Goal: Task Accomplishment & Management: Use online tool/utility

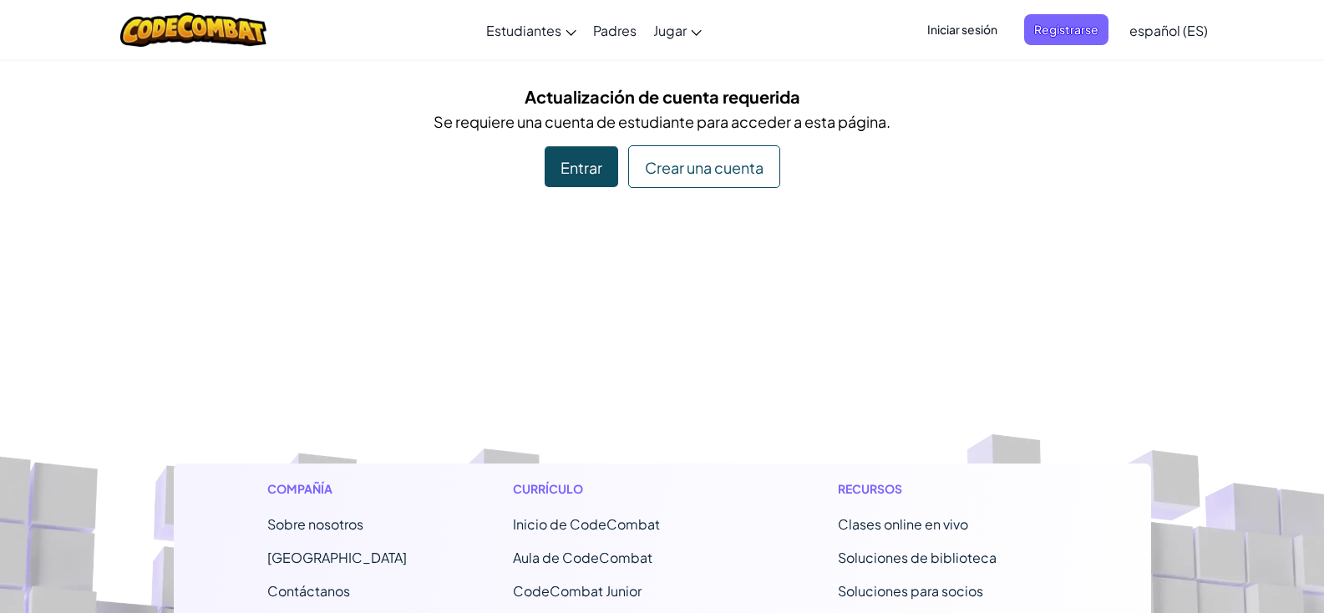
click at [575, 168] on font "Entrar" at bounding box center [581, 167] width 42 height 19
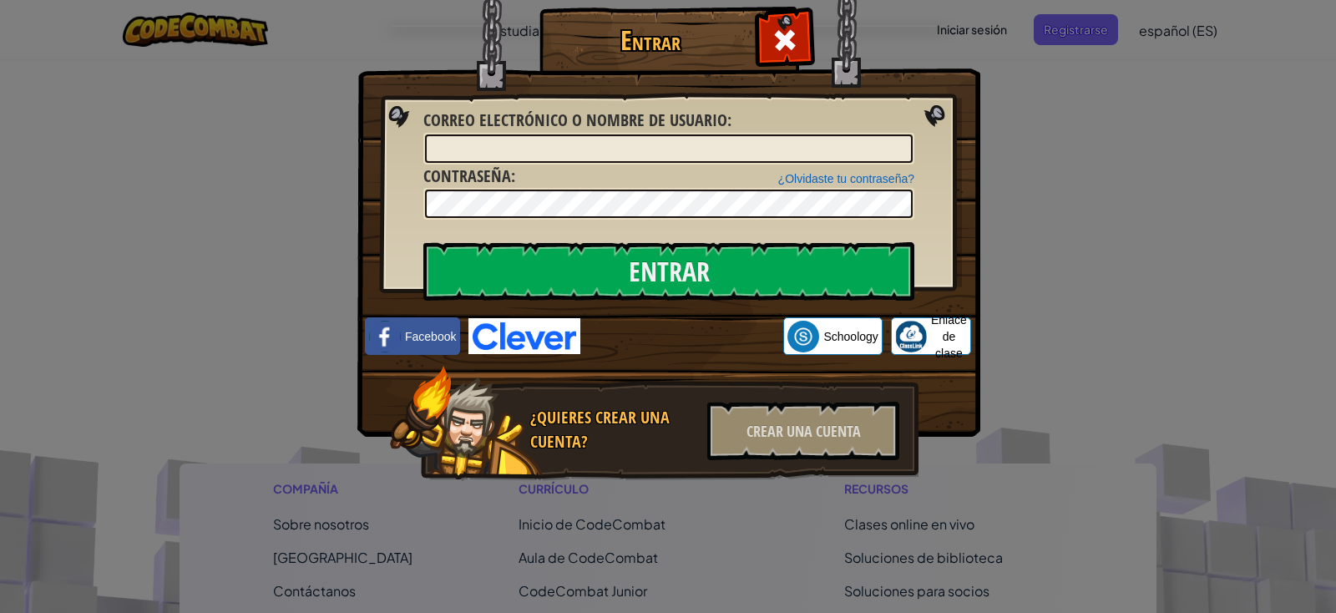
click at [1107, 134] on div "Entrar Error desconocido. Correo electrónico o nombre de usuario : ¿Olvidaste t…" at bounding box center [668, 306] width 1336 height 613
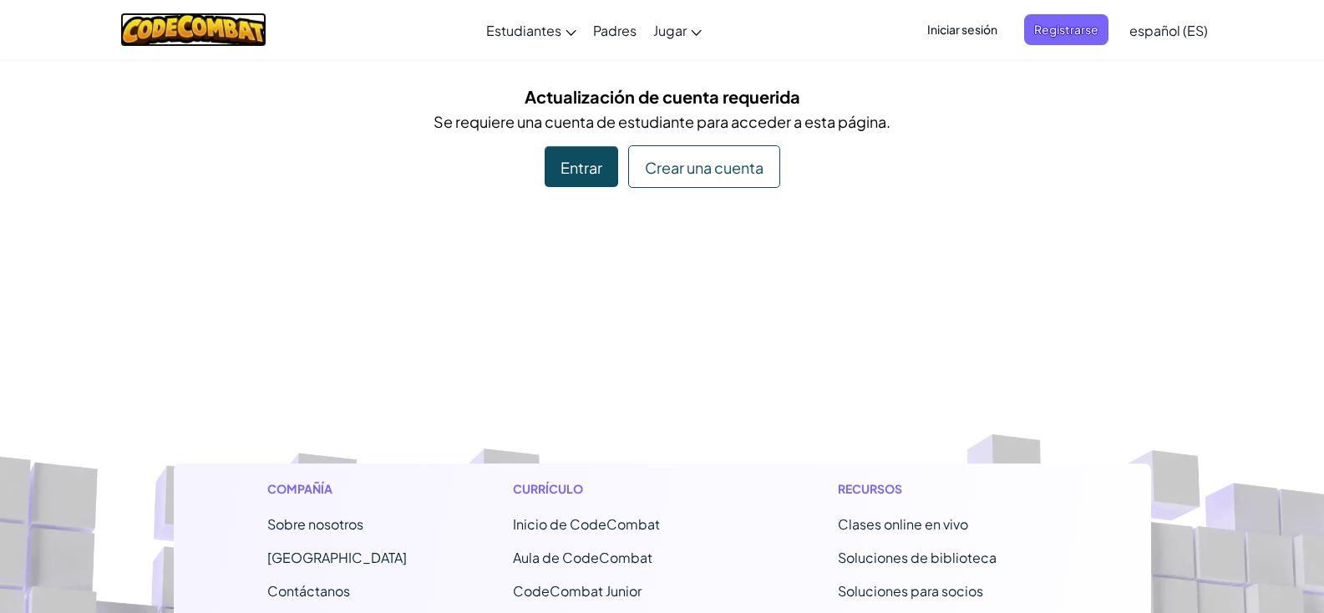
click at [139, 28] on img at bounding box center [193, 30] width 146 height 34
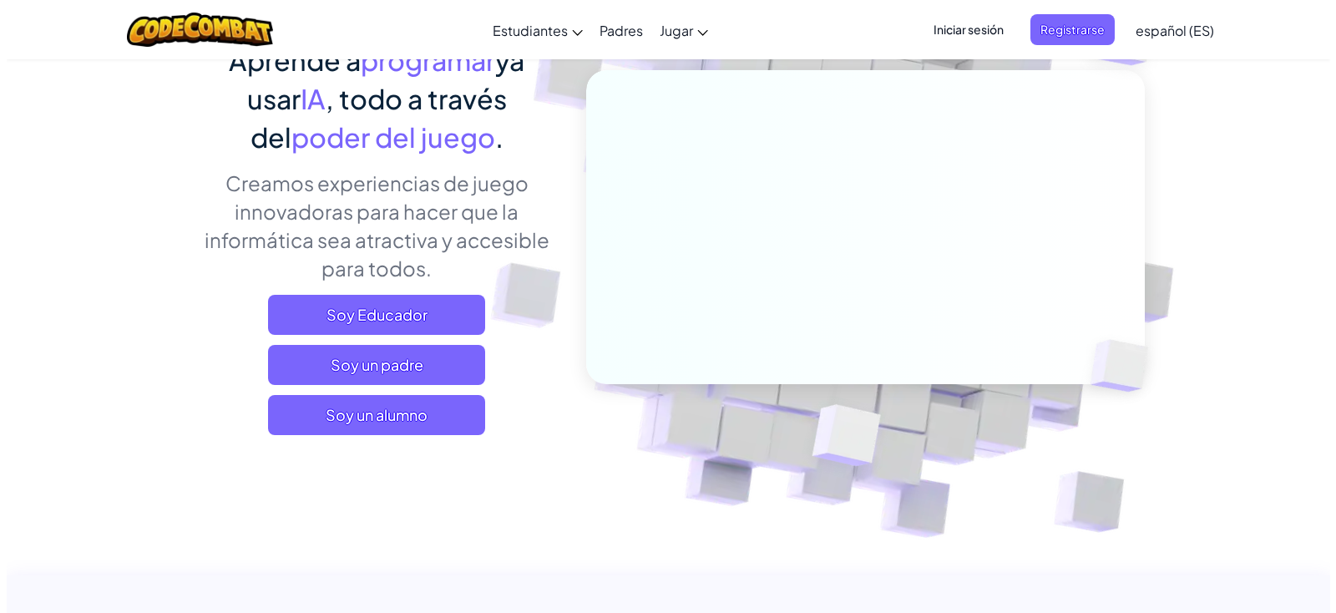
scroll to position [167, 0]
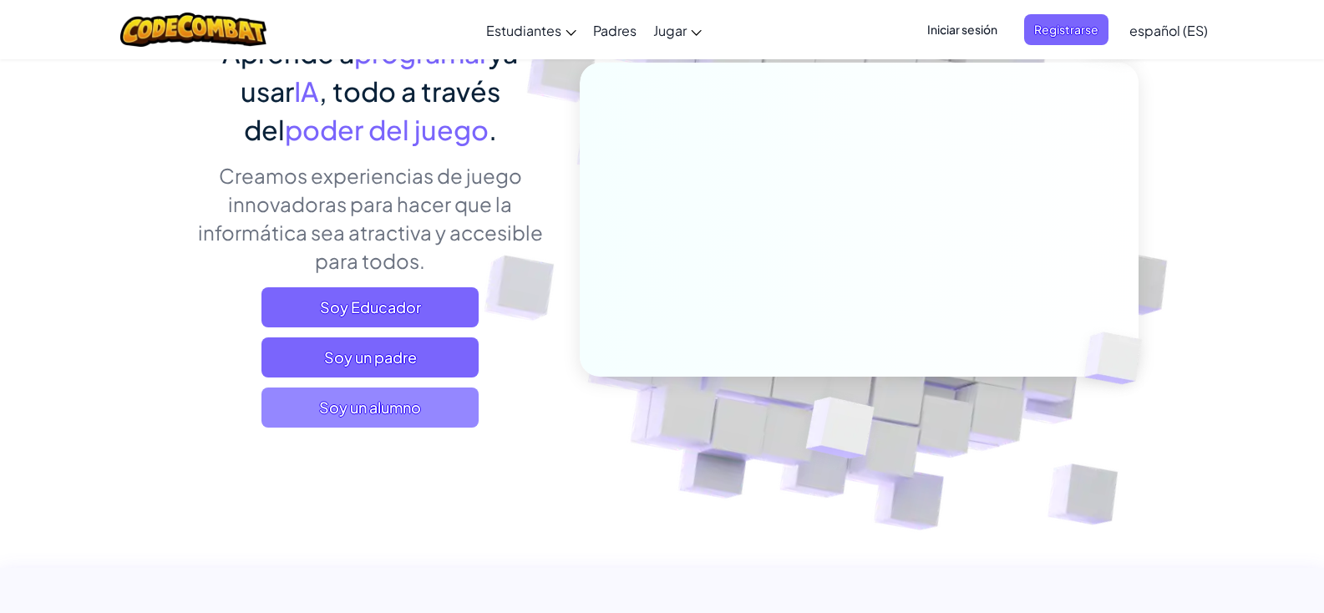
click at [398, 398] on font "Soy un alumno" at bounding box center [370, 407] width 102 height 19
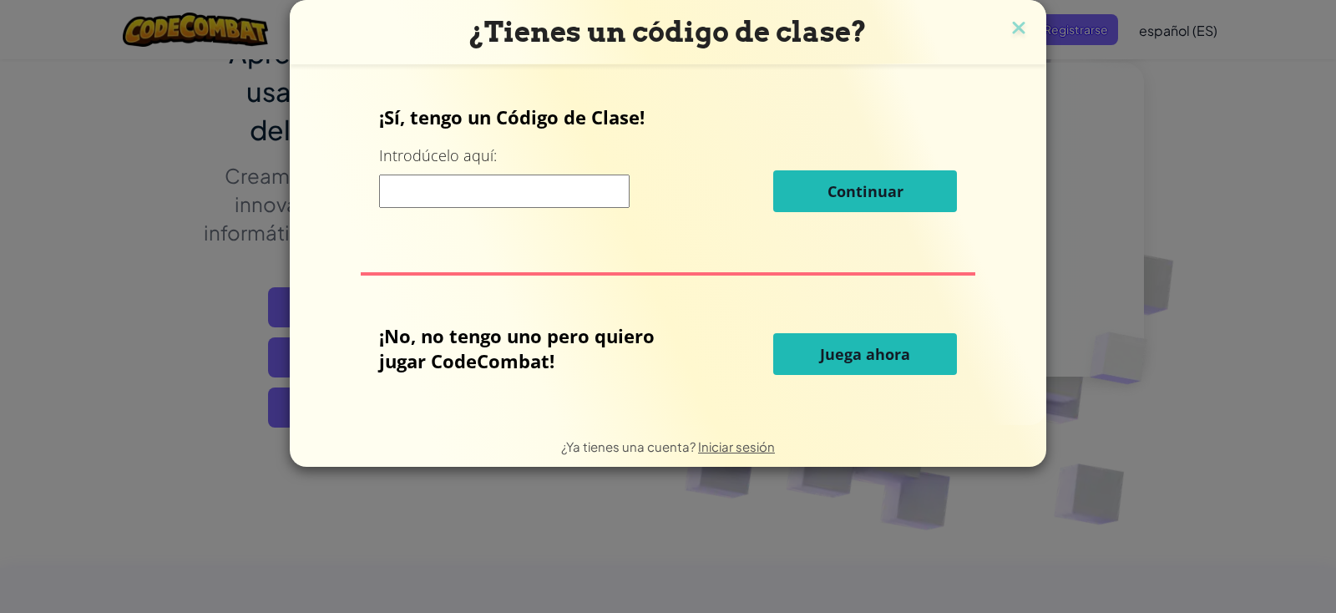
click at [864, 357] on font "Juega ahora" at bounding box center [865, 354] width 90 height 20
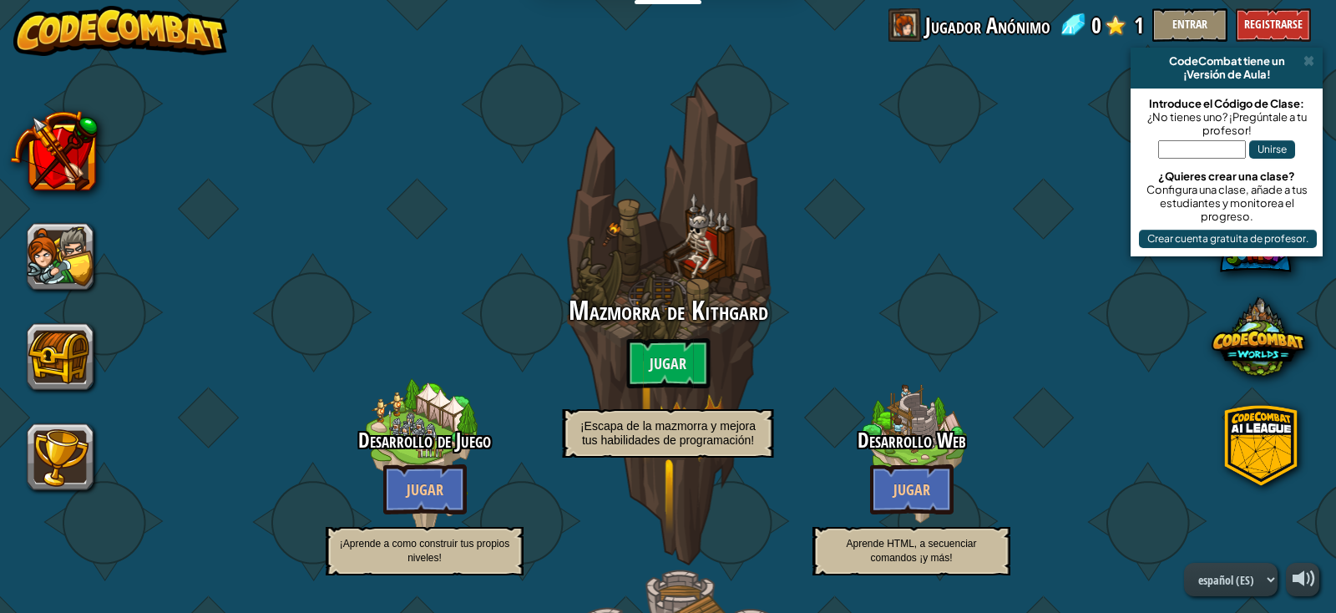
select select "es-ES"
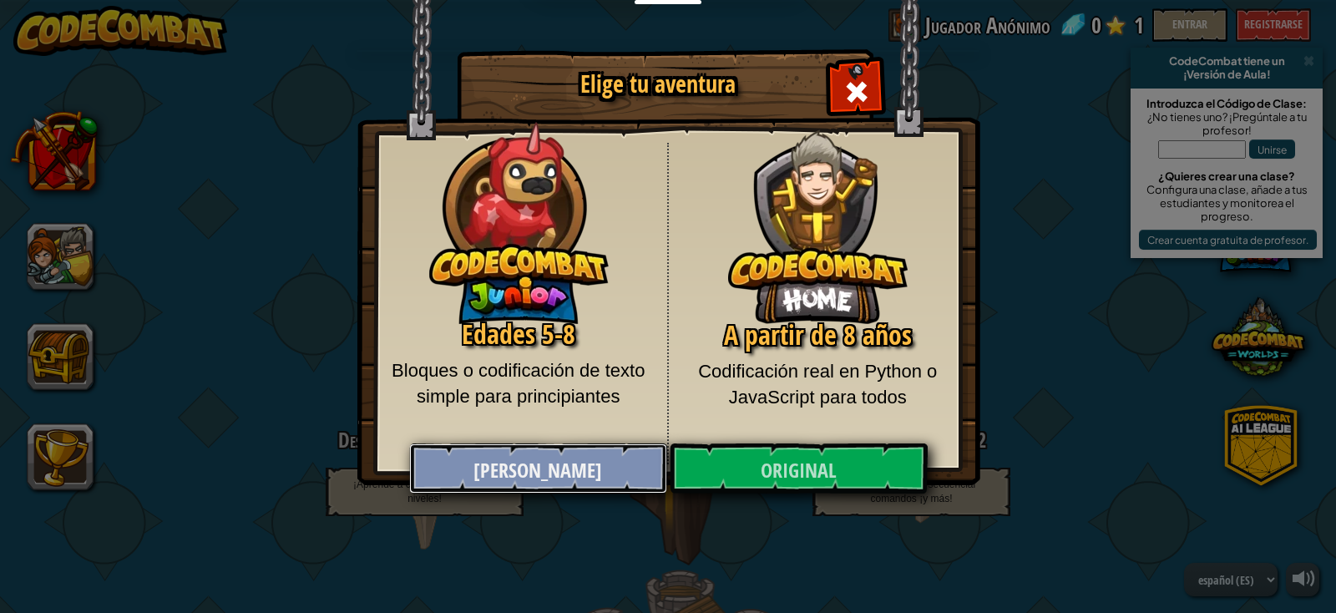
click at [518, 464] on font "Júnior" at bounding box center [538, 471] width 129 height 27
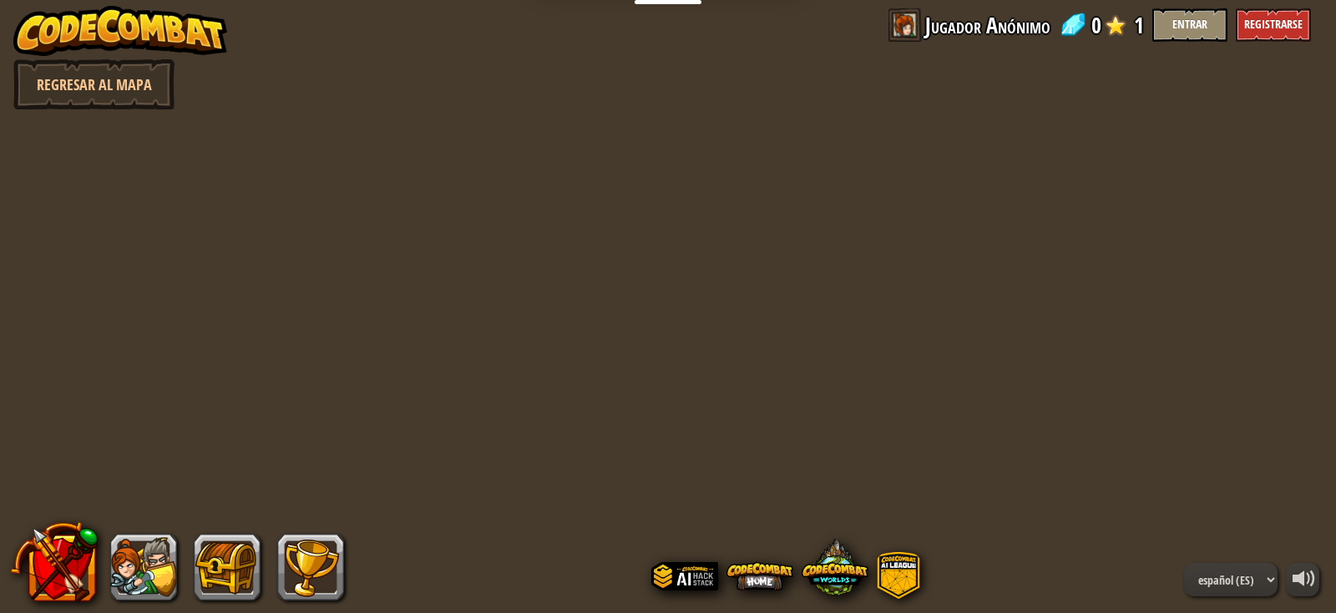
select select "es-ES"
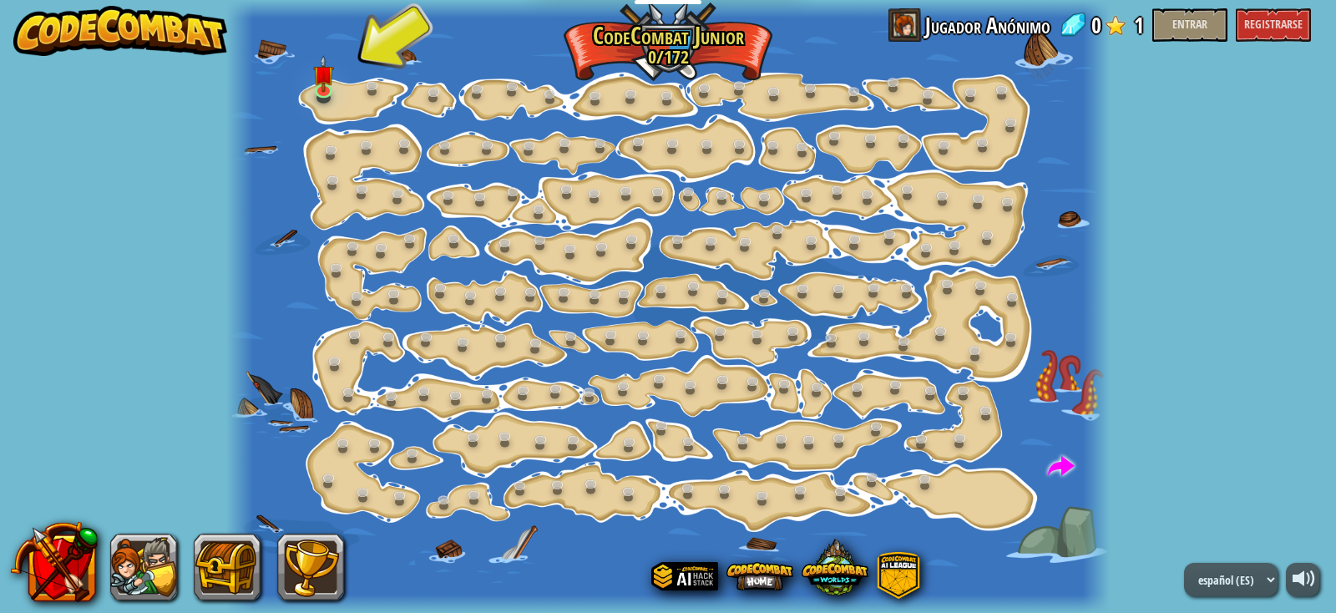
click at [344, 109] on div at bounding box center [668, 306] width 884 height 613
click at [331, 86] on img at bounding box center [324, 64] width 22 height 49
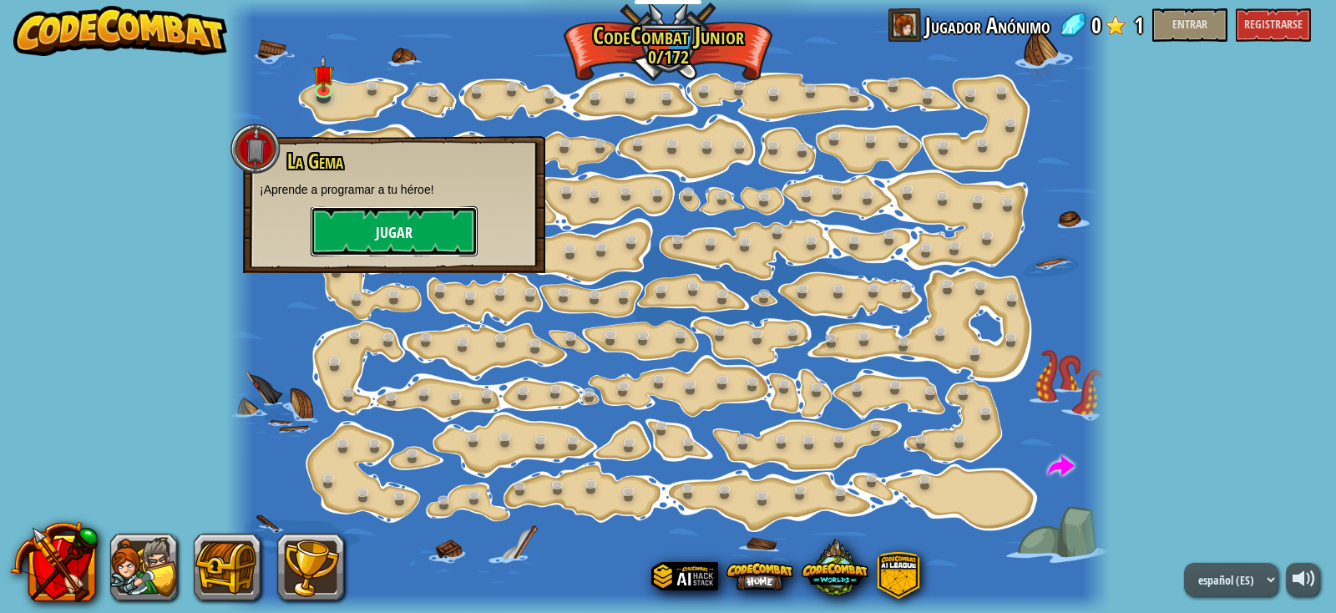
click at [368, 232] on button "Jugar" at bounding box center [394, 231] width 167 height 50
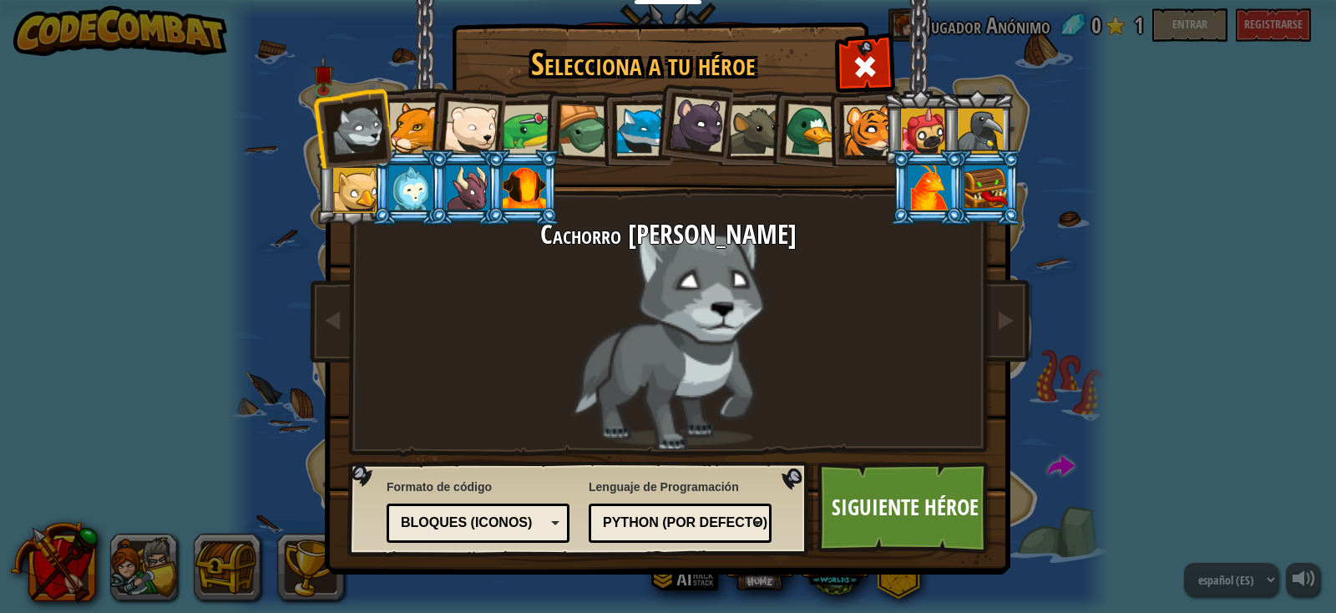
click at [408, 130] on div at bounding box center [414, 128] width 51 height 51
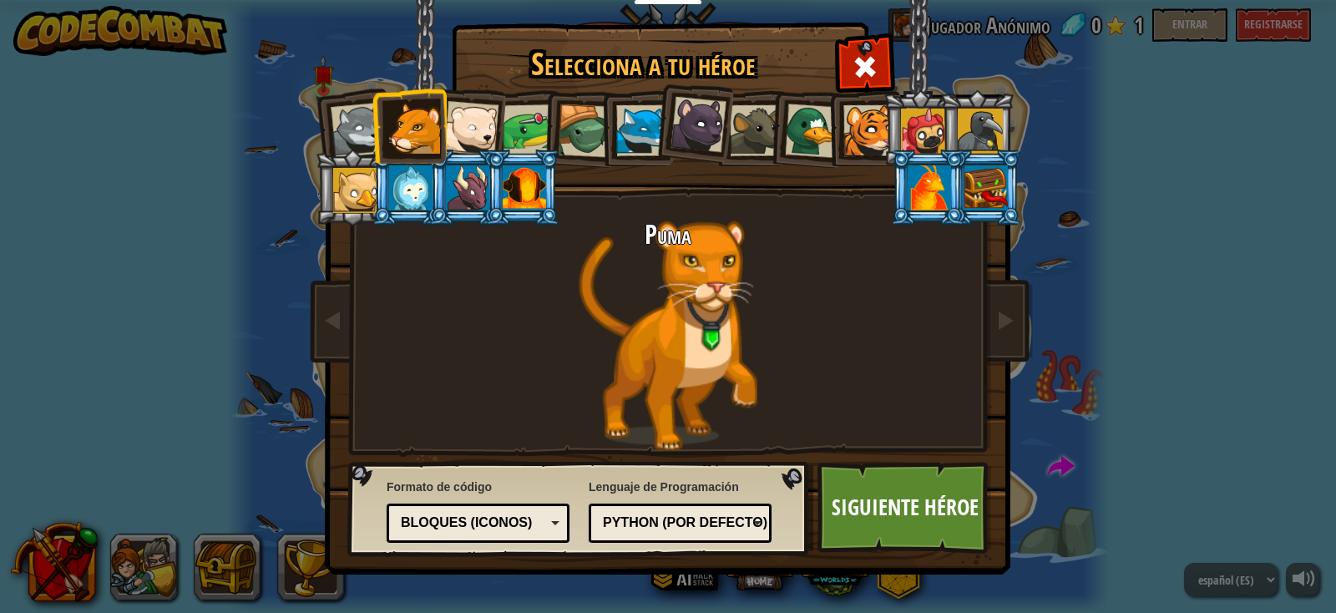
click at [486, 131] on div at bounding box center [470, 128] width 55 height 55
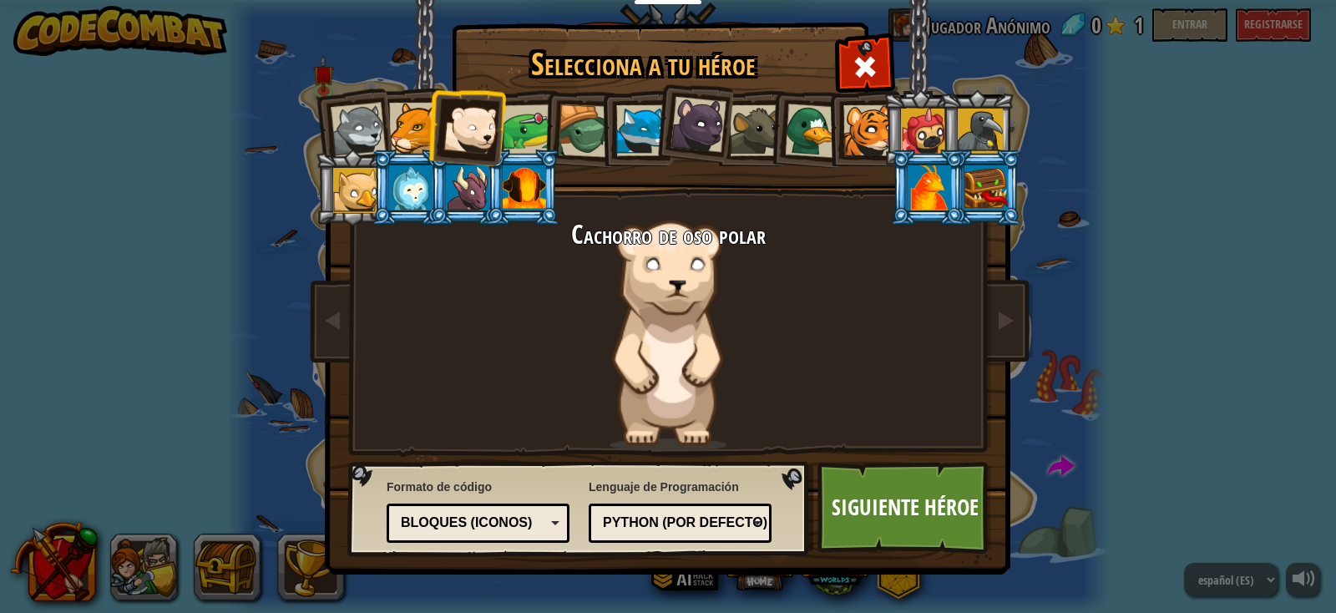
click at [551, 116] on li at bounding box center [579, 129] width 79 height 80
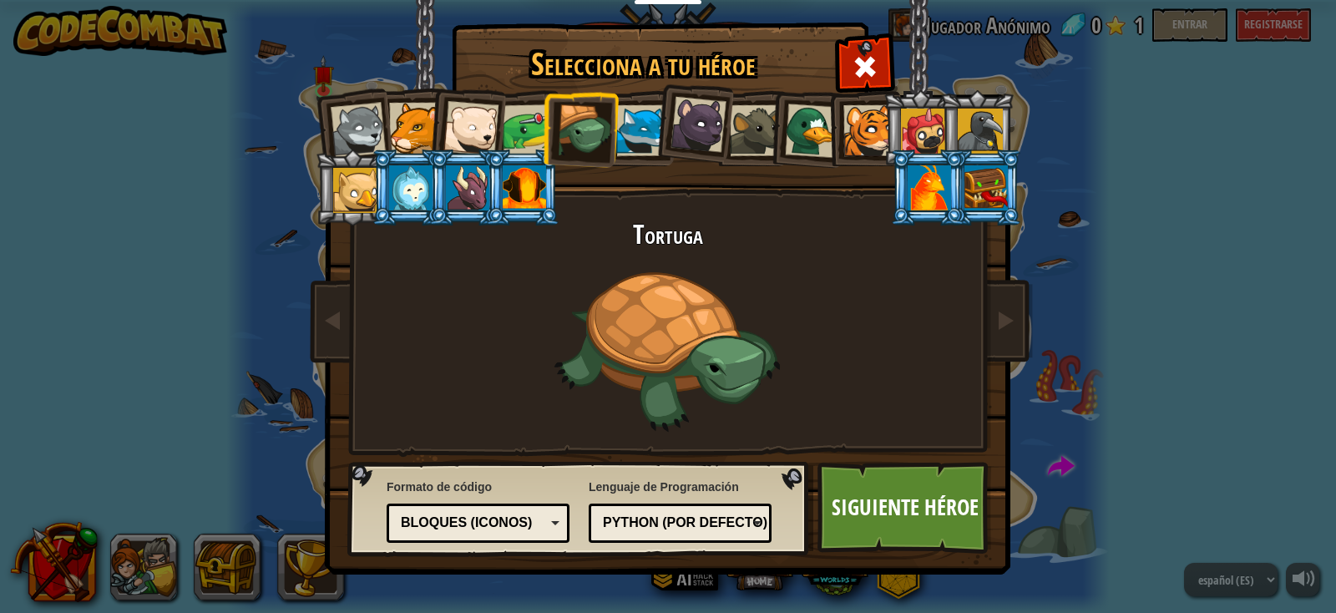
click at [512, 195] on div at bounding box center [524, 187] width 43 height 45
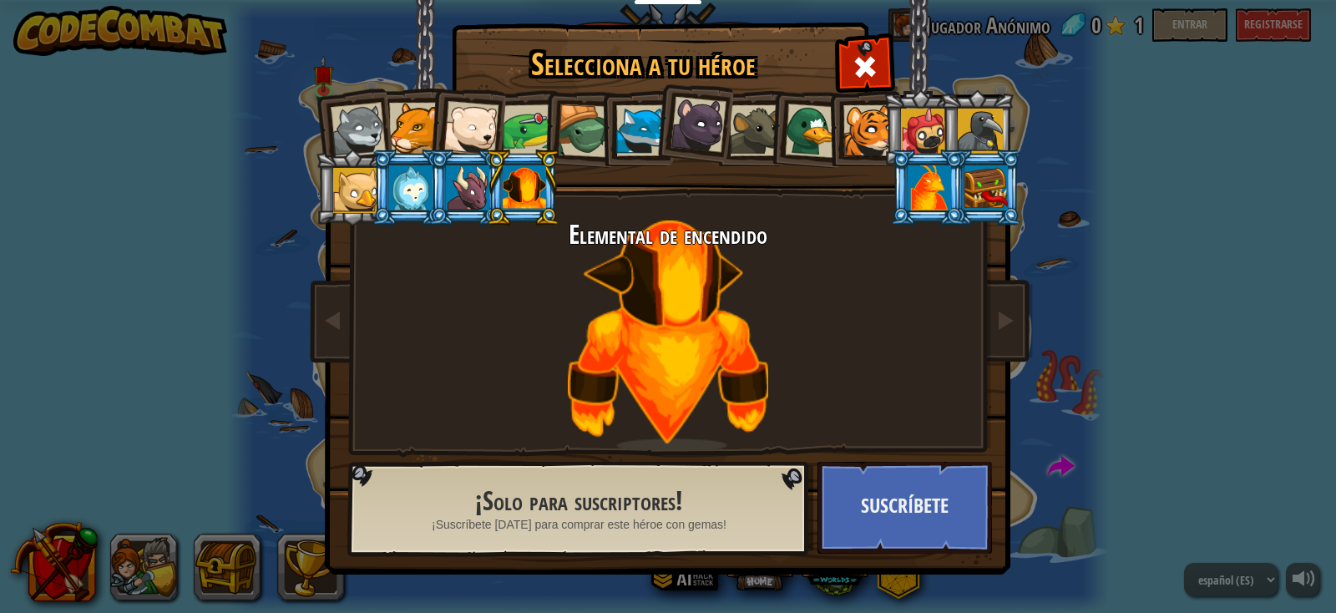
click at [486, 188] on li at bounding box center [522, 188] width 75 height 76
drag, startPoint x: 476, startPoint y: 178, endPoint x: 459, endPoint y: 178, distance: 17.5
click at [475, 178] on div at bounding box center [467, 187] width 43 height 45
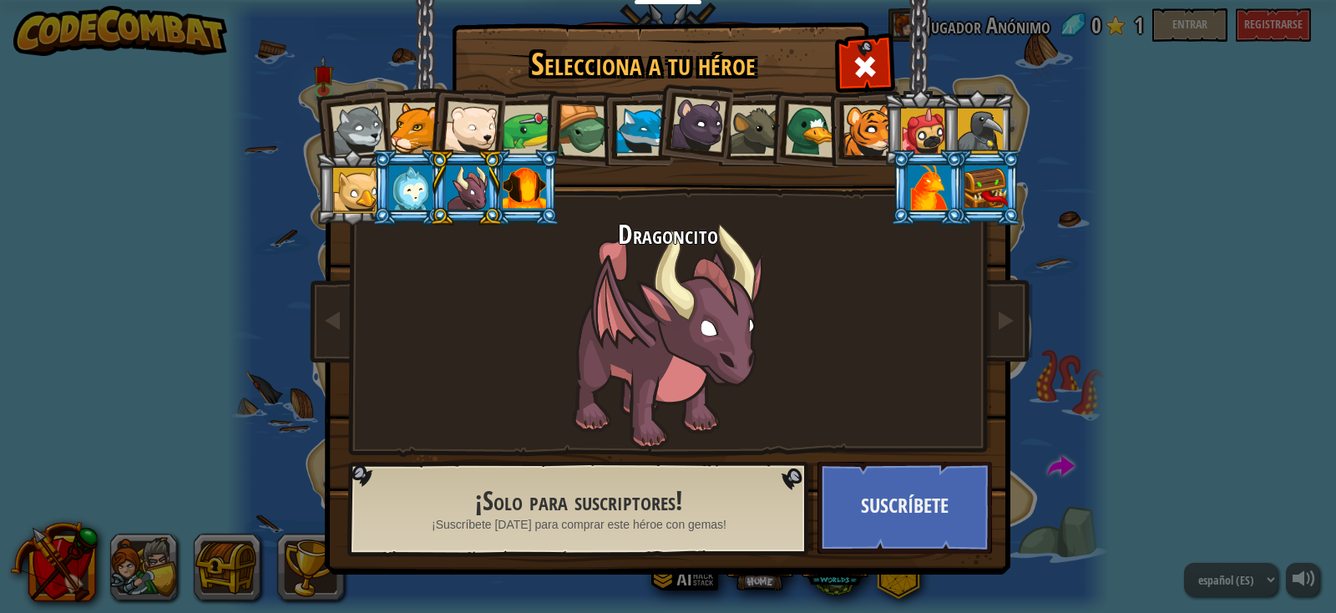
click at [879, 124] on div at bounding box center [869, 130] width 51 height 51
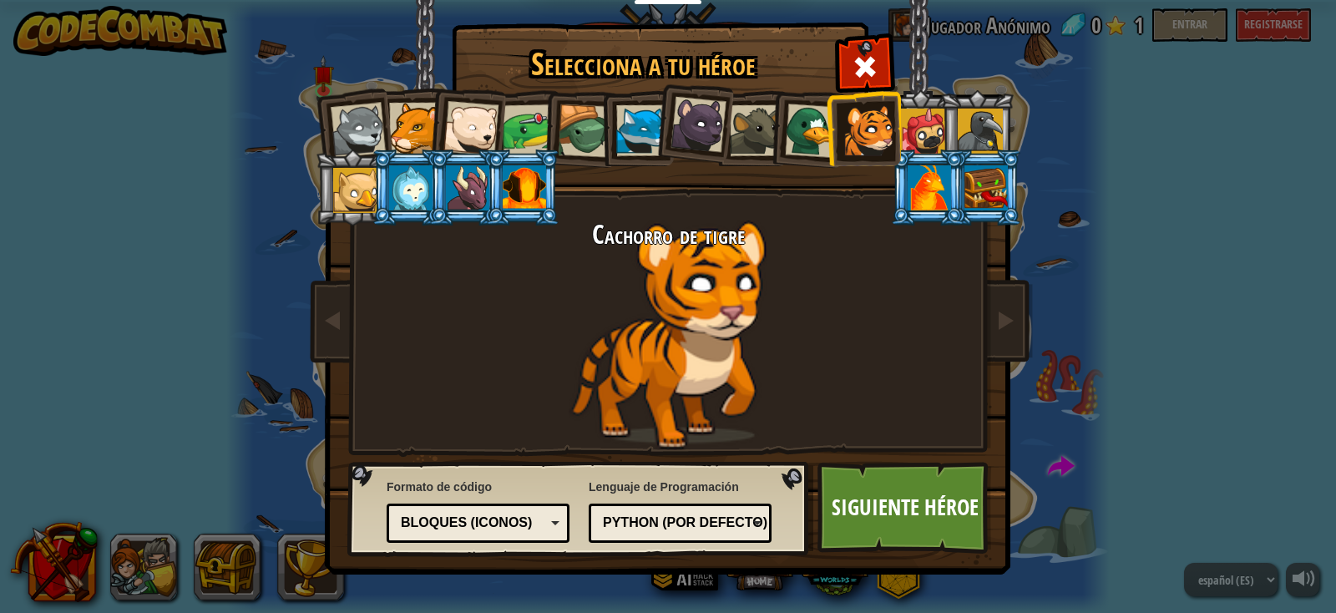
click at [540, 197] on div at bounding box center [524, 187] width 43 height 45
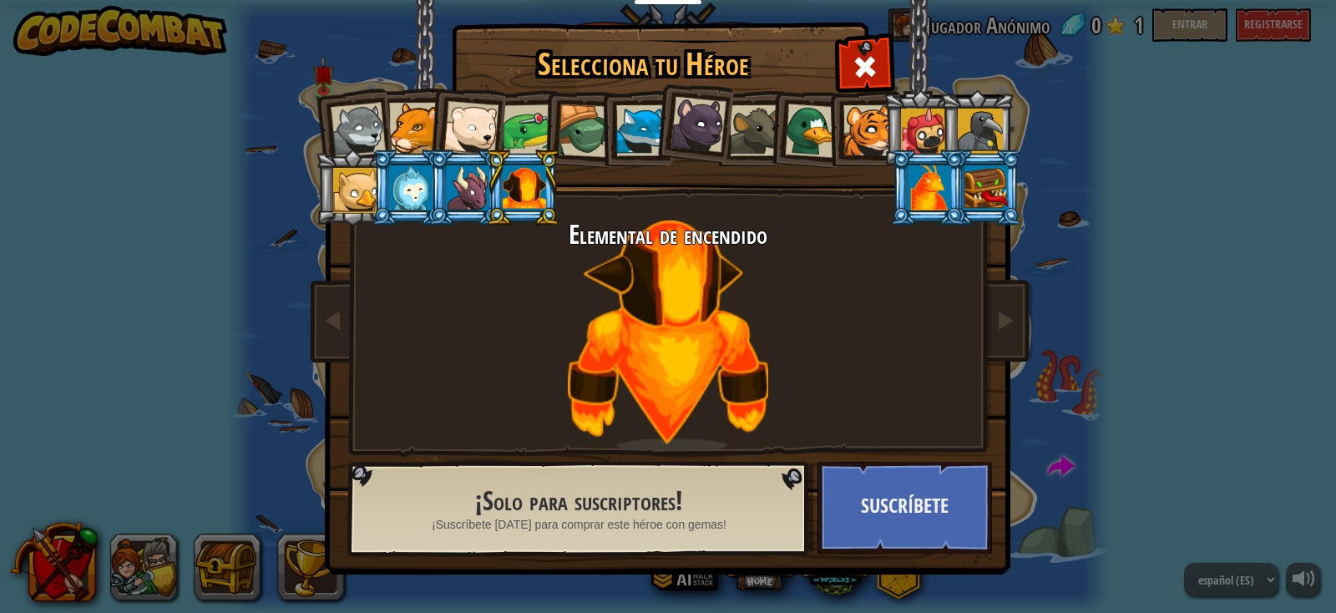
click at [540, 198] on div at bounding box center [524, 187] width 43 height 45
click at [352, 190] on div at bounding box center [355, 190] width 45 height 45
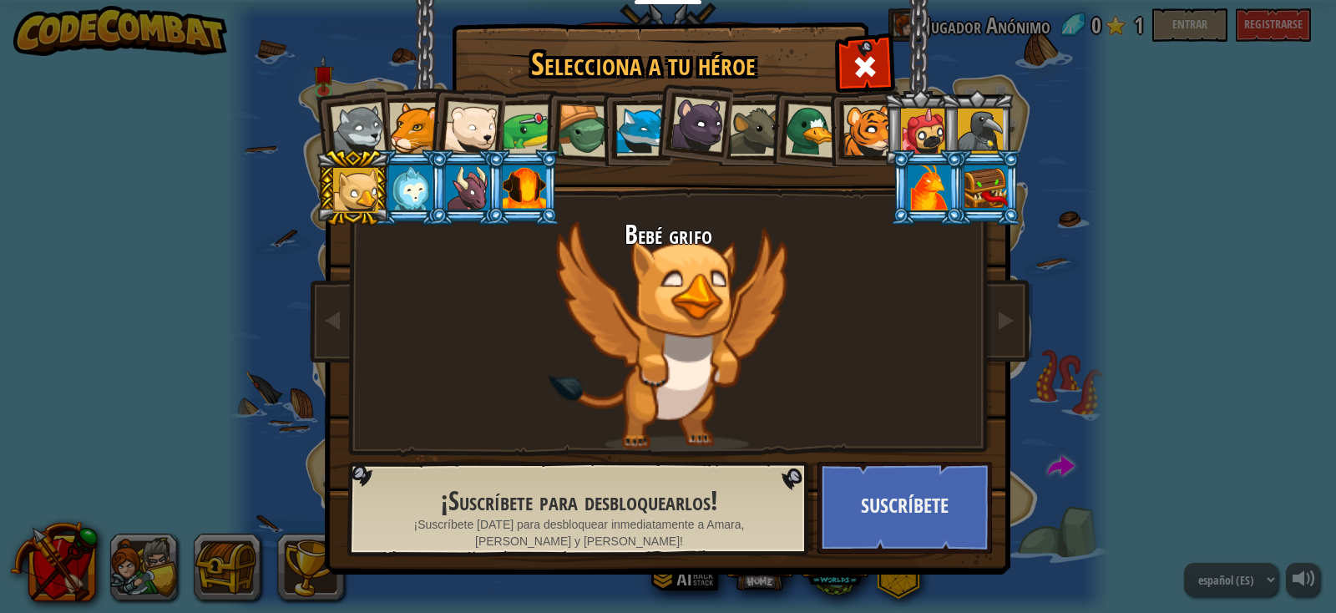
click at [408, 190] on div at bounding box center [410, 187] width 43 height 45
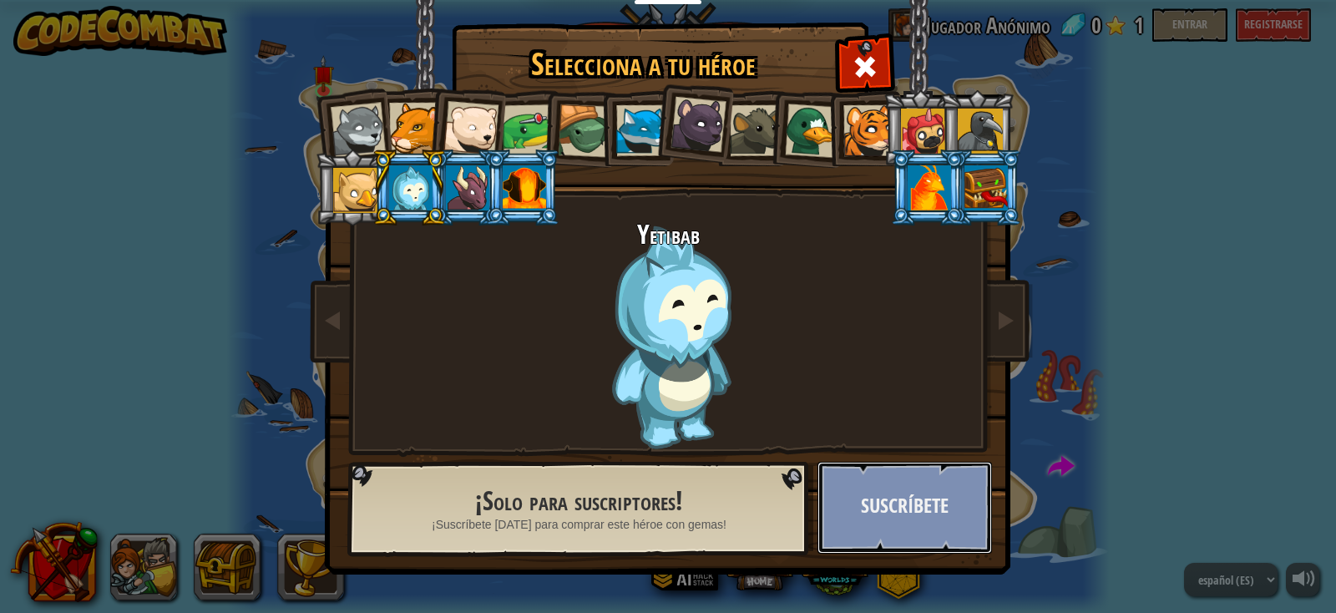
click at [915, 479] on button "Suscríbete" at bounding box center [905, 508] width 175 height 92
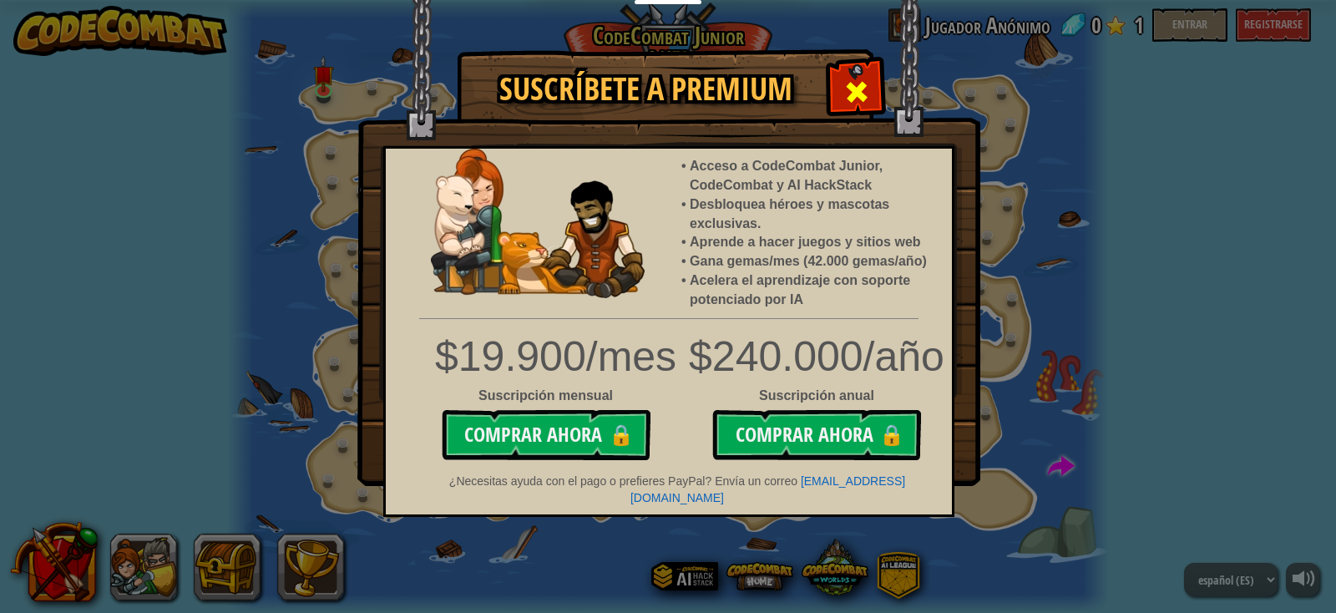
click at [843, 89] on div at bounding box center [856, 89] width 53 height 53
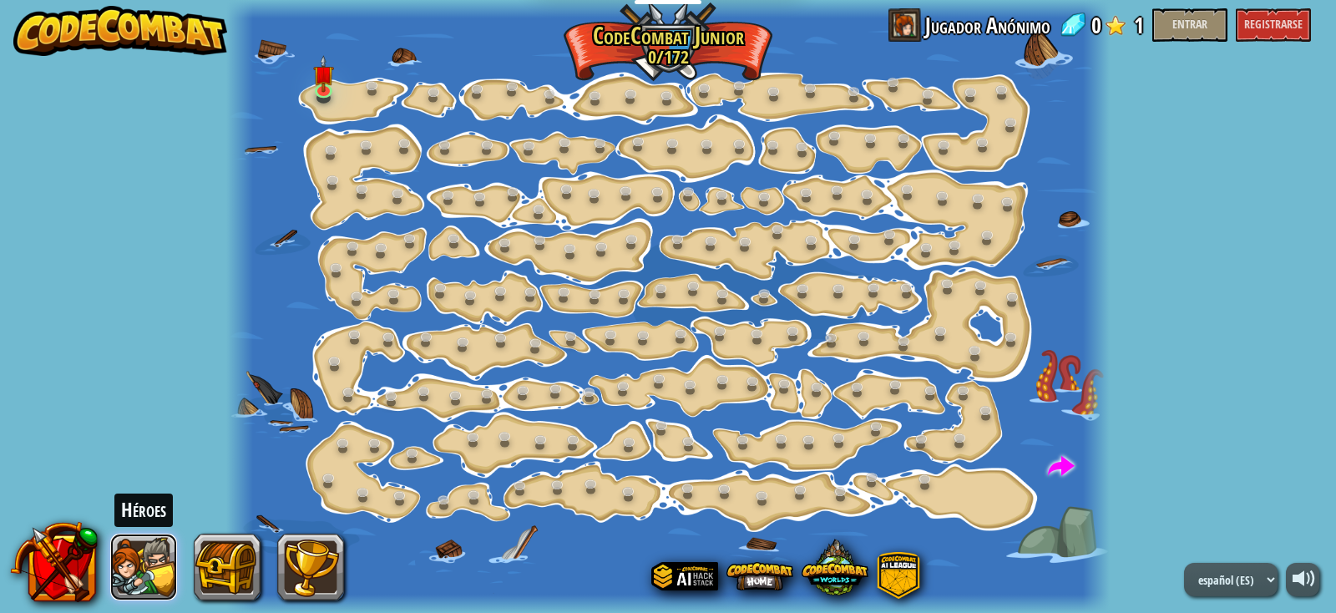
click at [117, 571] on button at bounding box center [143, 567] width 67 height 67
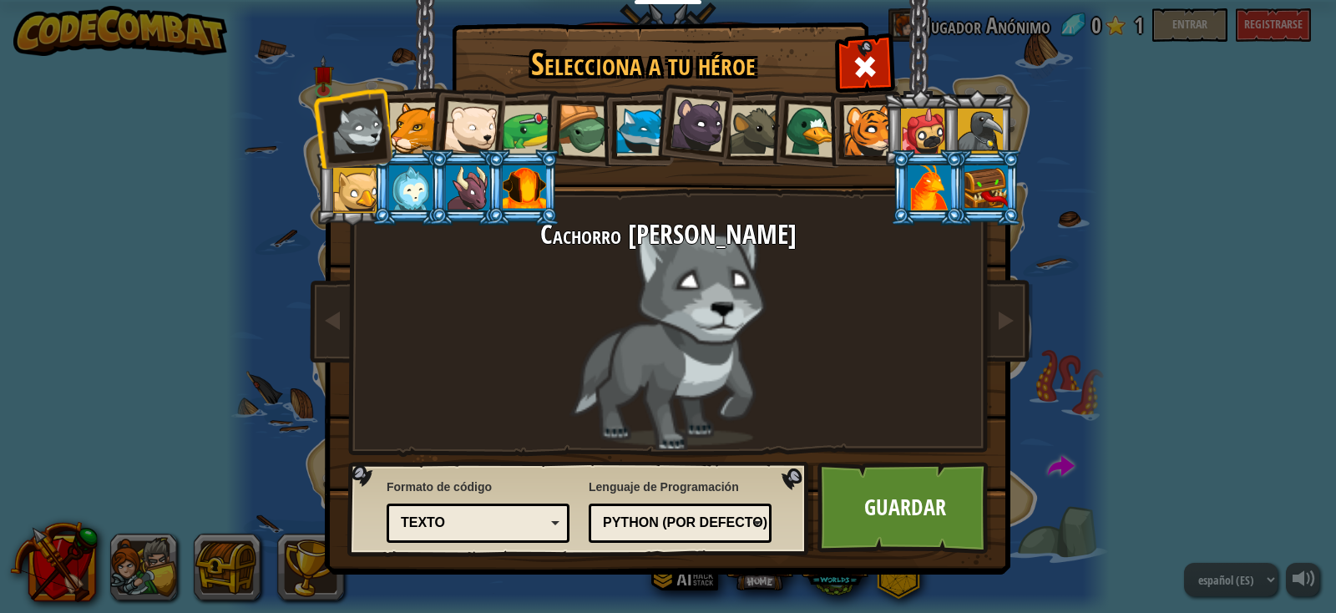
click at [251, 324] on div "Selecciona a tu héroe 0 Cachorro de lobo Puma Cachorro de oso polar Rana Tortug…" at bounding box center [668, 306] width 1336 height 613
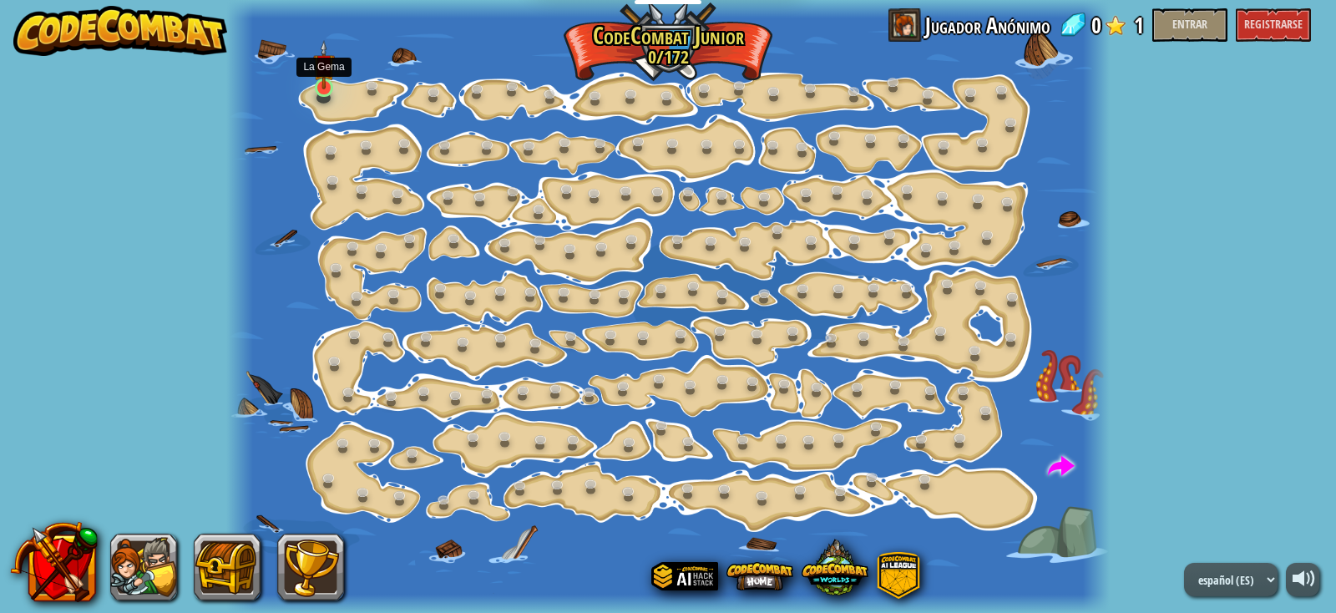
click at [320, 81] on img at bounding box center [324, 64] width 22 height 49
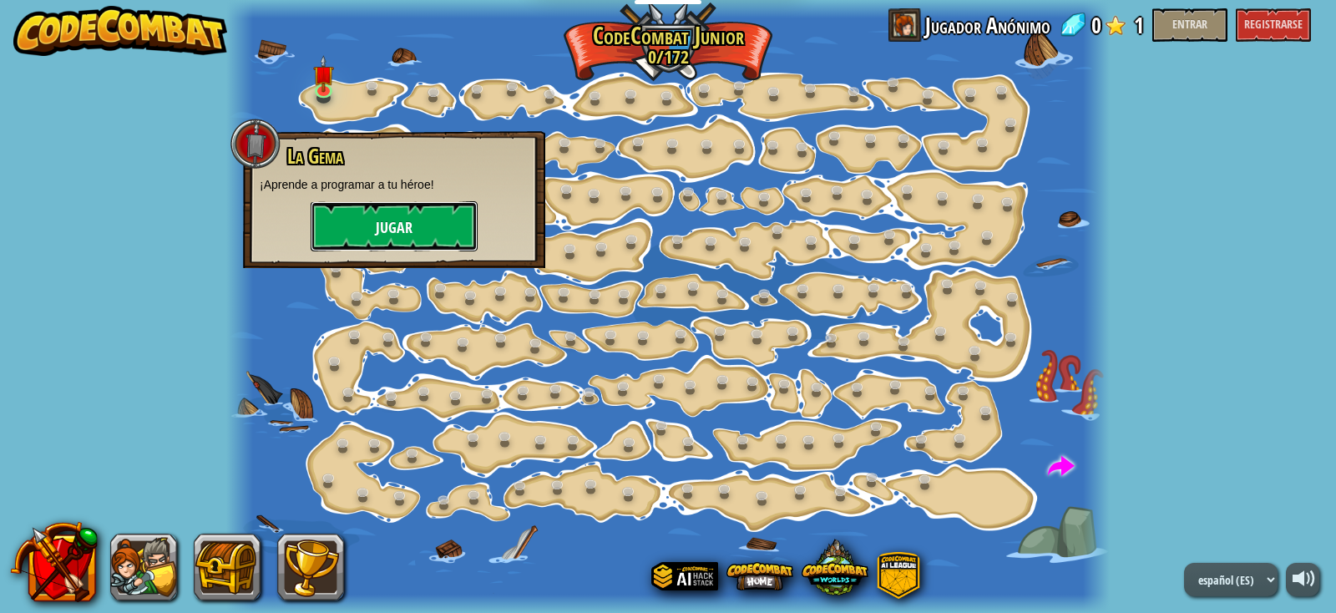
click at [326, 221] on button "Jugar" at bounding box center [394, 226] width 167 height 50
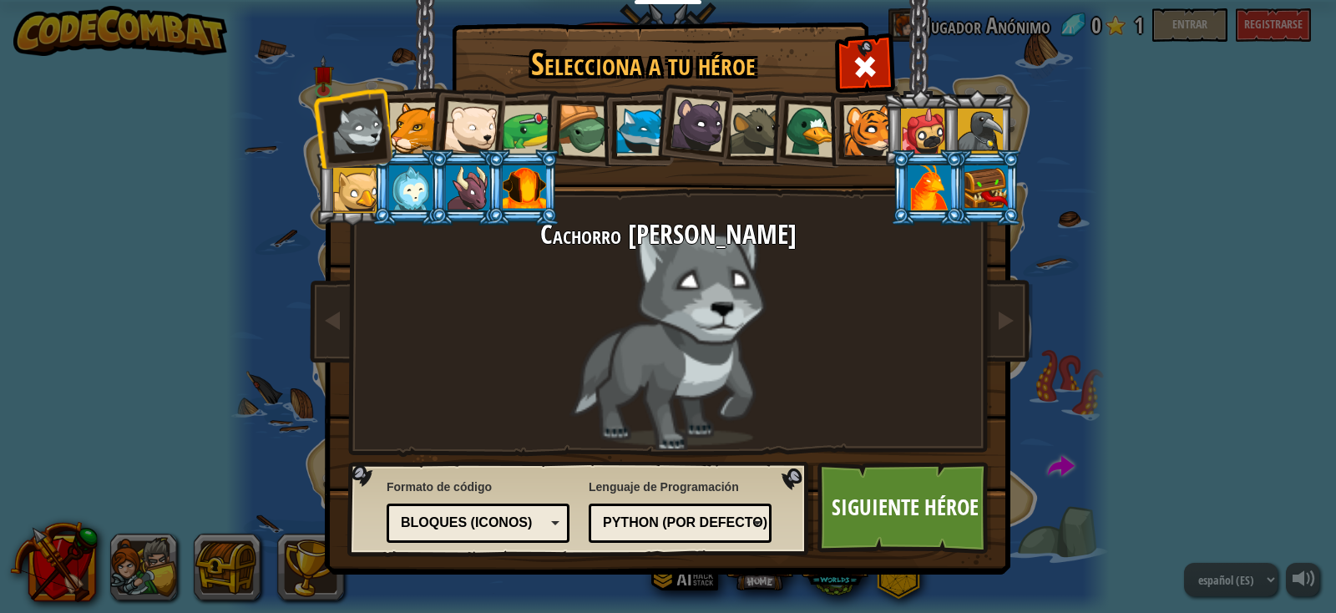
click at [530, 195] on div at bounding box center [524, 187] width 43 height 45
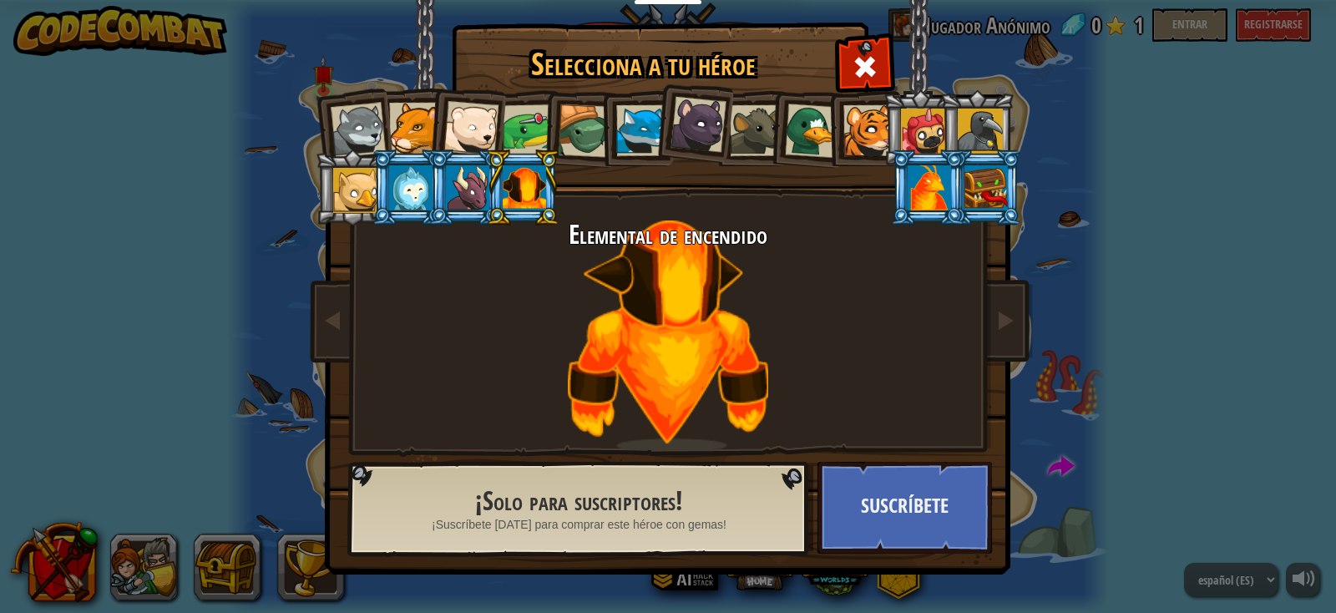
click at [375, 114] on div at bounding box center [358, 130] width 55 height 55
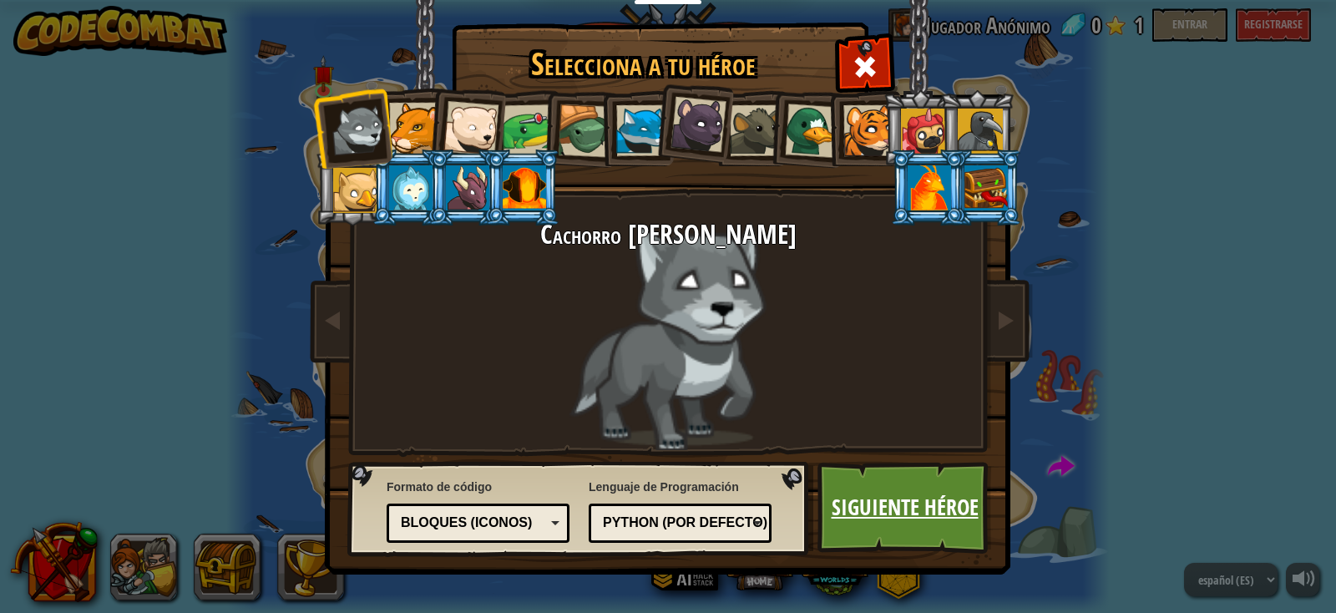
click at [930, 530] on link "Siguiente héroe" at bounding box center [905, 508] width 175 height 92
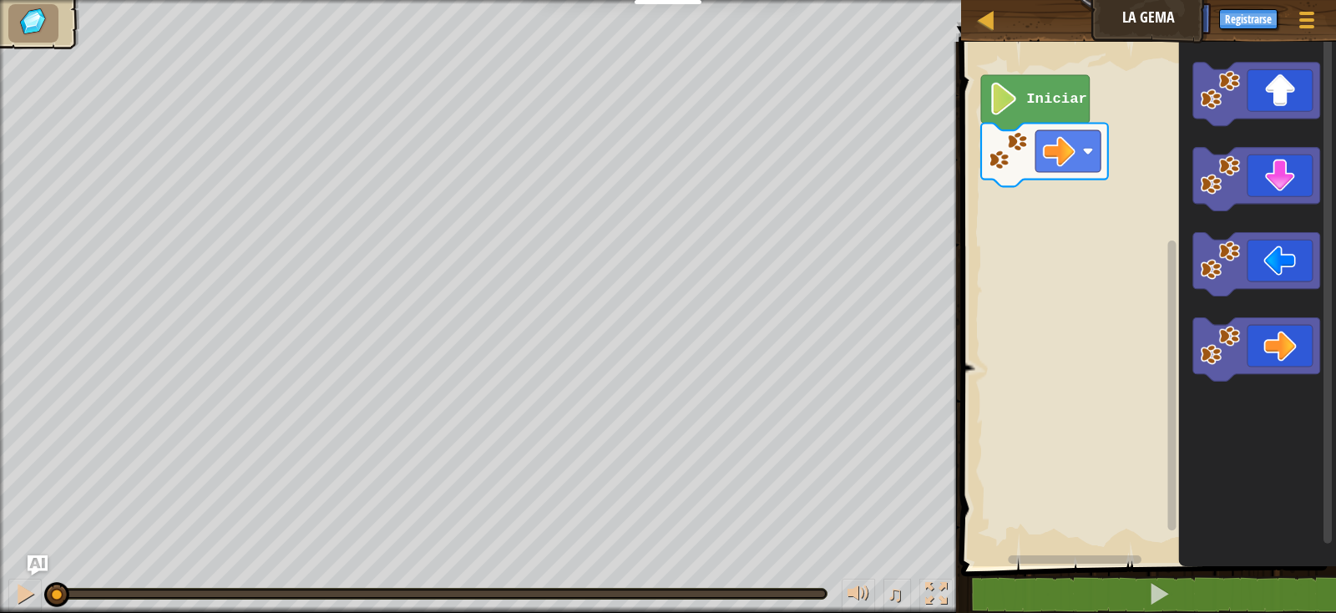
click at [983, 102] on icon "Espacio de trabajo de Blockly" at bounding box center [1035, 102] width 109 height 55
click at [1006, 106] on image "Espacio de trabajo de Blockly" at bounding box center [1004, 99] width 31 height 33
click at [1006, 109] on image "Espacio de trabajo de Blockly" at bounding box center [1004, 99] width 31 height 33
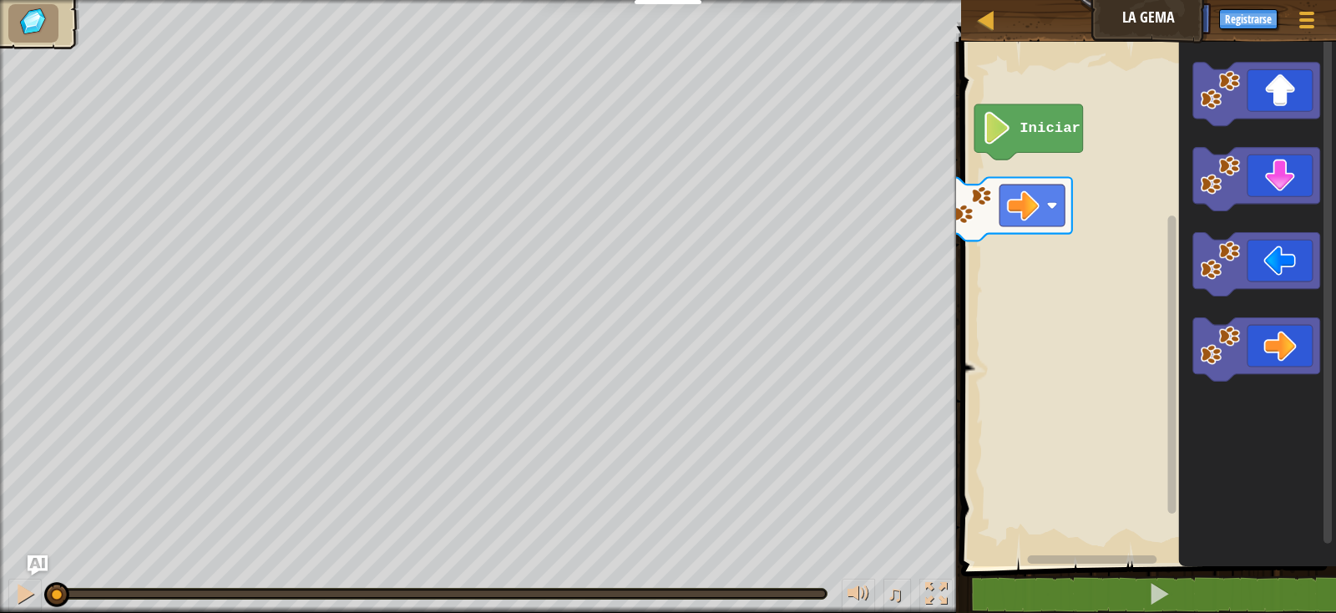
click at [1019, 190] on rect "Espacio de trabajo de Blockly" at bounding box center [1146, 299] width 380 height 533
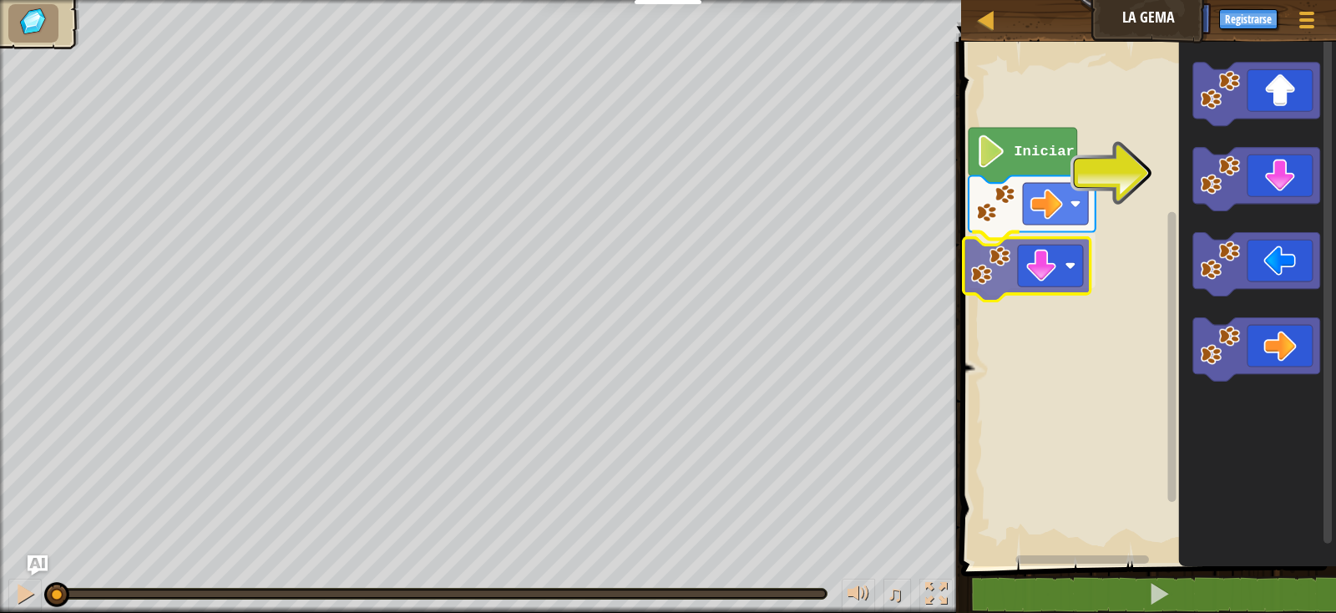
click at [1032, 271] on div "Iniciar" at bounding box center [1146, 299] width 380 height 533
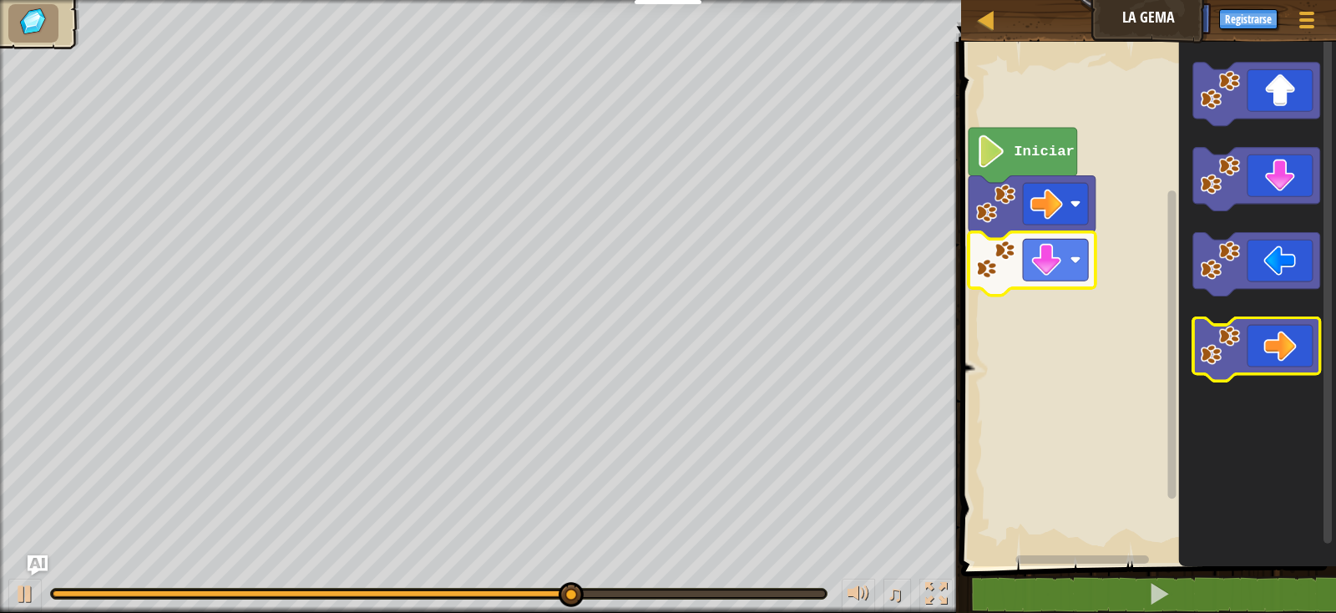
click at [1278, 356] on icon "Espacio de trabajo de Blockly" at bounding box center [1256, 348] width 127 height 63
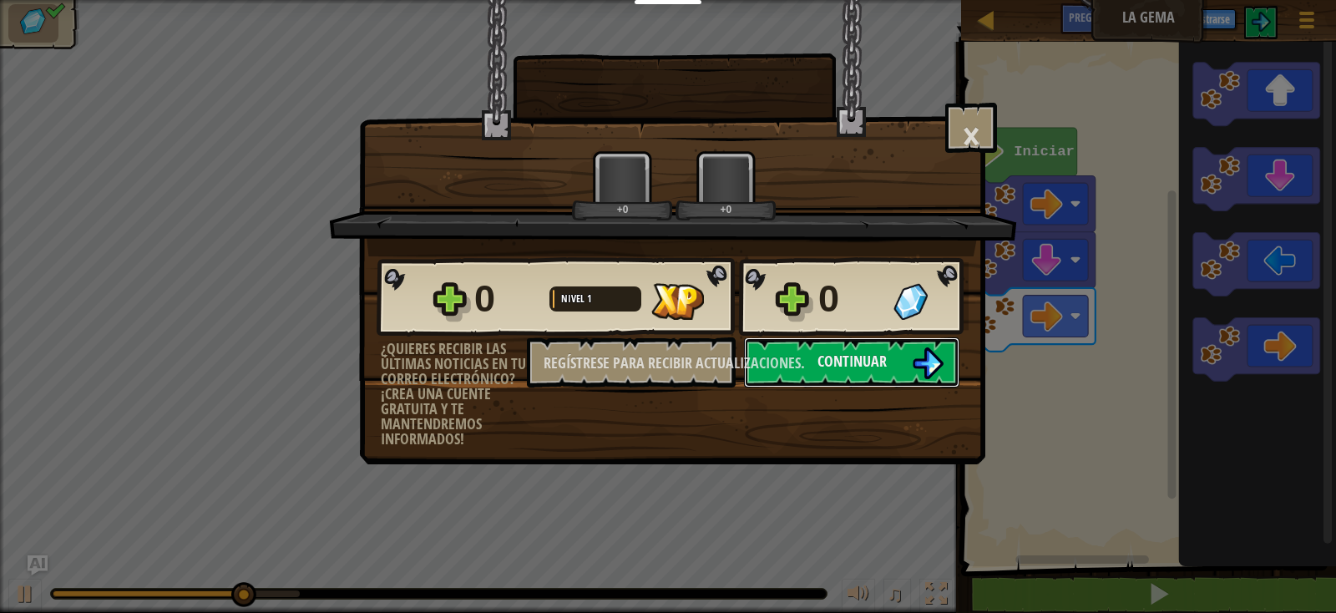
click at [1062, 2] on body "Estudiantes Crear cuenta gratis. Soluciones para escuelas y distritos Vista pre…" at bounding box center [668, 1] width 1336 height 2
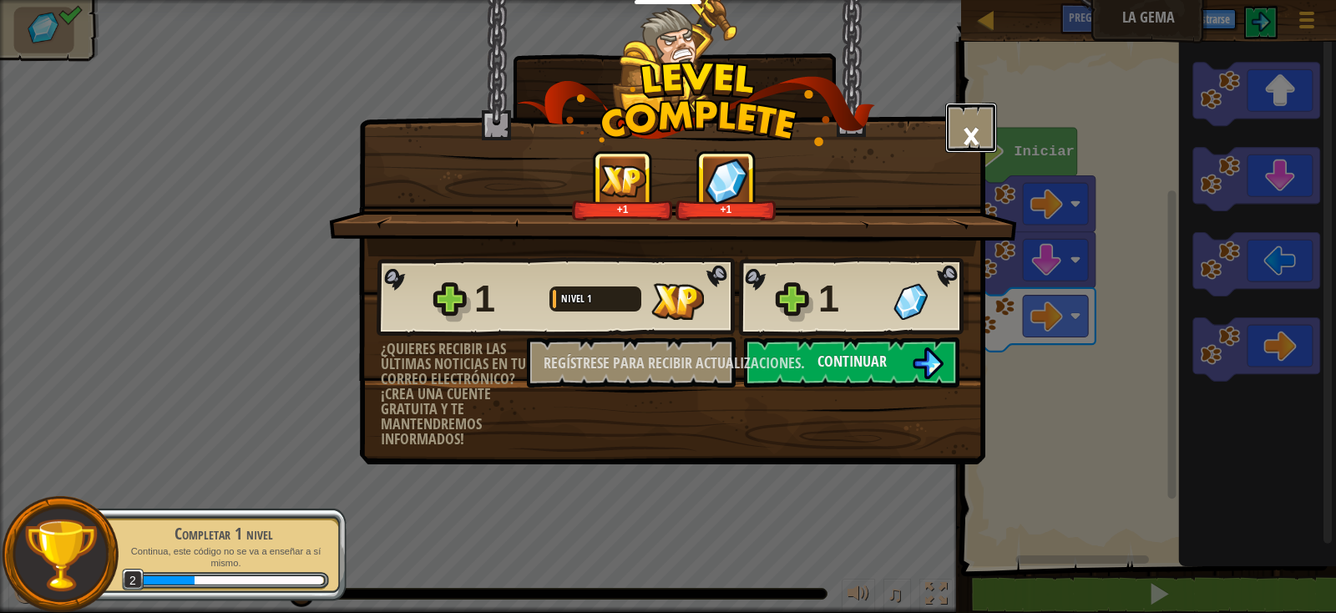
click at [962, 130] on font "×" at bounding box center [971, 135] width 18 height 57
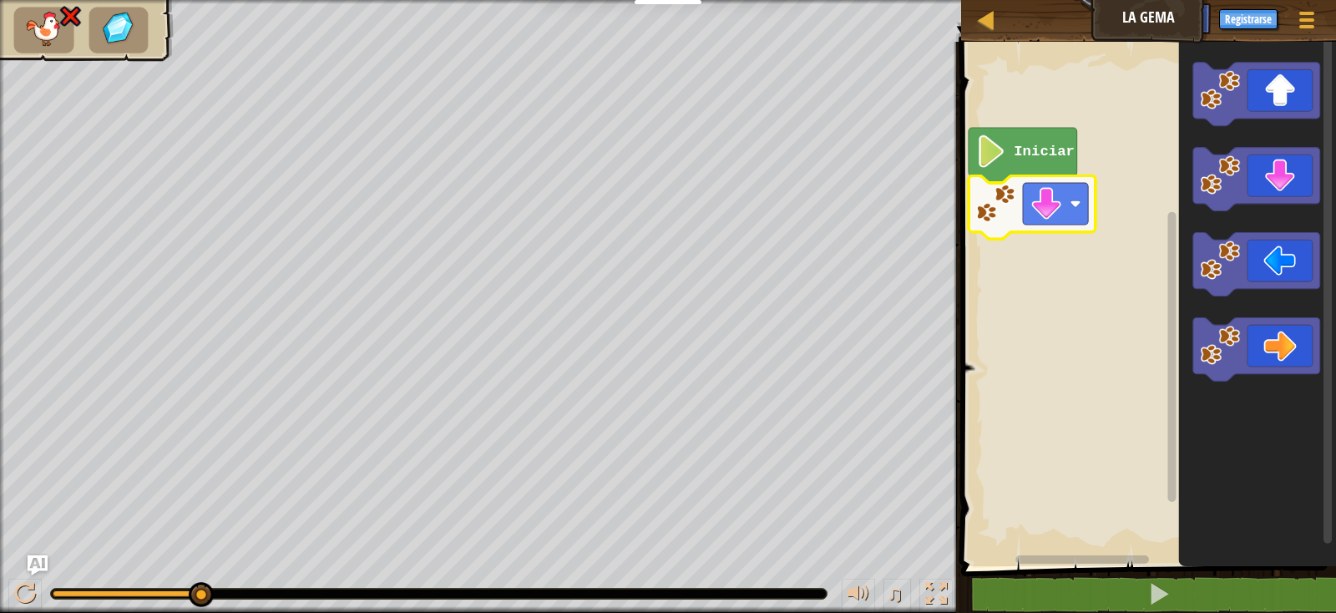
click at [1006, 186] on image "Espacio de trabajo de Blockly" at bounding box center [996, 204] width 40 height 40
click at [1006, 190] on image "Espacio de trabajo de Blockly" at bounding box center [996, 204] width 40 height 40
click at [1239, 83] on div "Mapa La Gema Menú del Juego Registrarse Pregúntale a la IA 1 הההההההההההההההההה…" at bounding box center [668, 306] width 1336 height 613
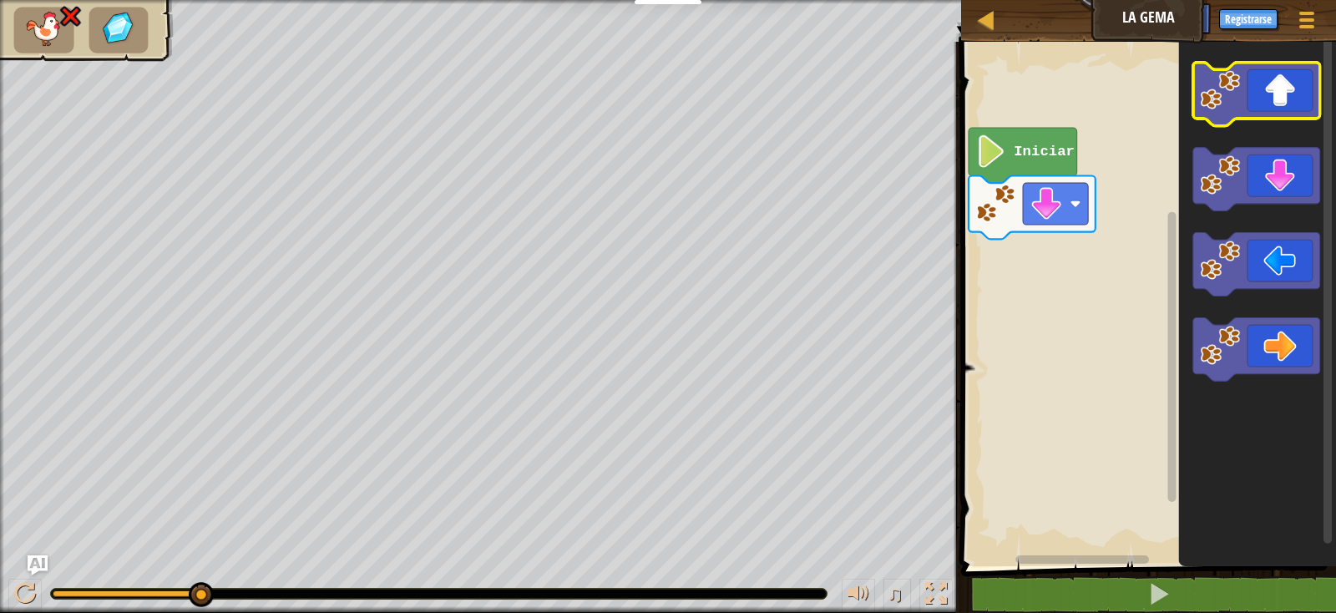
click at [1289, 98] on icon "Espacio de trabajo de Blockly" at bounding box center [1256, 94] width 127 height 63
click at [1320, 0] on html "Estudiantes Crear cuenta gratis. Soluciones para escuelas y distritos Vista pre…" at bounding box center [668, 0] width 1336 height 0
click at [223, 588] on div at bounding box center [439, 594] width 778 height 12
drag, startPoint x: 192, startPoint y: 588, endPoint x: 356, endPoint y: 588, distance: 163.7
click at [356, 588] on div at bounding box center [439, 594] width 778 height 12
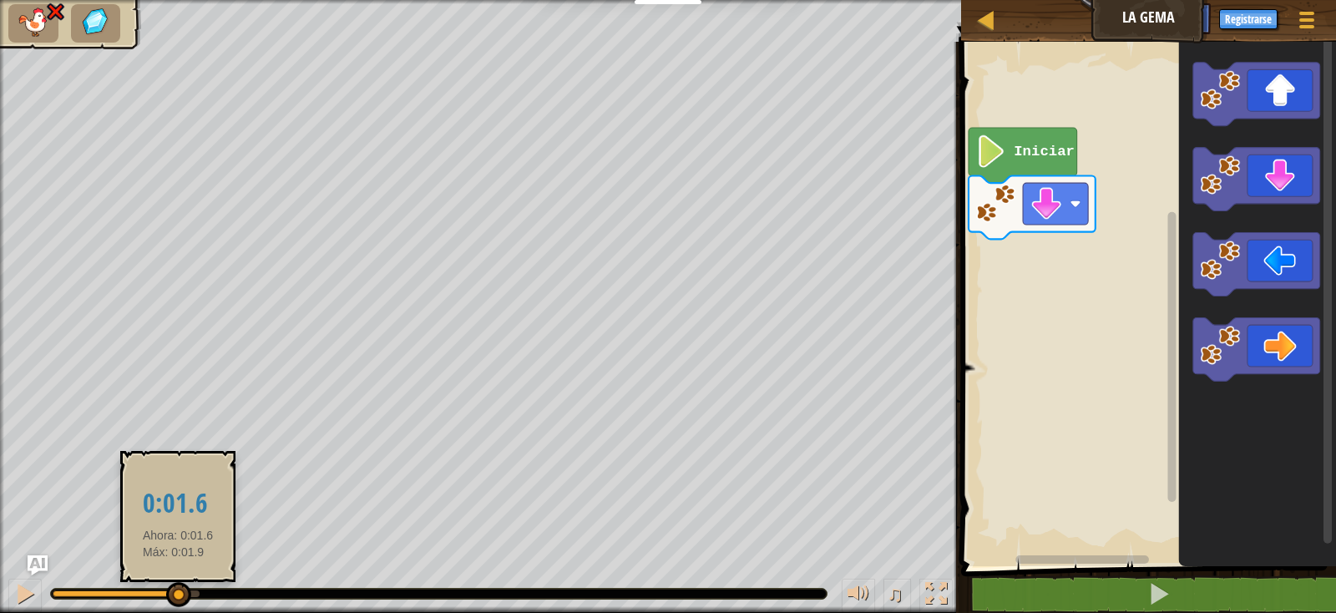
drag, startPoint x: 200, startPoint y: 595, endPoint x: 177, endPoint y: 598, distance: 22.7
click at [177, 598] on div at bounding box center [178, 594] width 25 height 25
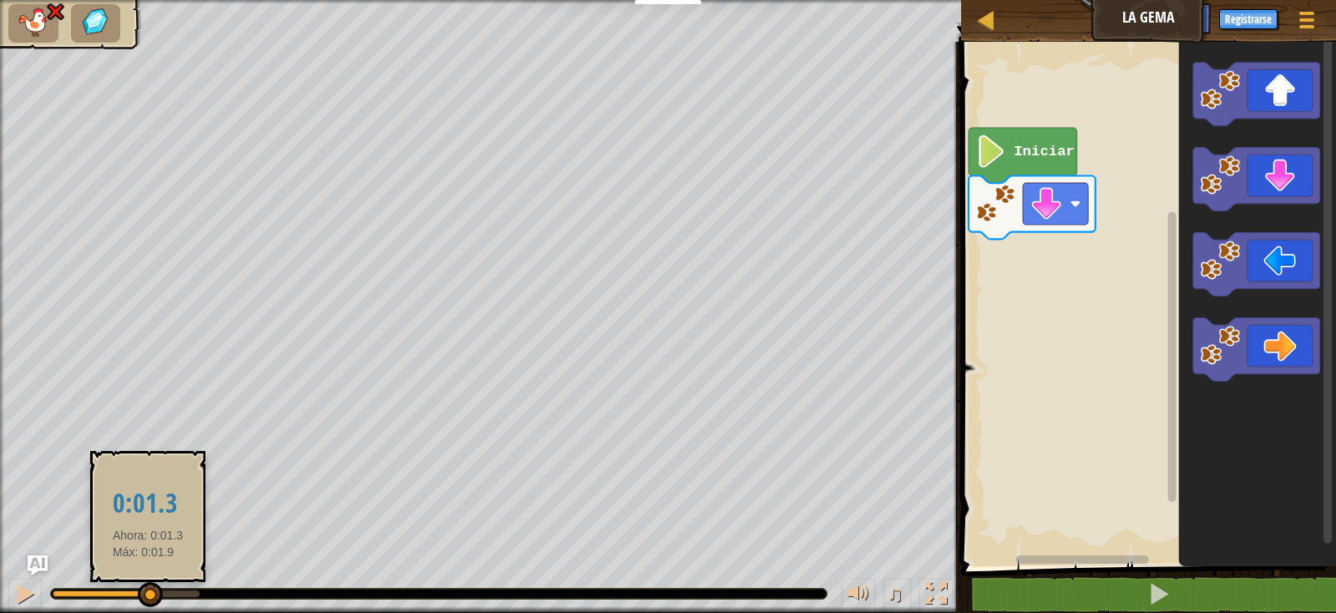
drag, startPoint x: 177, startPoint y: 598, endPoint x: 127, endPoint y: 601, distance: 50.2
click at [143, 599] on div at bounding box center [150, 594] width 25 height 25
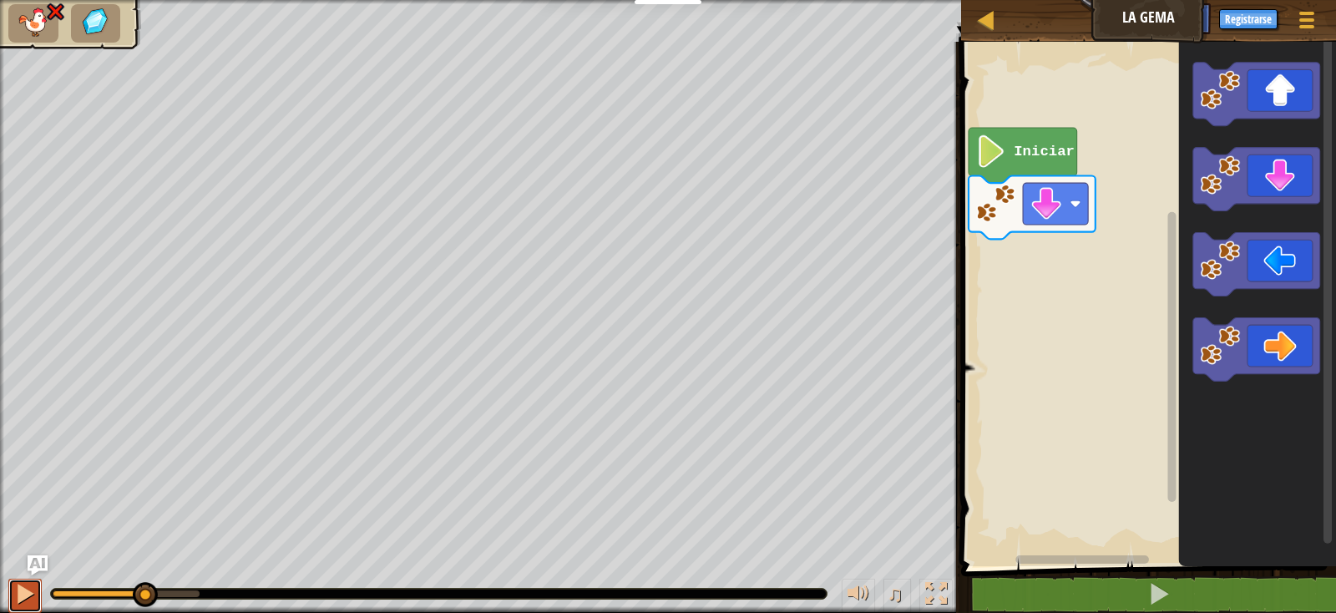
click at [32, 590] on div at bounding box center [25, 594] width 22 height 22
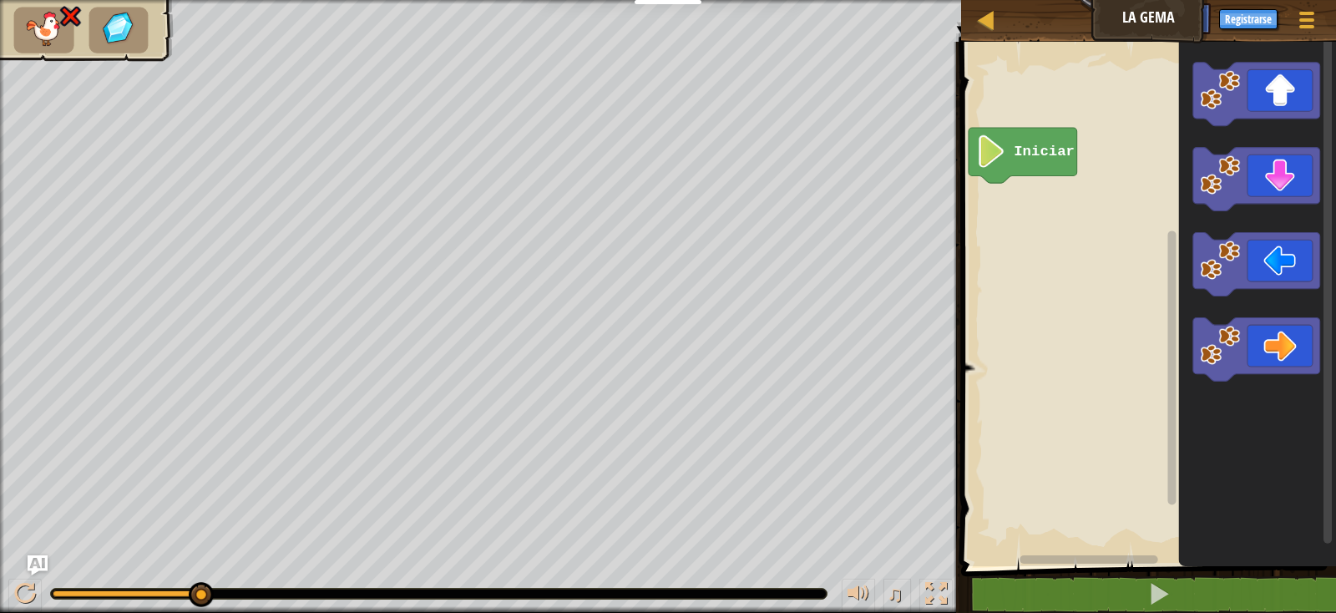
click at [991, 165] on image "Espacio de trabajo de Blockly" at bounding box center [991, 151] width 31 height 33
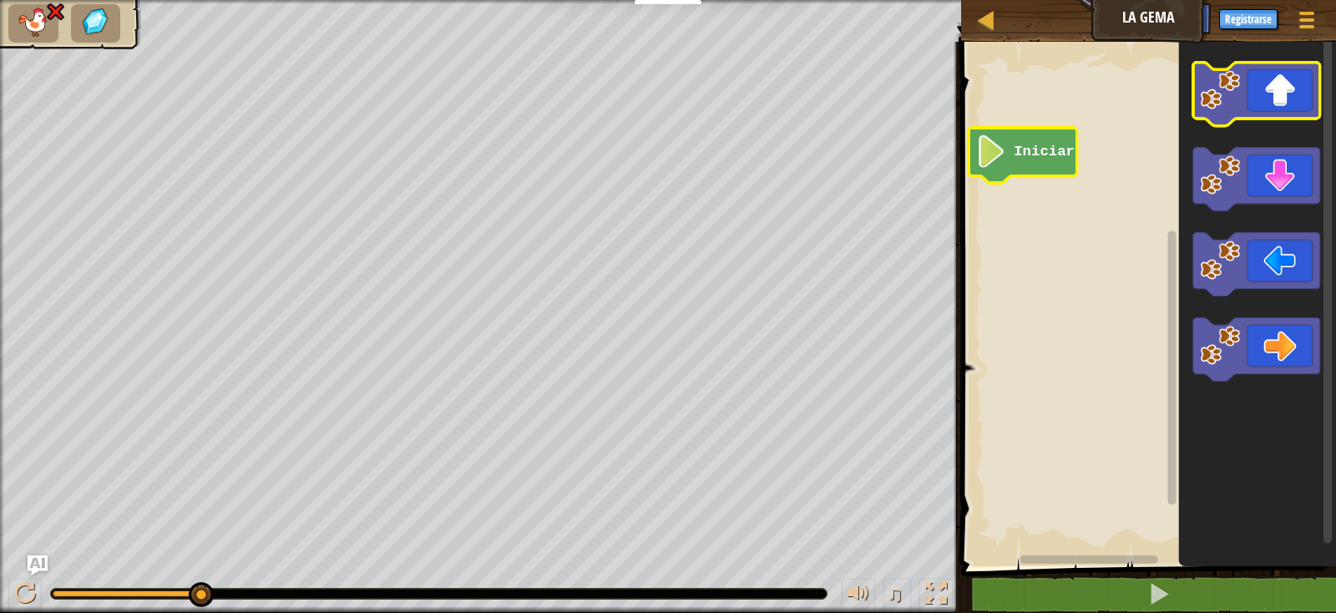
click at [1272, 119] on g "Espacio de trabajo de Blockly" at bounding box center [1256, 222] width 127 height 319
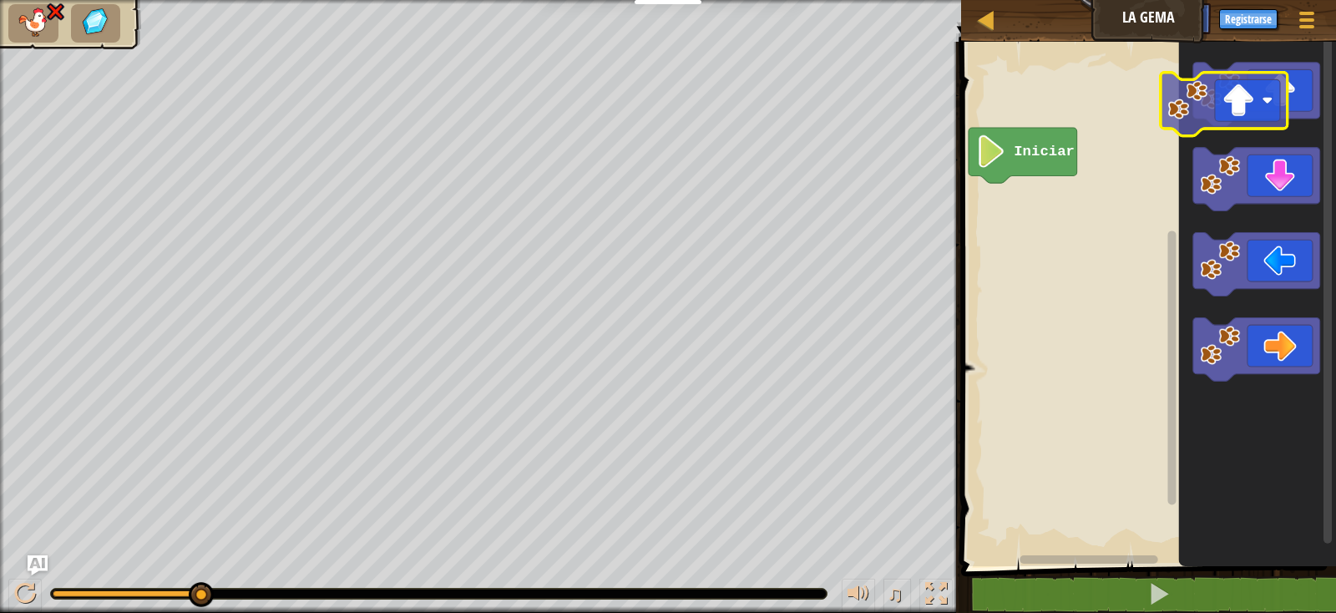
click at [1239, 129] on icon "Espacio de trabajo de Blockly" at bounding box center [1257, 299] width 157 height 533
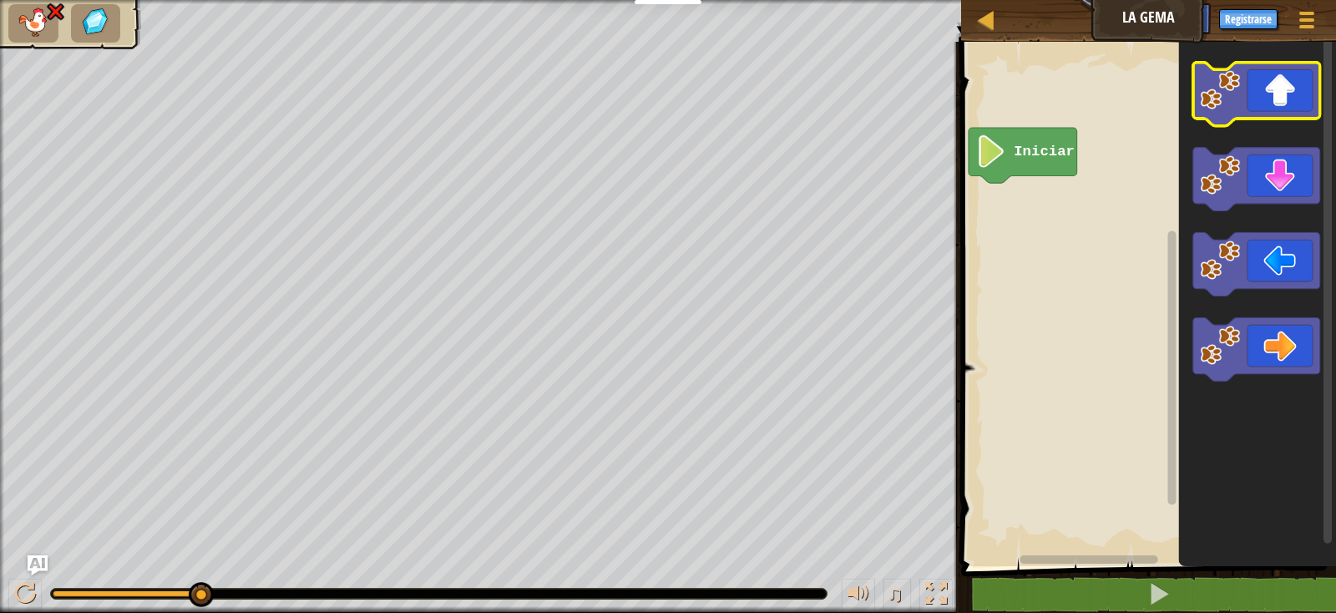
click at [1129, 169] on rect "Espacio de trabajo de Blockly" at bounding box center [1146, 299] width 380 height 533
click at [1216, 87] on image "Espacio de trabajo de Blockly" at bounding box center [1221, 90] width 40 height 40
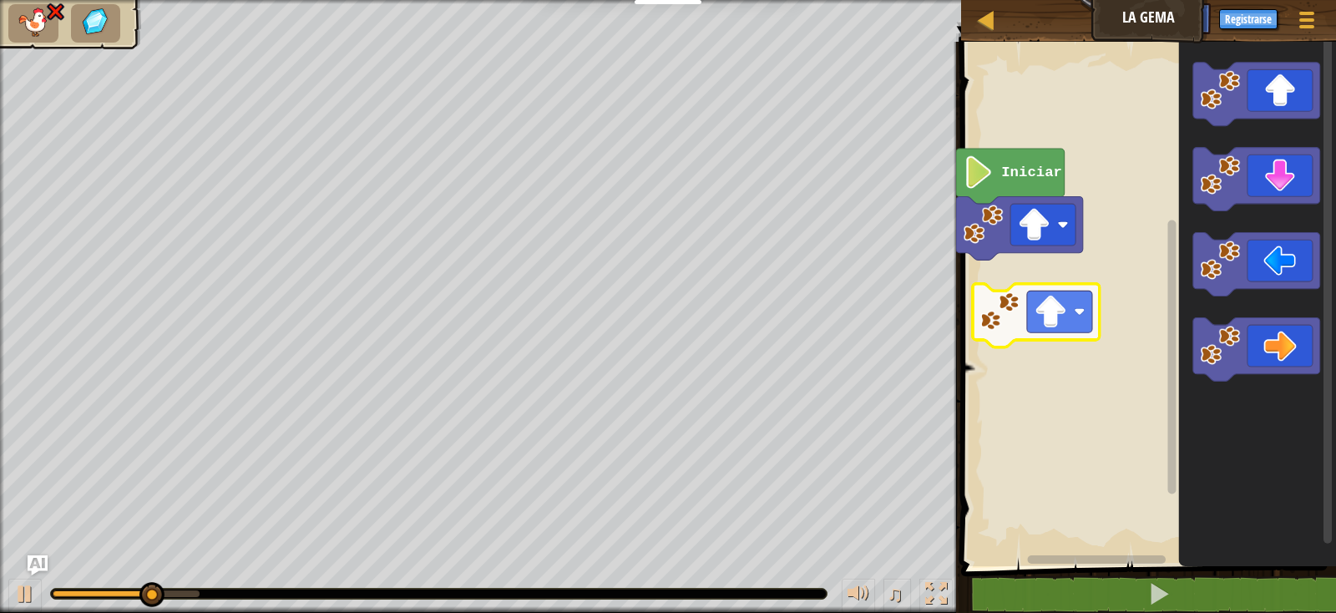
click at [1003, 323] on div "Iniciar" at bounding box center [1146, 299] width 380 height 533
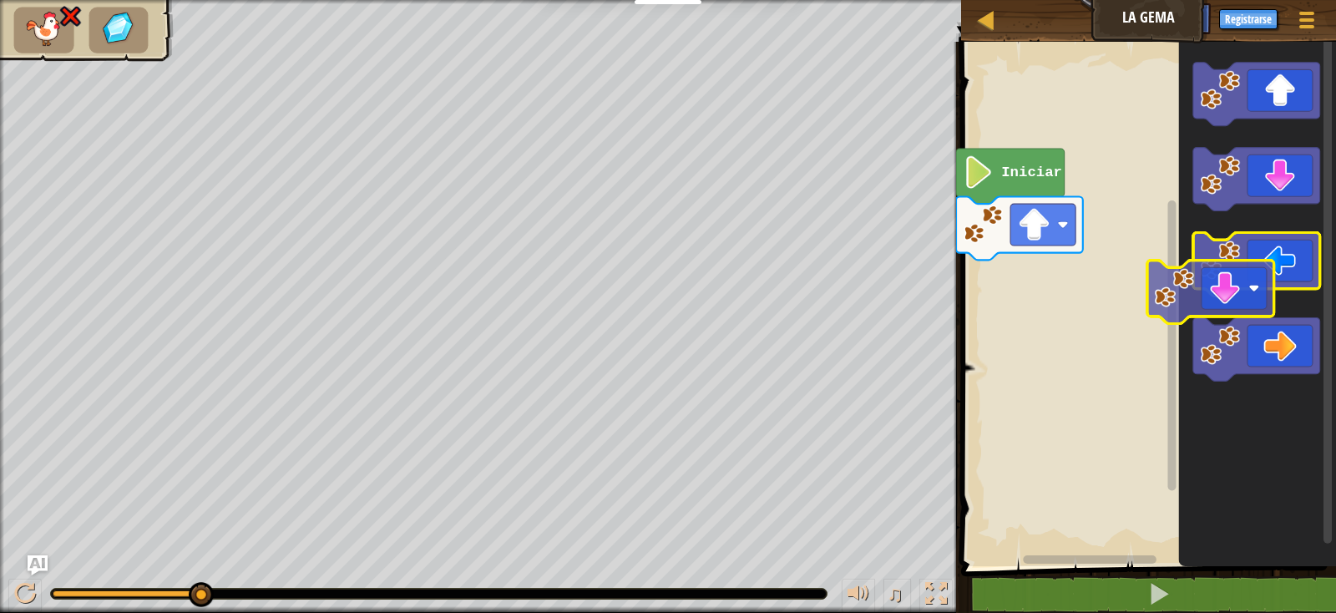
click at [1287, 246] on g "Espacio de trabajo de Blockly" at bounding box center [1256, 222] width 127 height 319
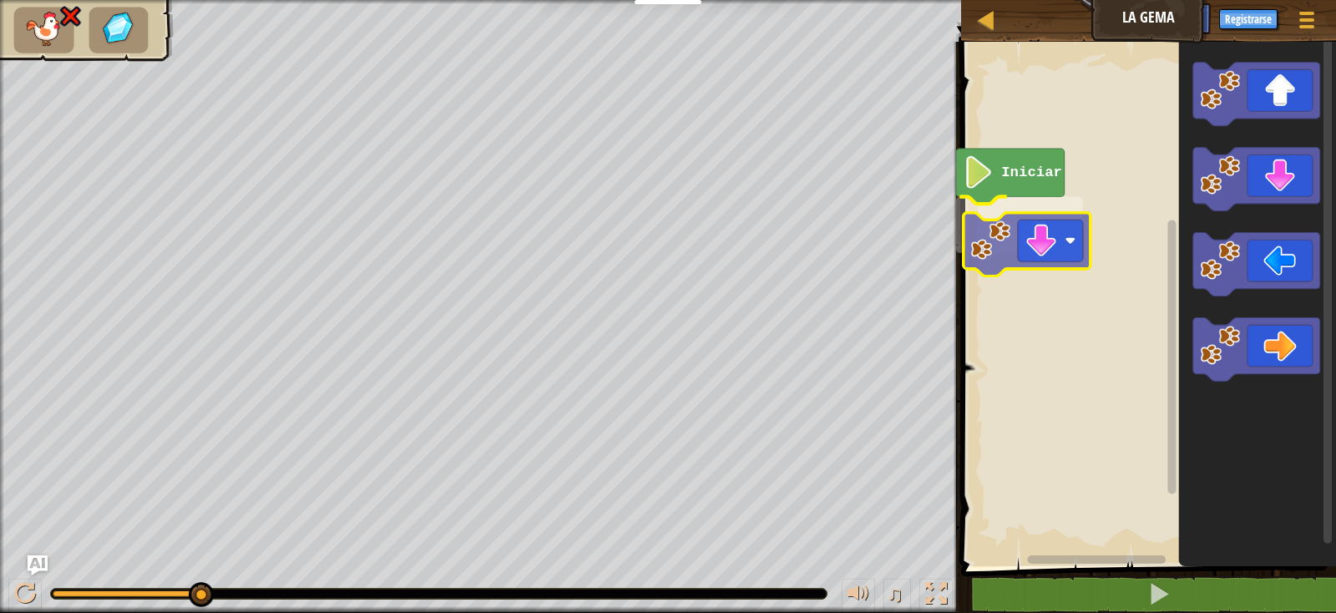
click at [1034, 257] on div "Iniciar" at bounding box center [1146, 299] width 380 height 533
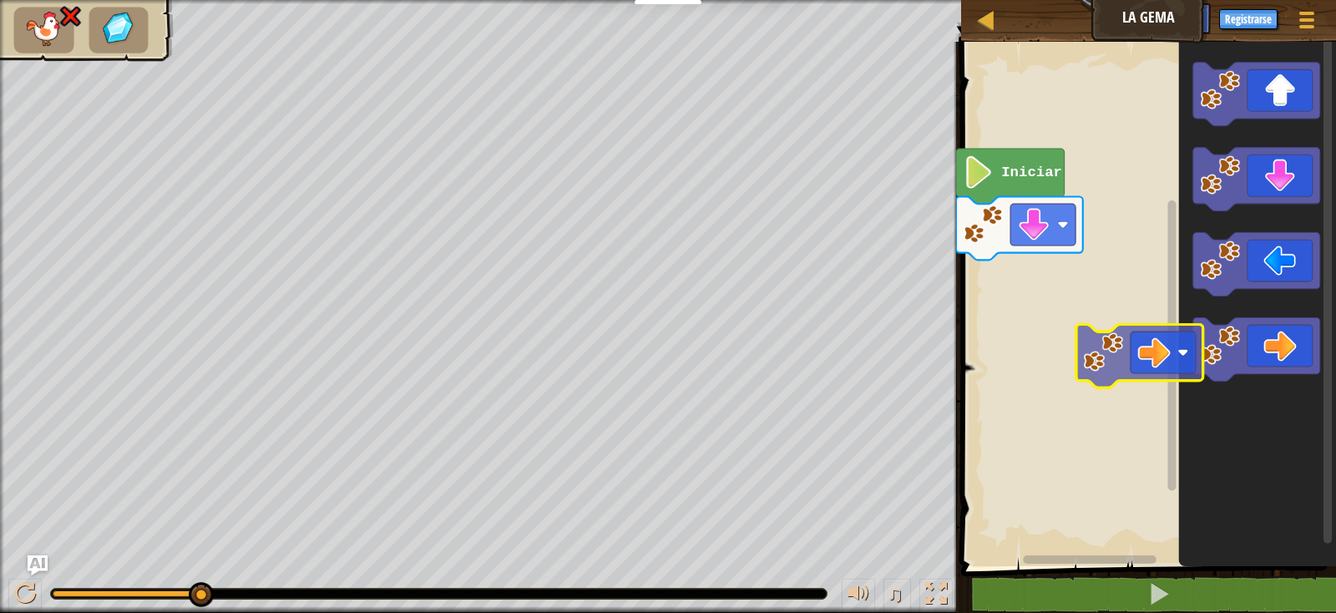
click at [1155, 353] on div "Iniciar" at bounding box center [1146, 299] width 380 height 533
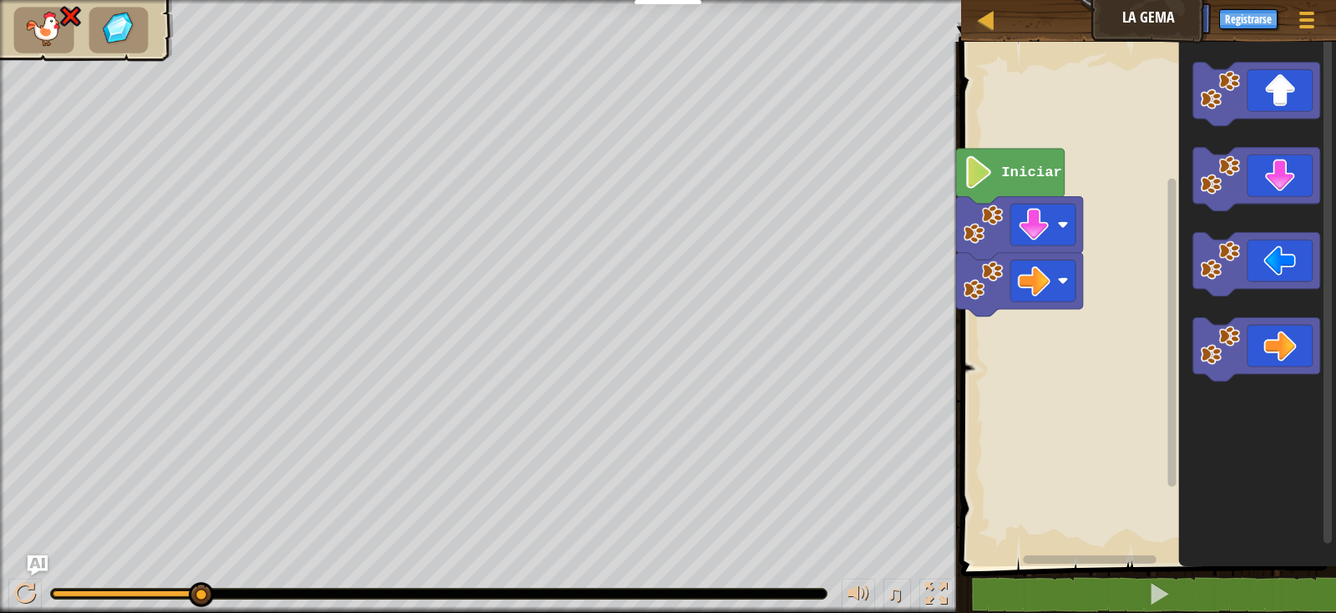
click at [1155, 353] on rect "Espacio de trabajo de Blockly" at bounding box center [1146, 299] width 380 height 533
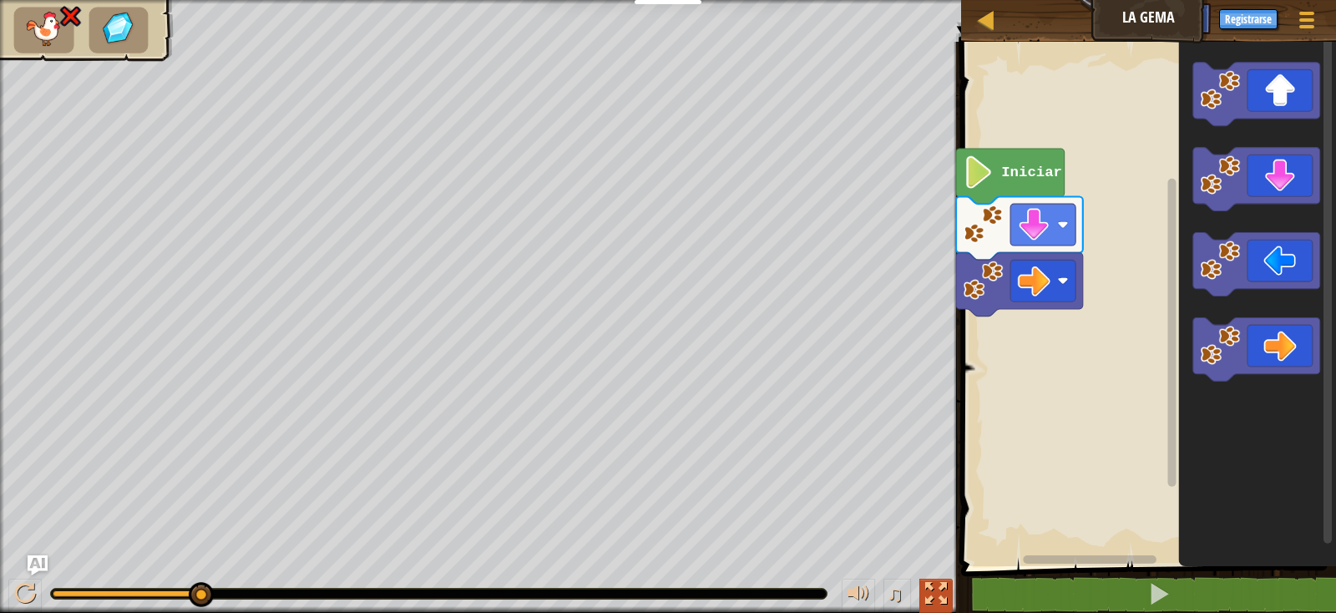
drag, startPoint x: 922, startPoint y: 595, endPoint x: 923, endPoint y: 668, distance: 72.7
click at [923, 595] on button at bounding box center [936, 596] width 33 height 34
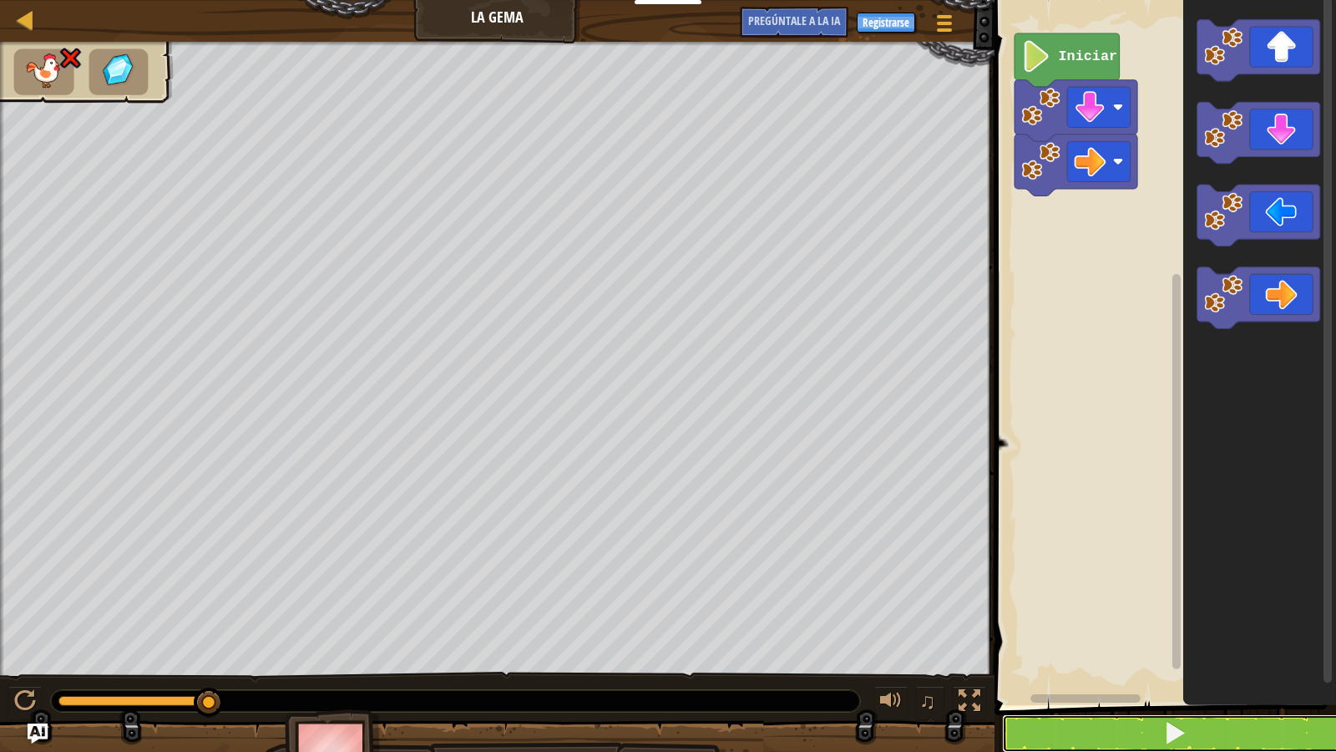
click at [1072, 612] on button at bounding box center [1175, 733] width 347 height 38
click at [1077, 612] on button at bounding box center [1175, 733] width 347 height 38
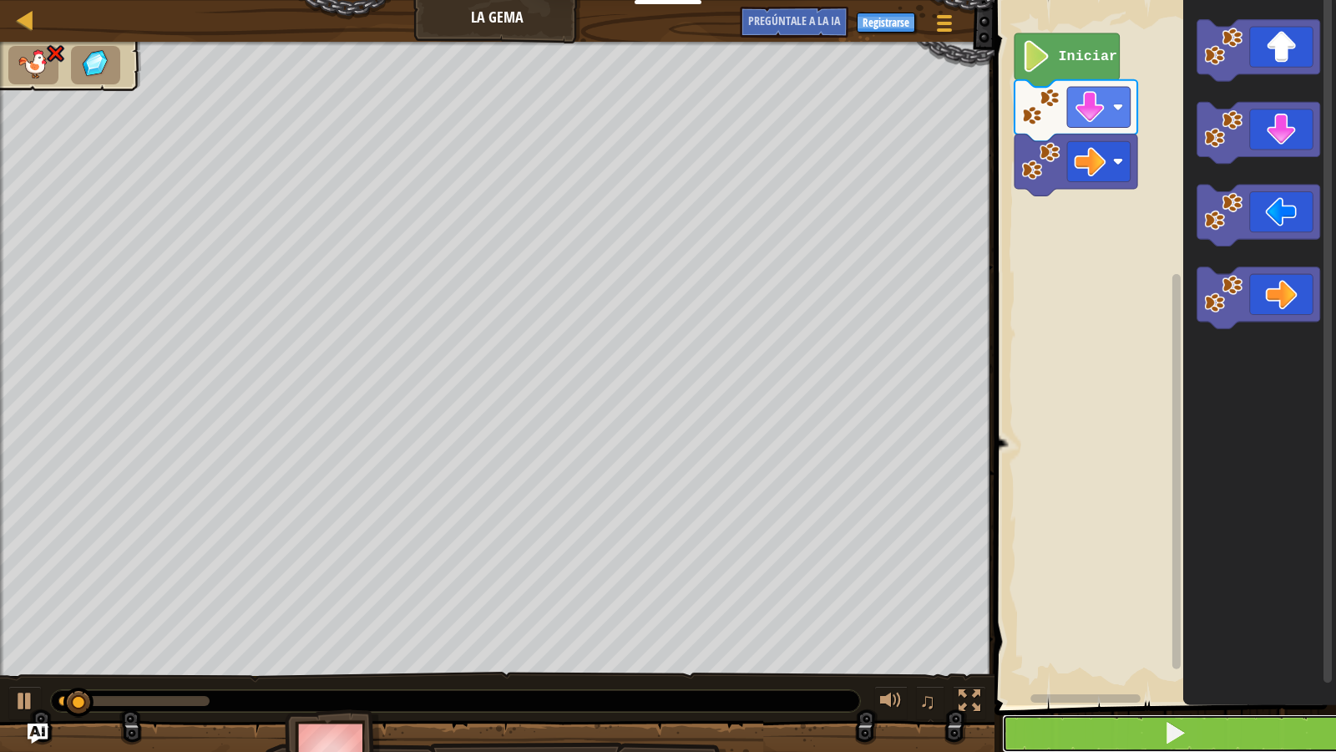
click at [1077, 612] on button at bounding box center [1175, 733] width 347 height 38
click at [1080, 612] on button at bounding box center [1175, 733] width 347 height 38
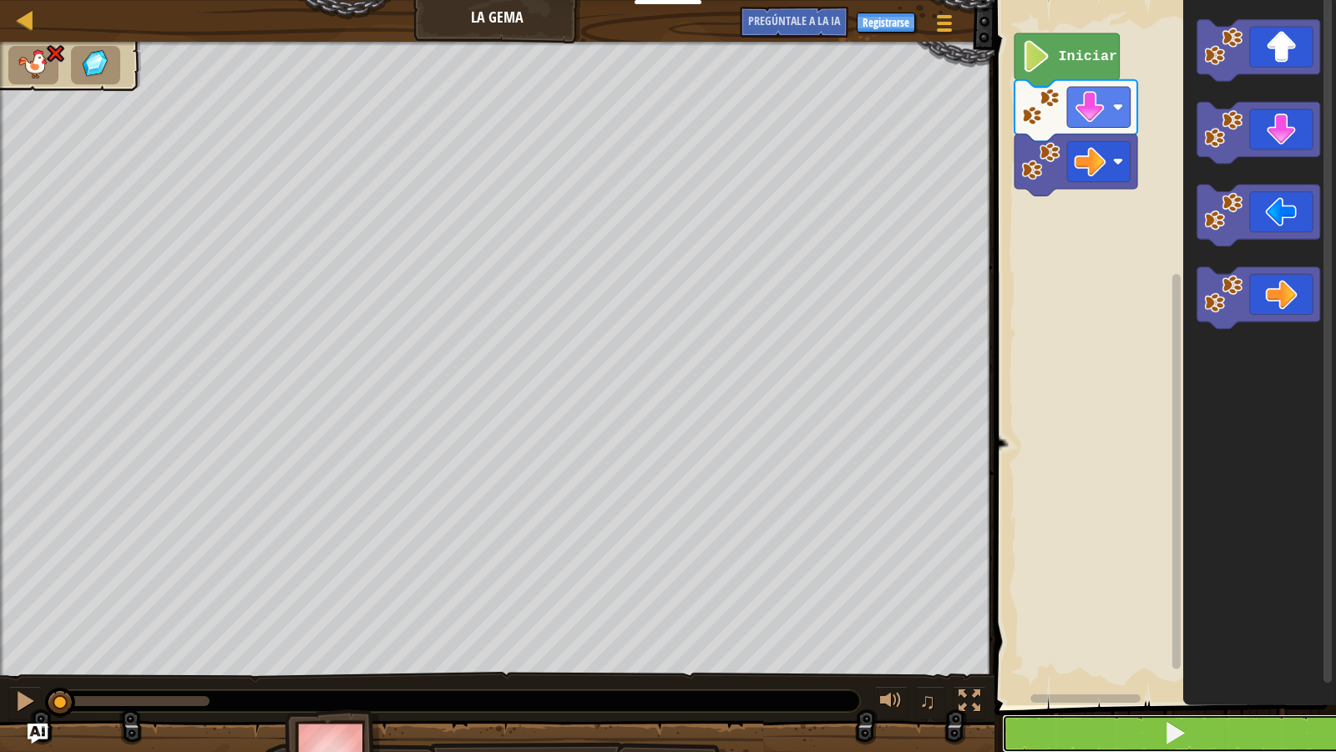
click at [1080, 612] on button at bounding box center [1175, 733] width 347 height 38
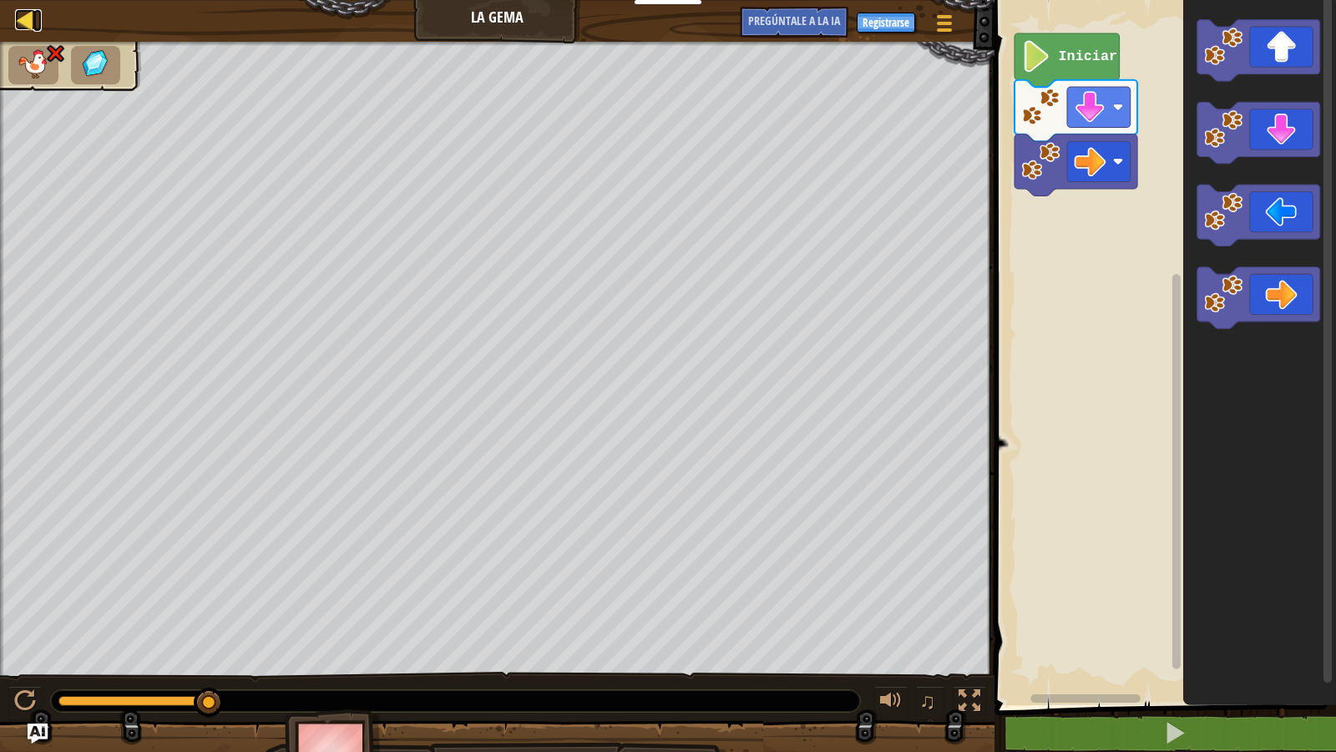
click at [33, 28] on div at bounding box center [25, 19] width 21 height 21
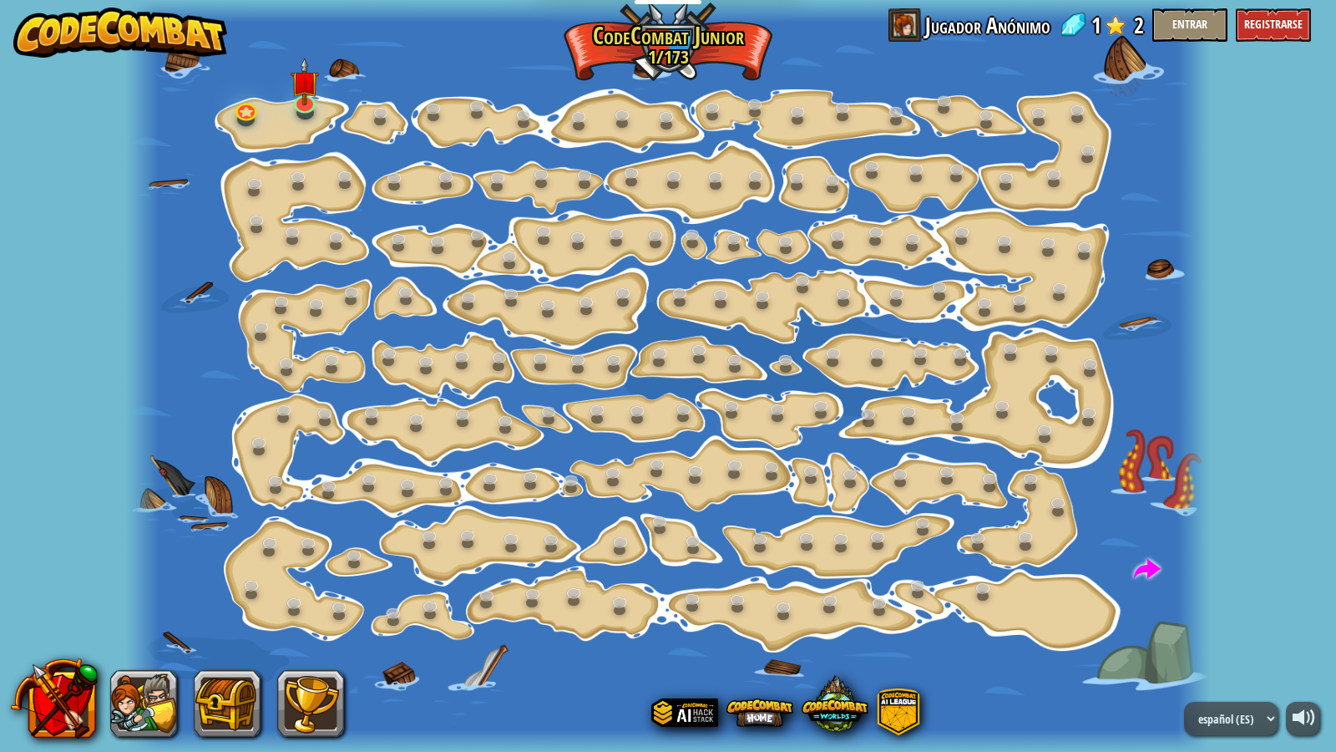
select select "es-ES"
click at [309, 107] on link at bounding box center [304, 99] width 33 height 33
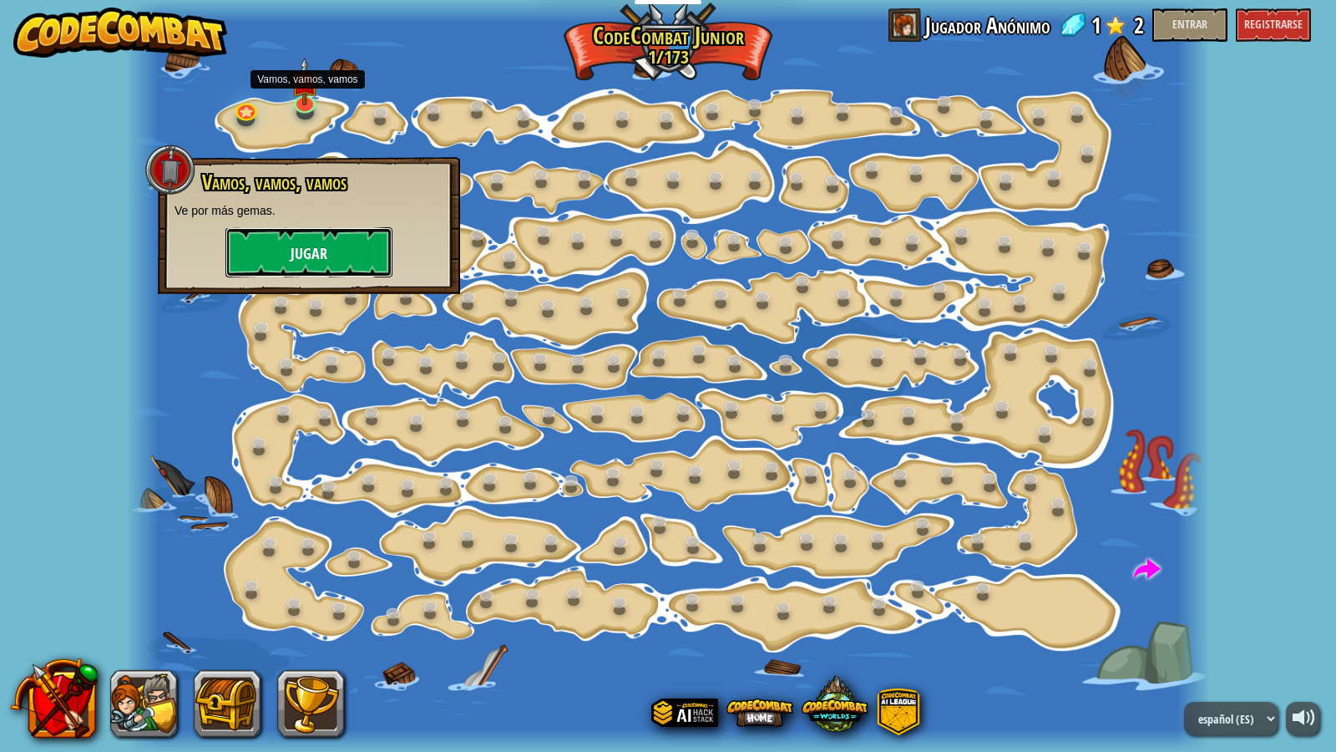
click at [286, 246] on button "Jugar" at bounding box center [309, 252] width 167 height 50
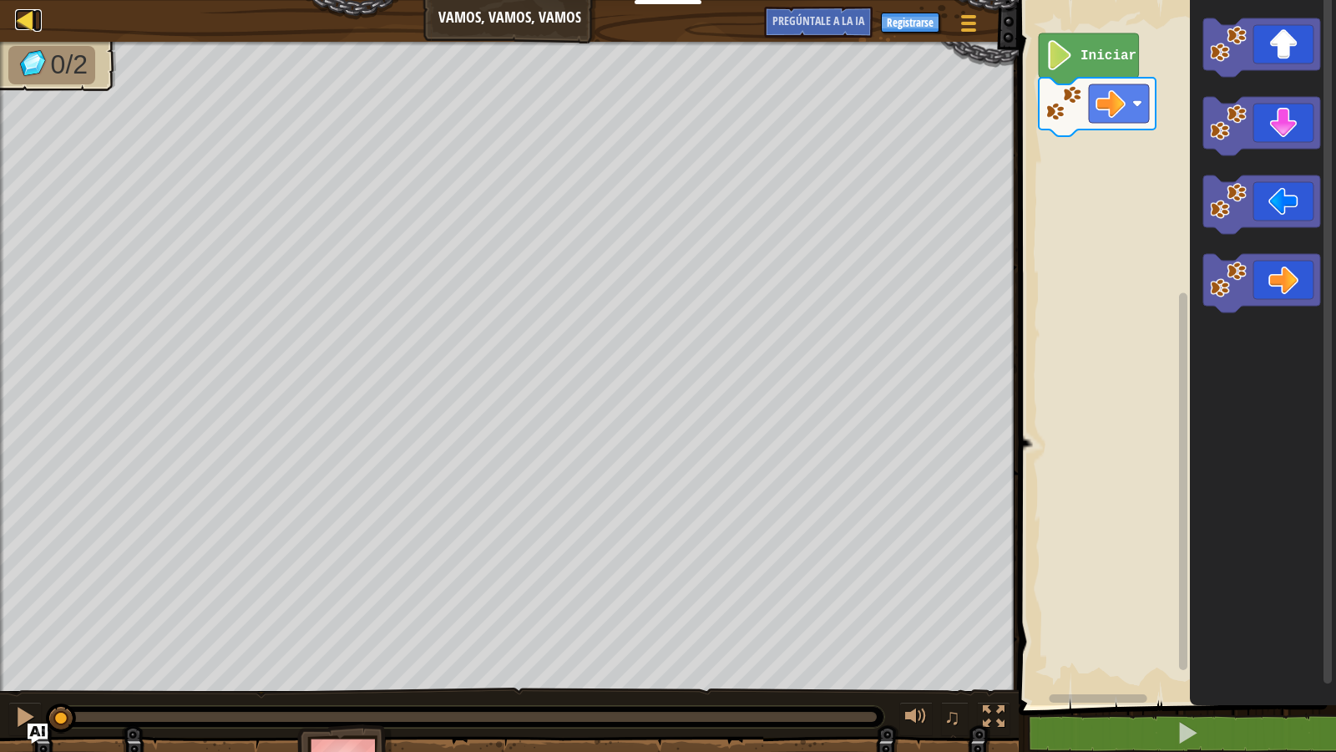
click at [33, 17] on div at bounding box center [25, 19] width 21 height 21
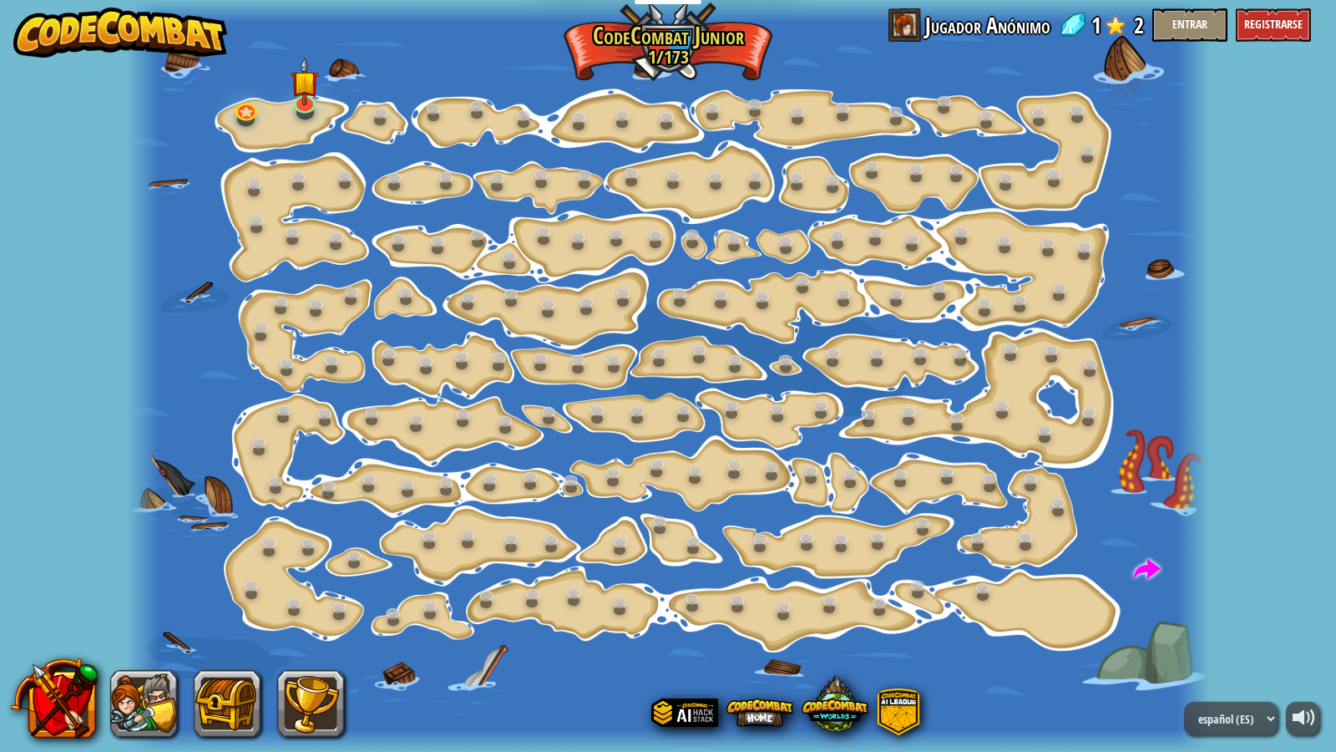
select select "es-ES"
click at [302, 89] on img at bounding box center [305, 70] width 28 height 65
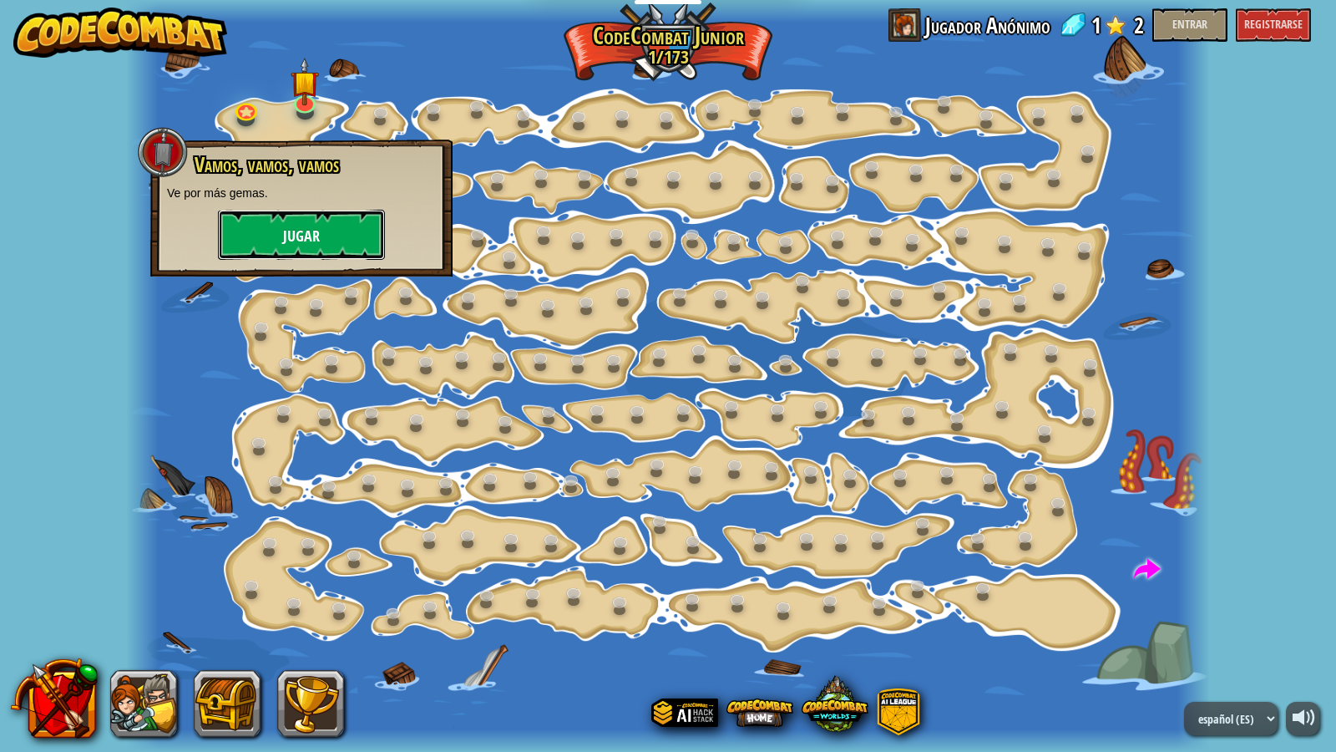
click at [336, 222] on button "Jugar" at bounding box center [301, 235] width 167 height 50
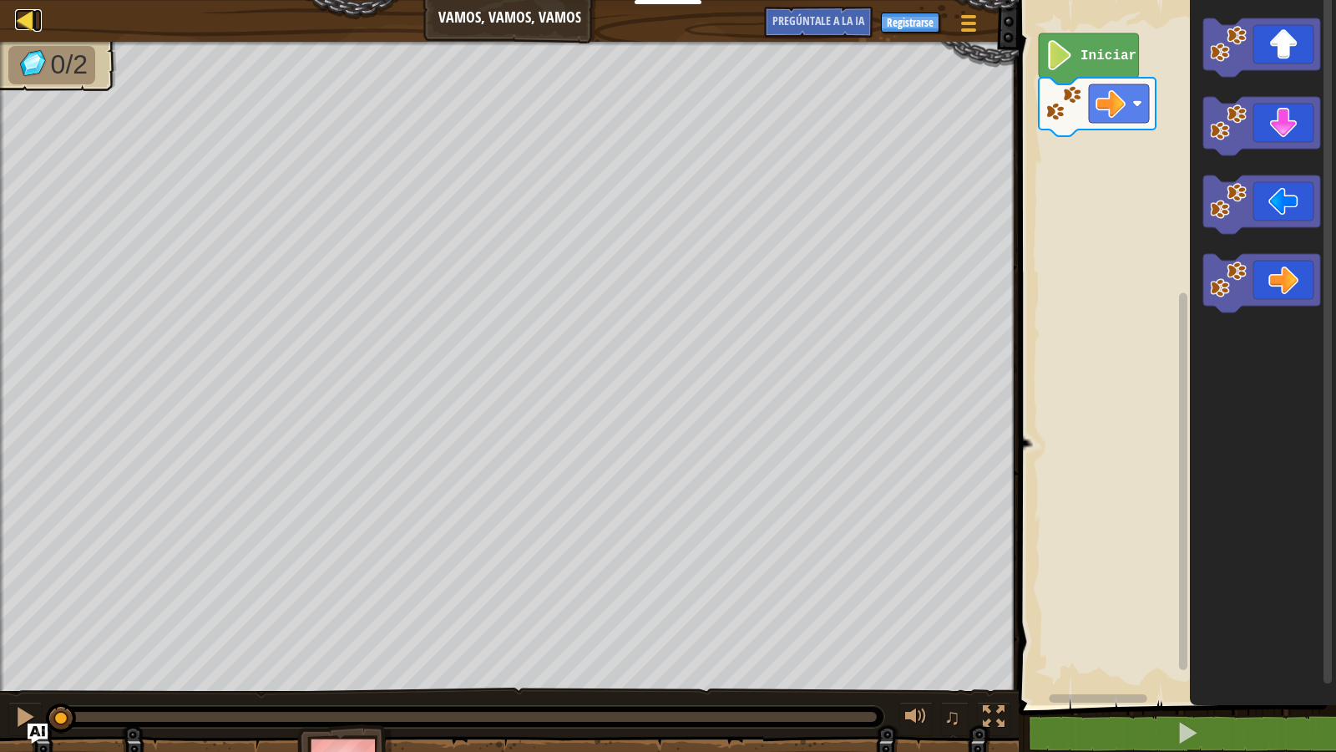
click at [31, 18] on div at bounding box center [25, 19] width 21 height 21
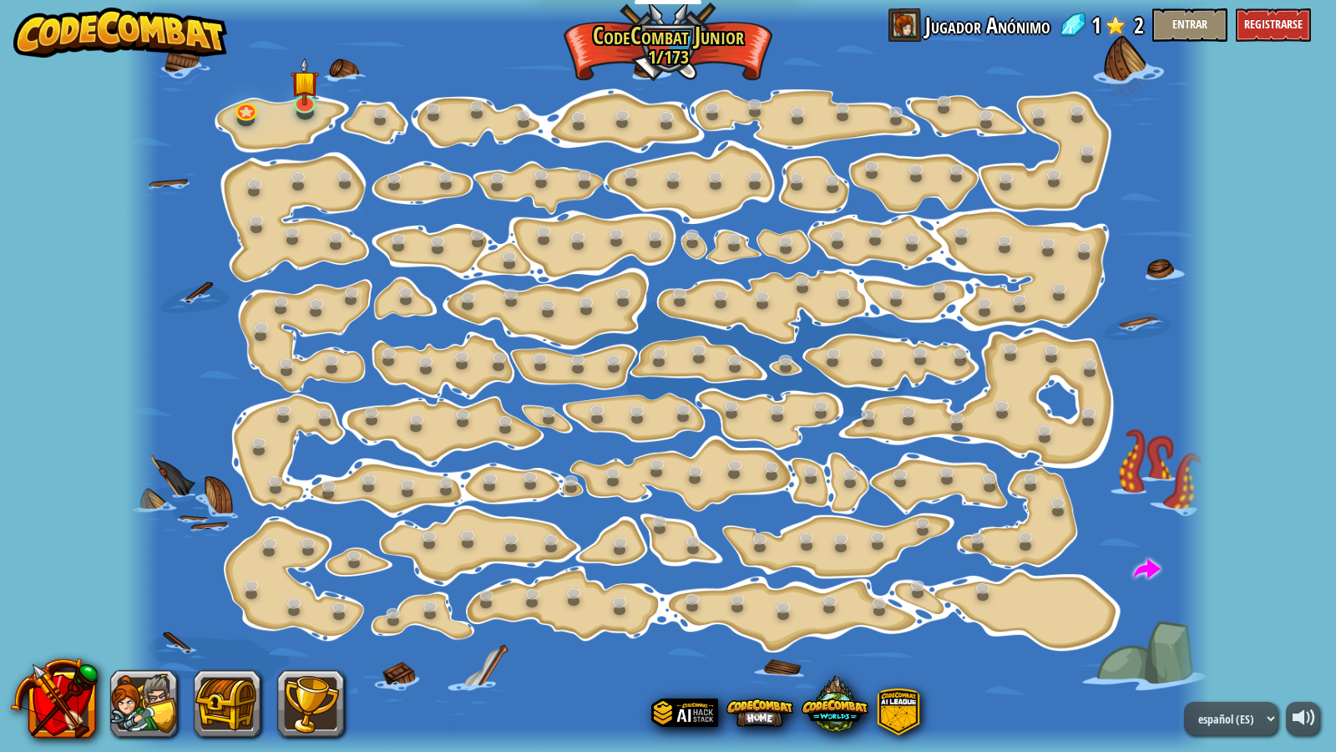
select select "es-ES"
click at [307, 111] on link at bounding box center [304, 99] width 33 height 33
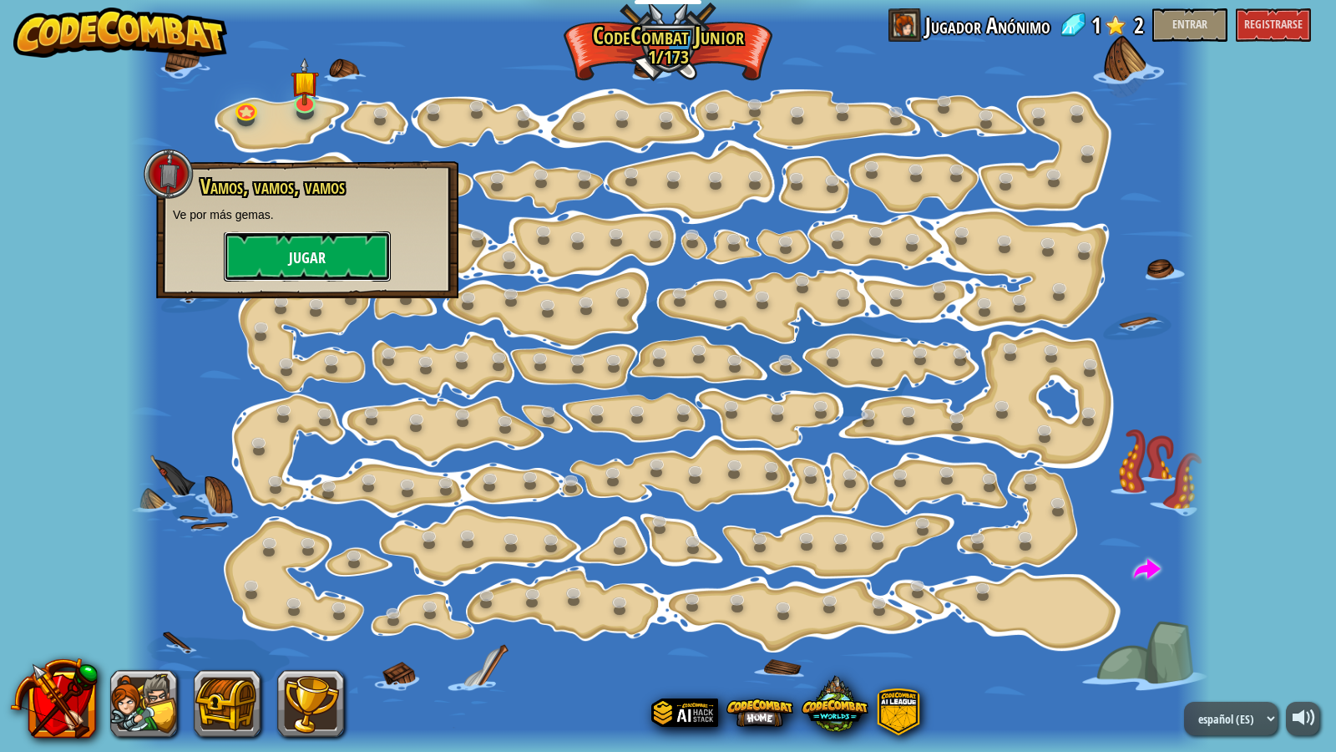
click at [305, 256] on font "Jugar" at bounding box center [307, 258] width 37 height 21
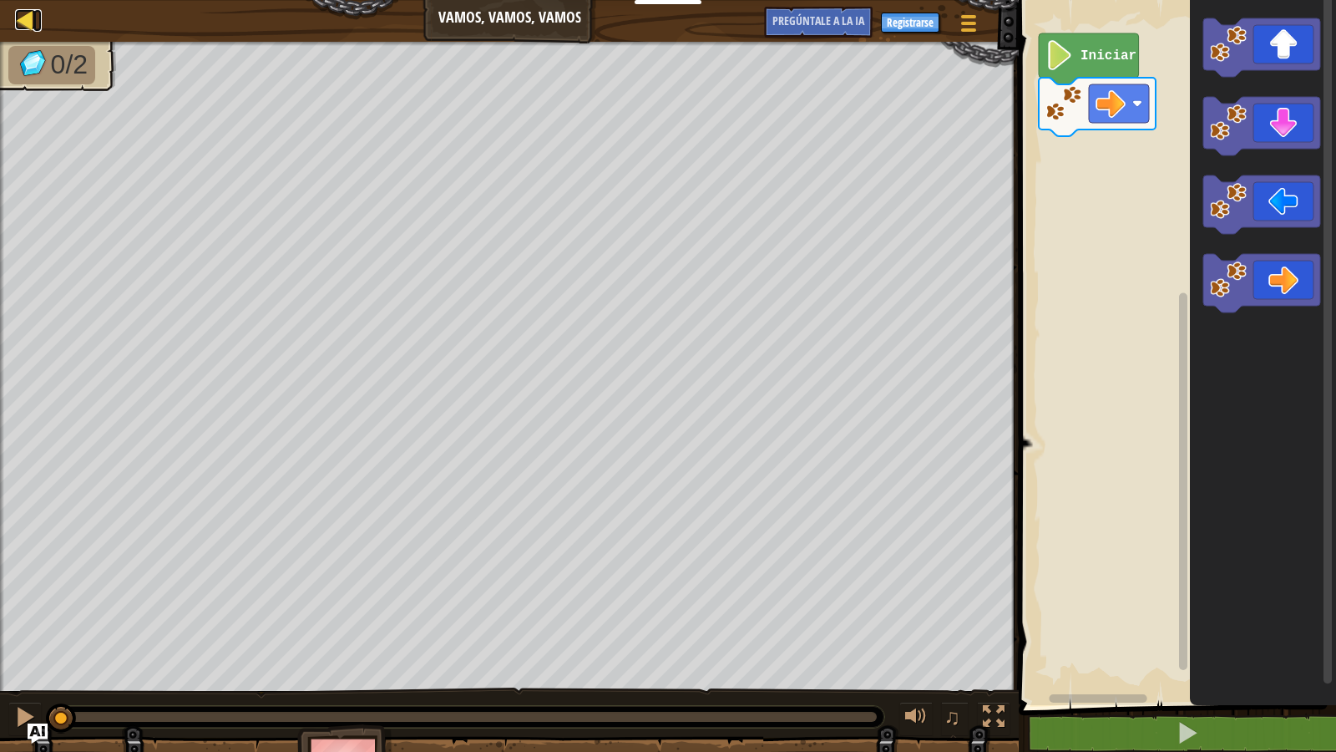
click at [18, 18] on div at bounding box center [25, 19] width 21 height 21
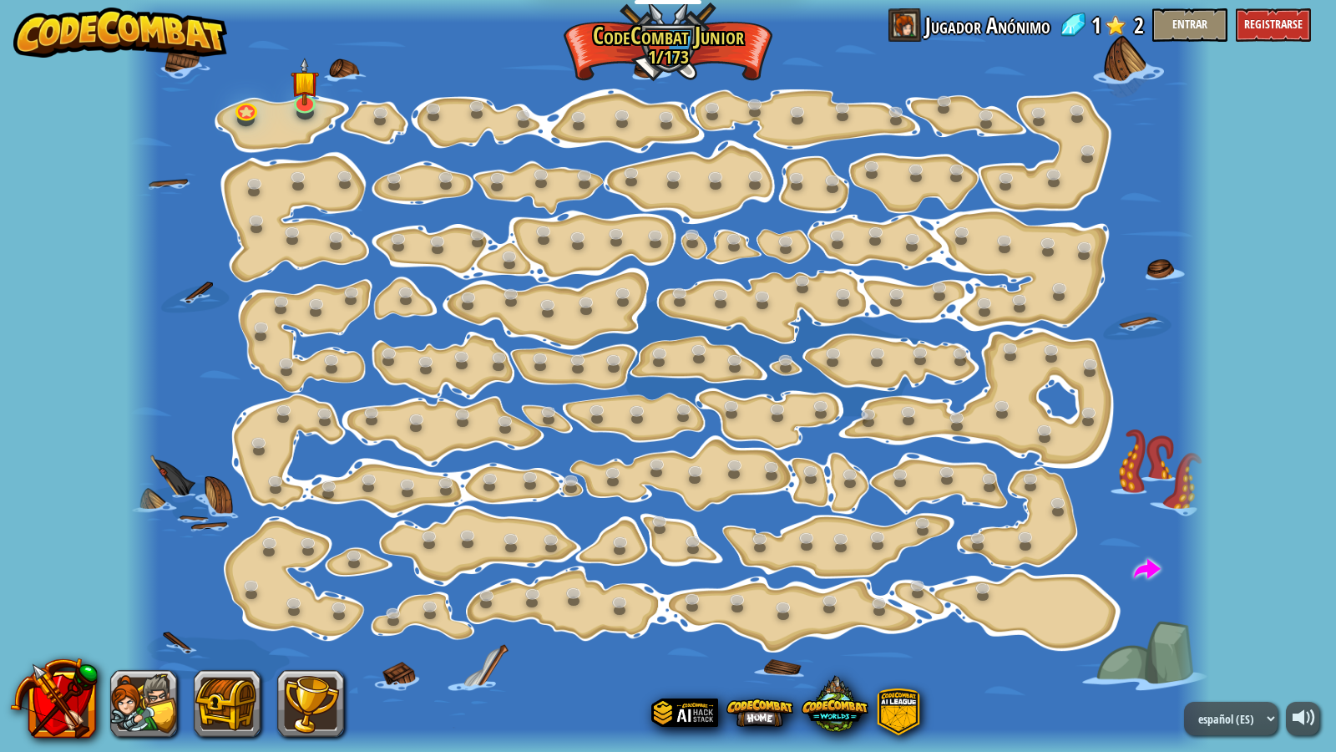
select select "es-ES"
click at [245, 107] on link at bounding box center [246, 106] width 33 height 33
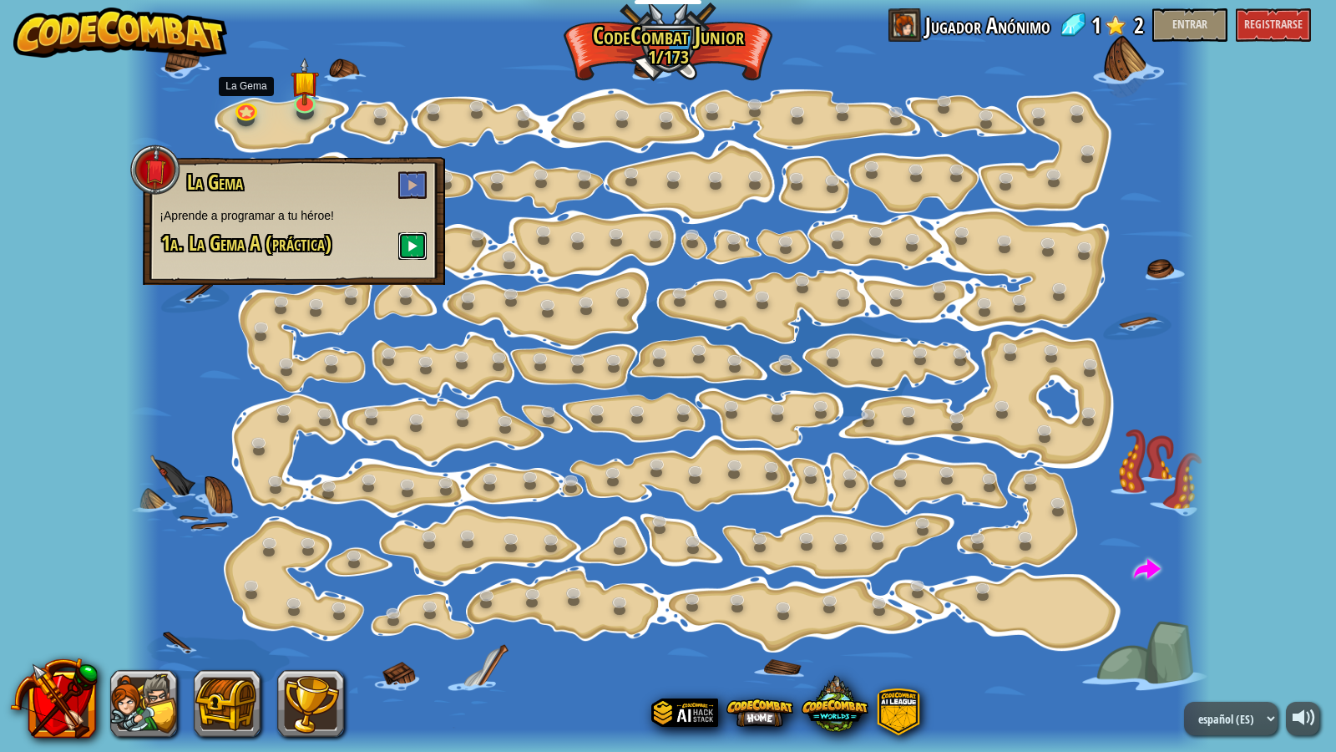
click at [408, 234] on button at bounding box center [412, 246] width 28 height 28
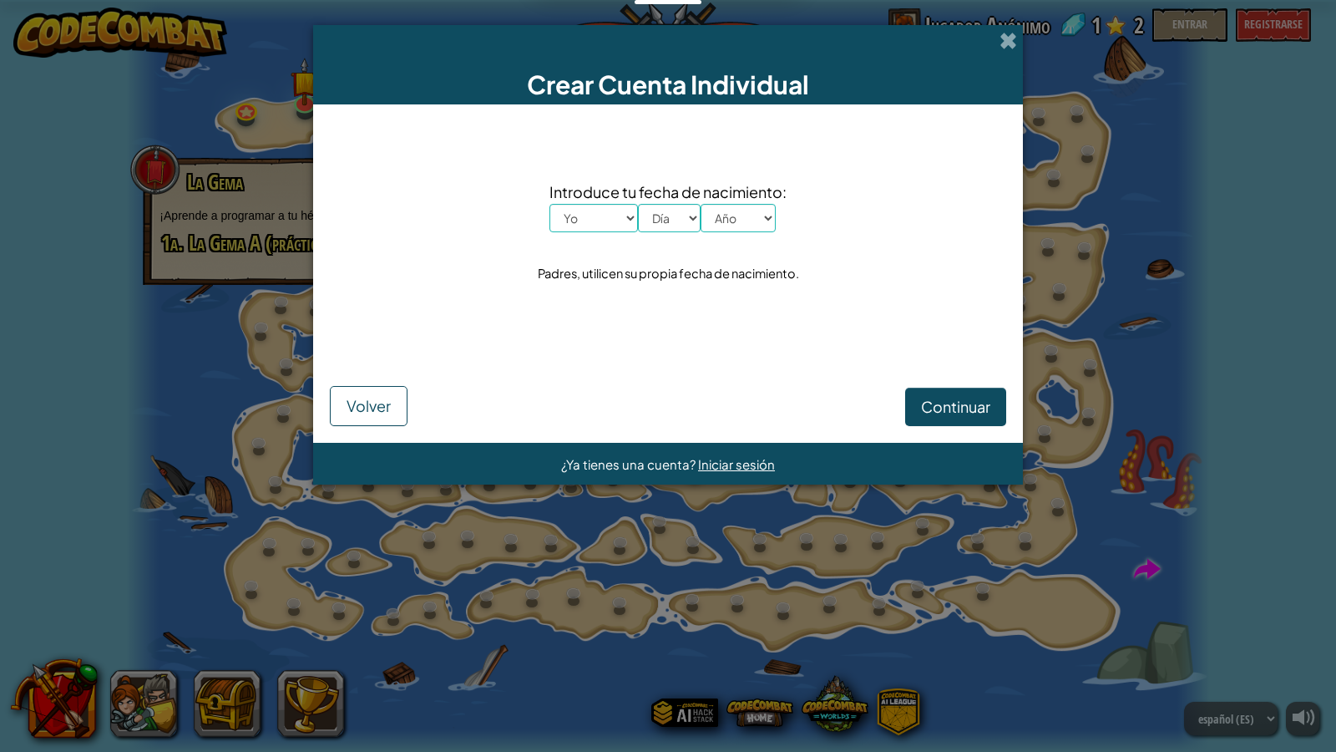
click at [300, 307] on div "Crear Cuenta Individual Introduce tu fecha de nacimiento: Yo Enero Febrero Órde…" at bounding box center [668, 376] width 1336 height 752
drag, startPoint x: 43, startPoint y: 344, endPoint x: 32, endPoint y: 367, distance: 25.4
click at [32, 367] on div "Crear Cuenta Individual Introduce tu fecha de nacimiento: Yo Enero Febrero Órde…" at bounding box center [668, 376] width 1336 height 752
click at [349, 414] on font "Volver" at bounding box center [369, 405] width 44 height 19
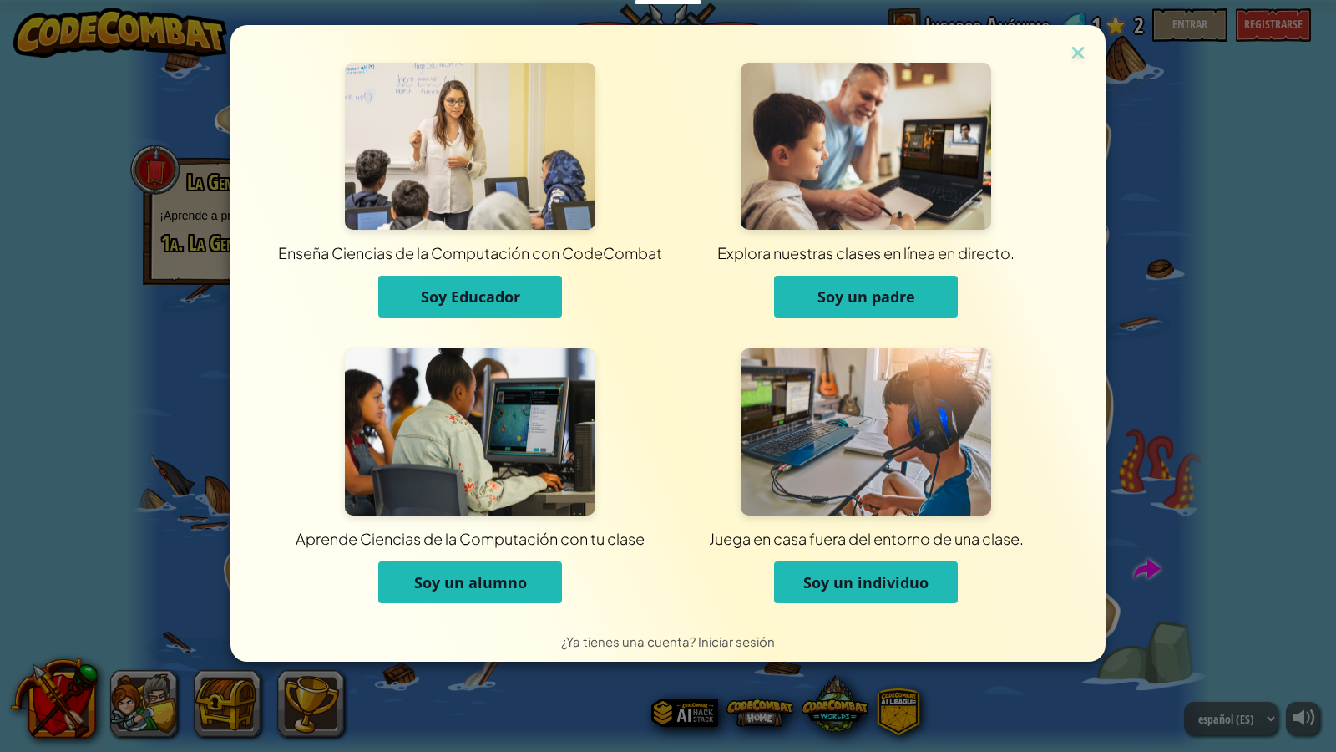
drag, startPoint x: 114, startPoint y: 396, endPoint x: 1210, endPoint y: 299, distance: 1100.1
click at [139, 397] on div "Enseña Ciencias de la Computación con CodeCombat Soy Educador Explora nuestras …" at bounding box center [668, 376] width 1336 height 752
click at [1068, 48] on img at bounding box center [1078, 54] width 22 height 25
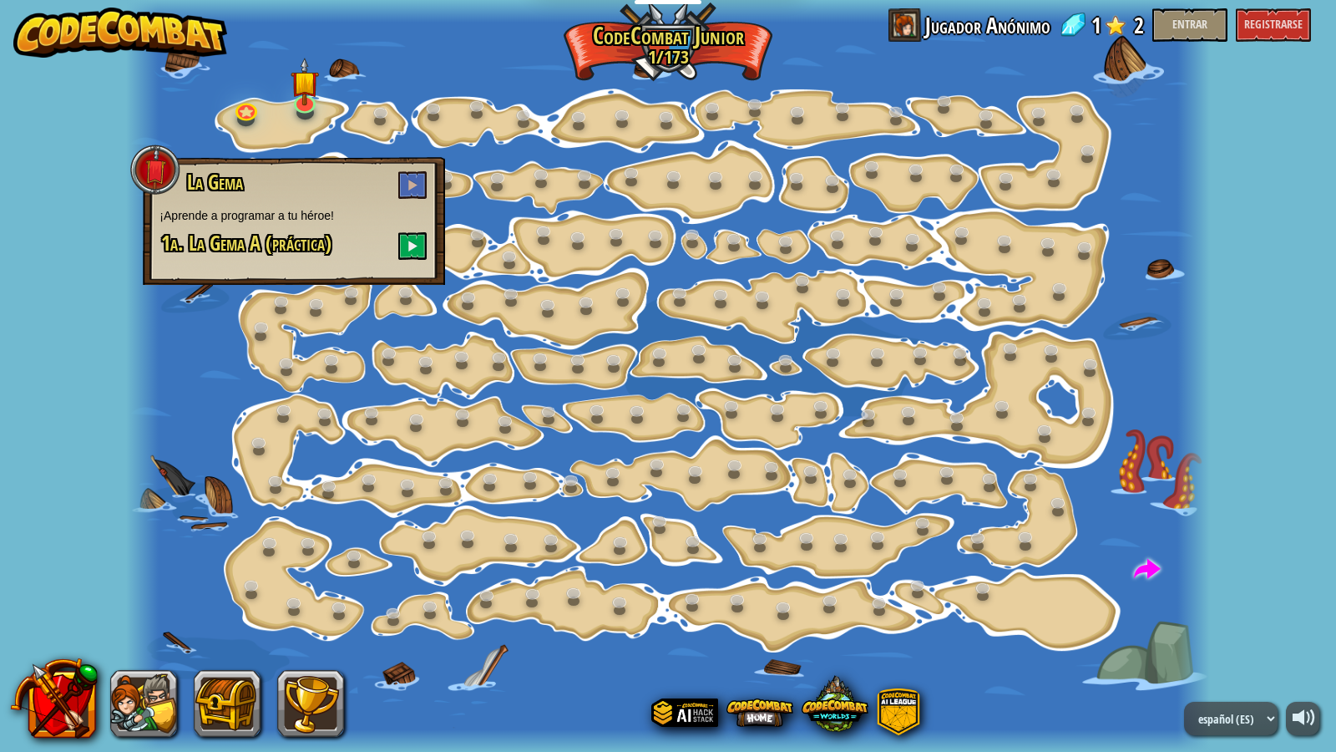
drag, startPoint x: 214, startPoint y: 239, endPoint x: 283, endPoint y: 226, distance: 70.4
click at [214, 240] on font "1a. La Gema A (práctica)" at bounding box center [246, 243] width 170 height 28
click at [425, 194] on button at bounding box center [412, 185] width 28 height 28
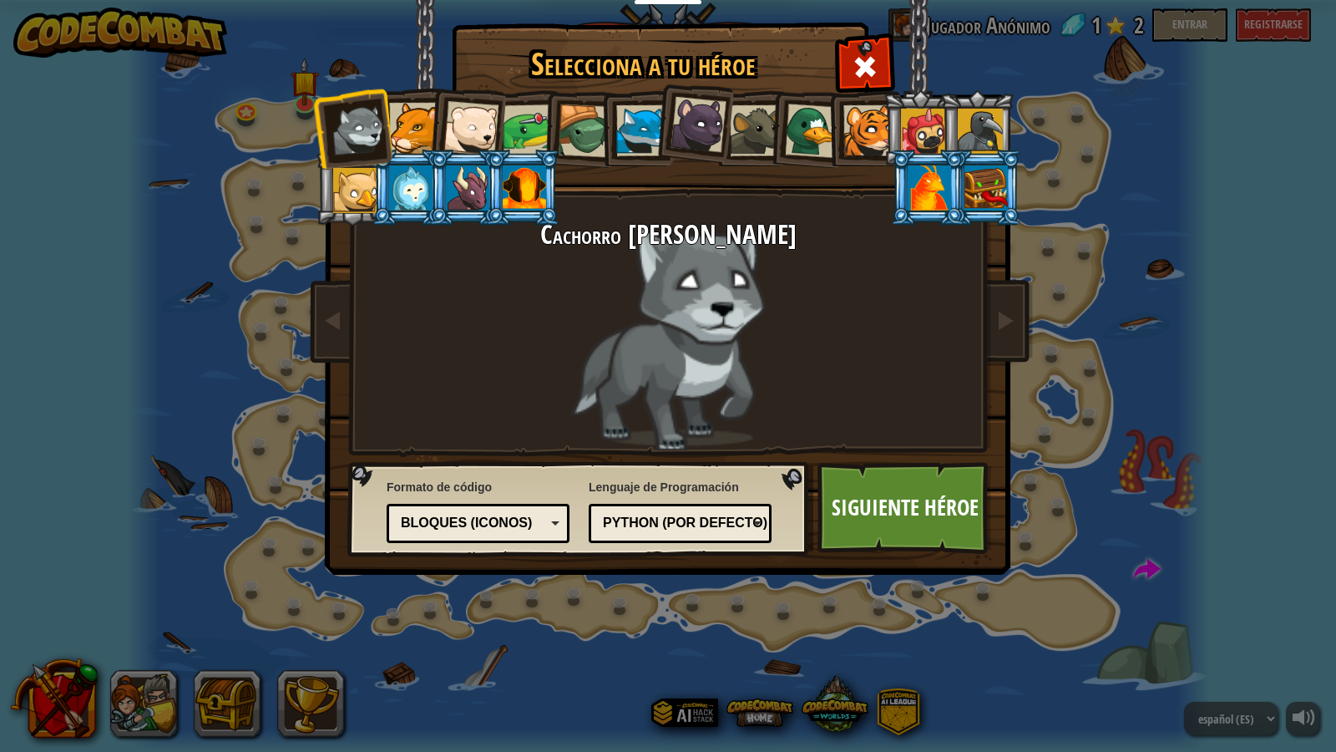
click at [918, 176] on div at bounding box center [929, 187] width 43 height 45
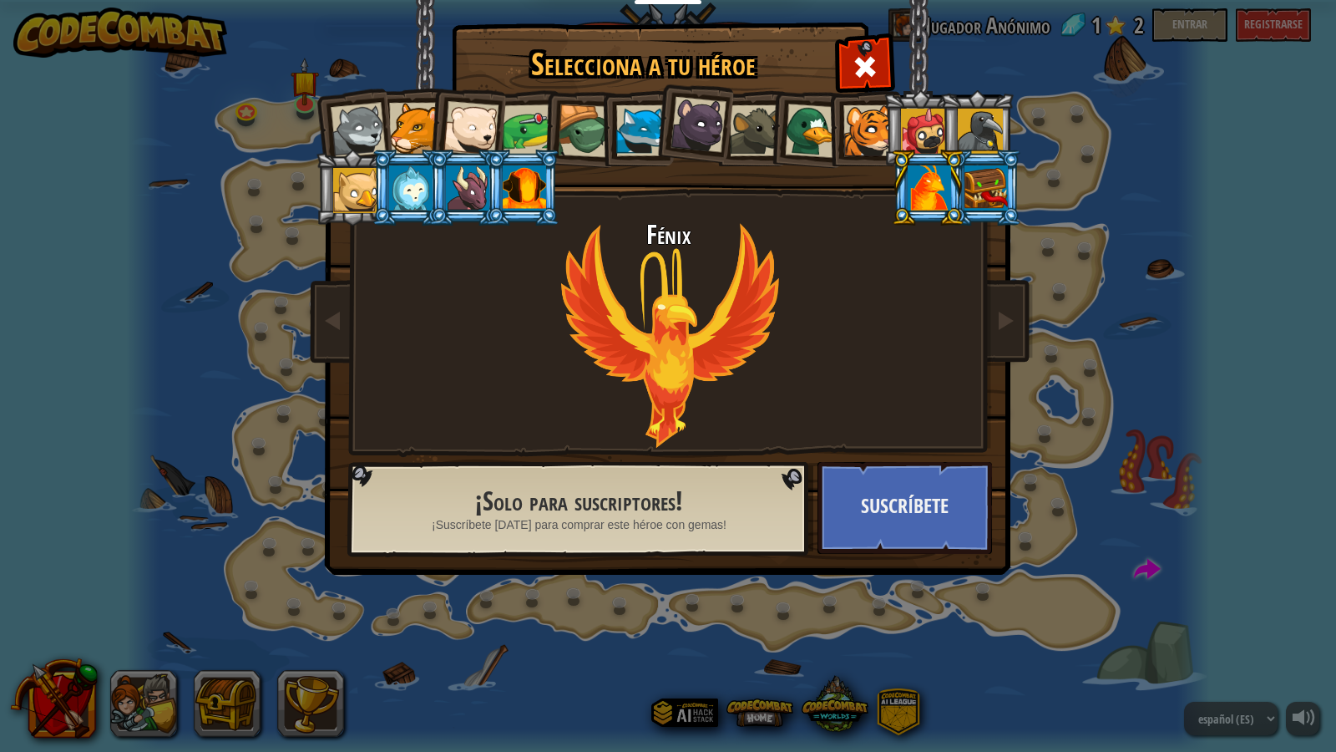
click at [567, 139] on div at bounding box center [584, 130] width 53 height 53
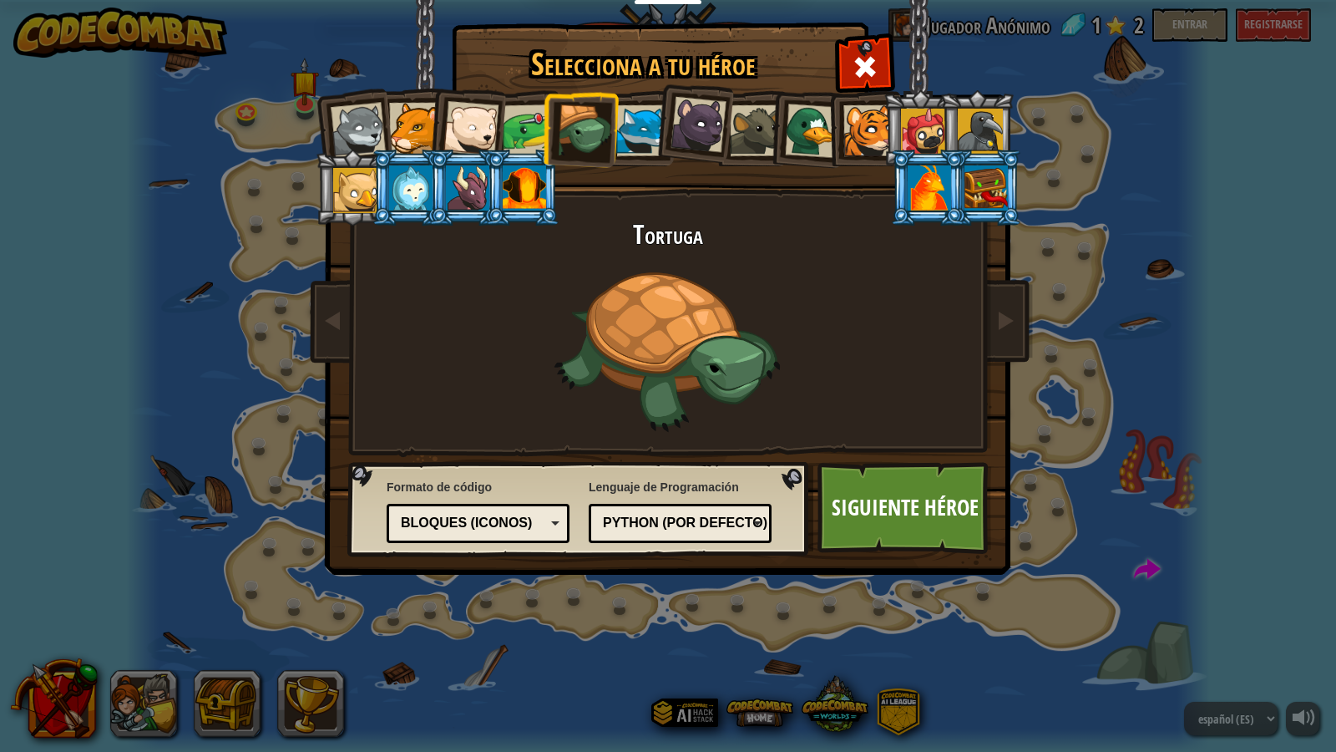
click at [645, 133] on div at bounding box center [641, 130] width 51 height 51
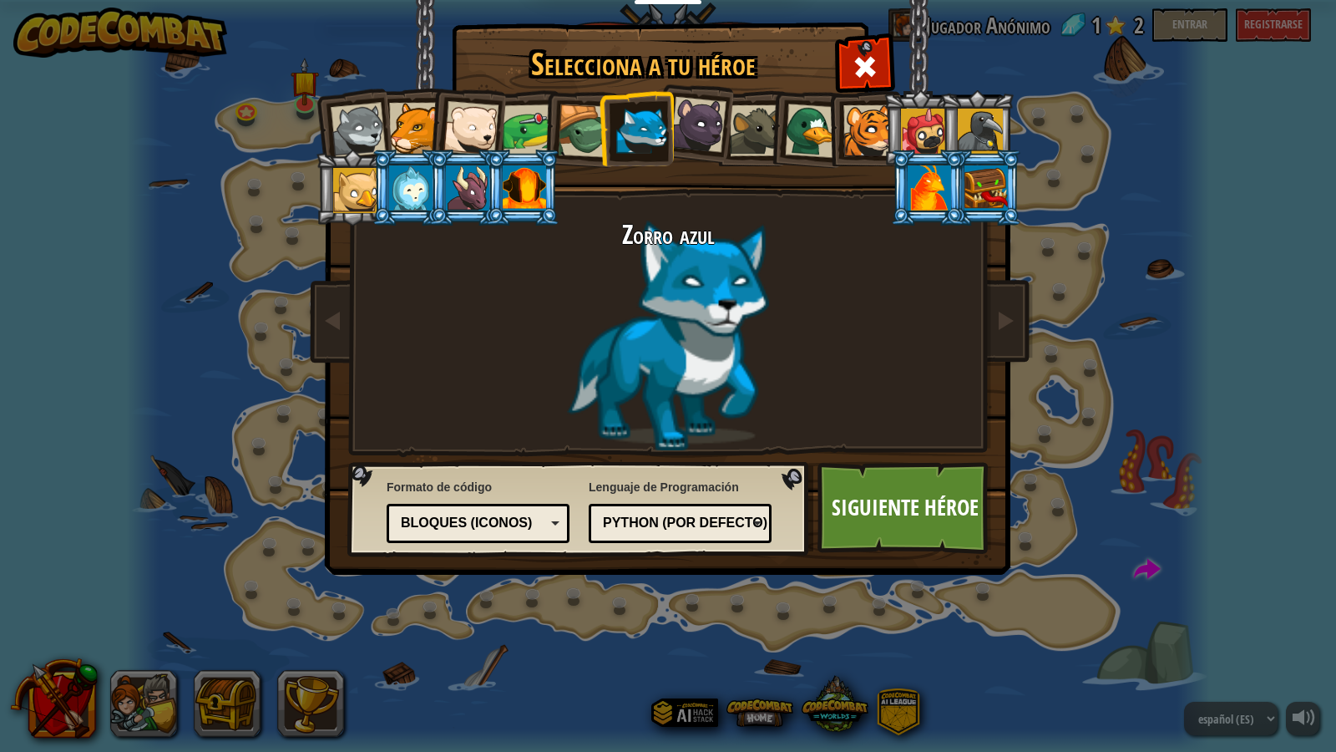
click at [364, 187] on div at bounding box center [355, 190] width 45 height 45
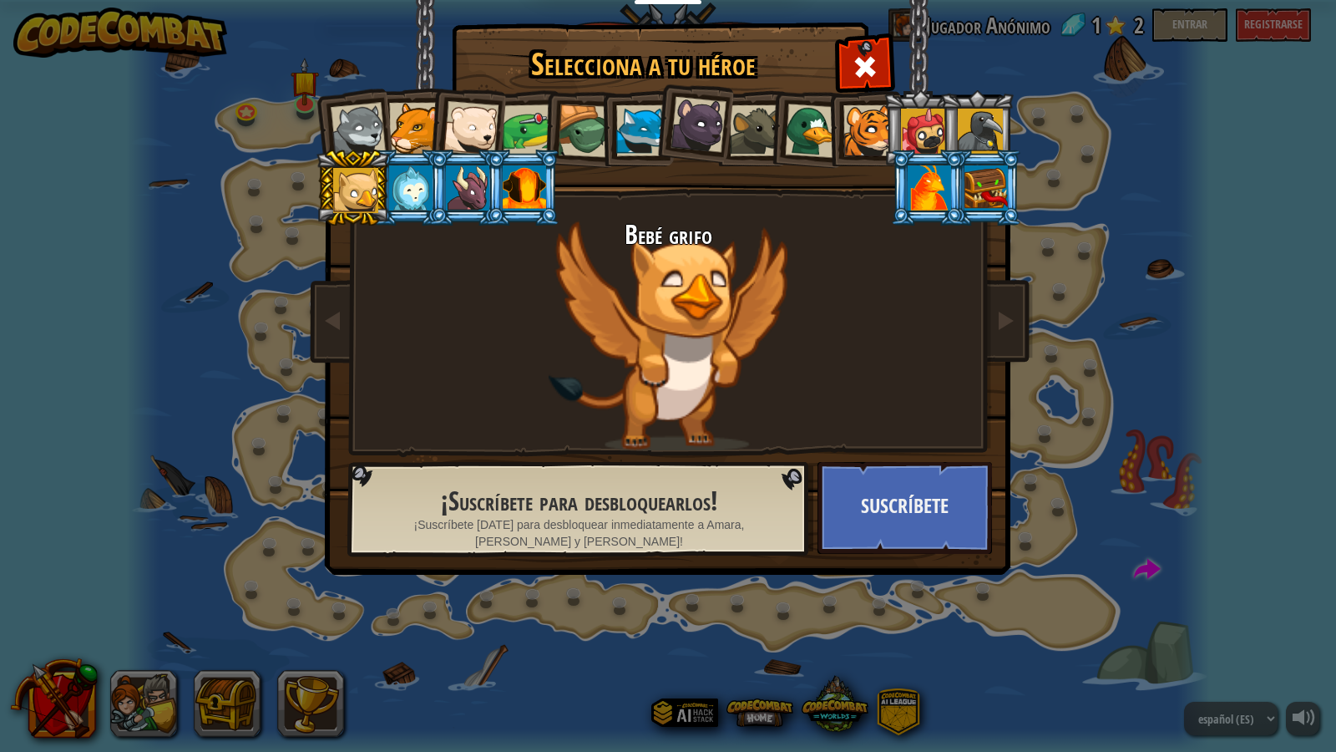
click at [423, 191] on div at bounding box center [410, 187] width 43 height 45
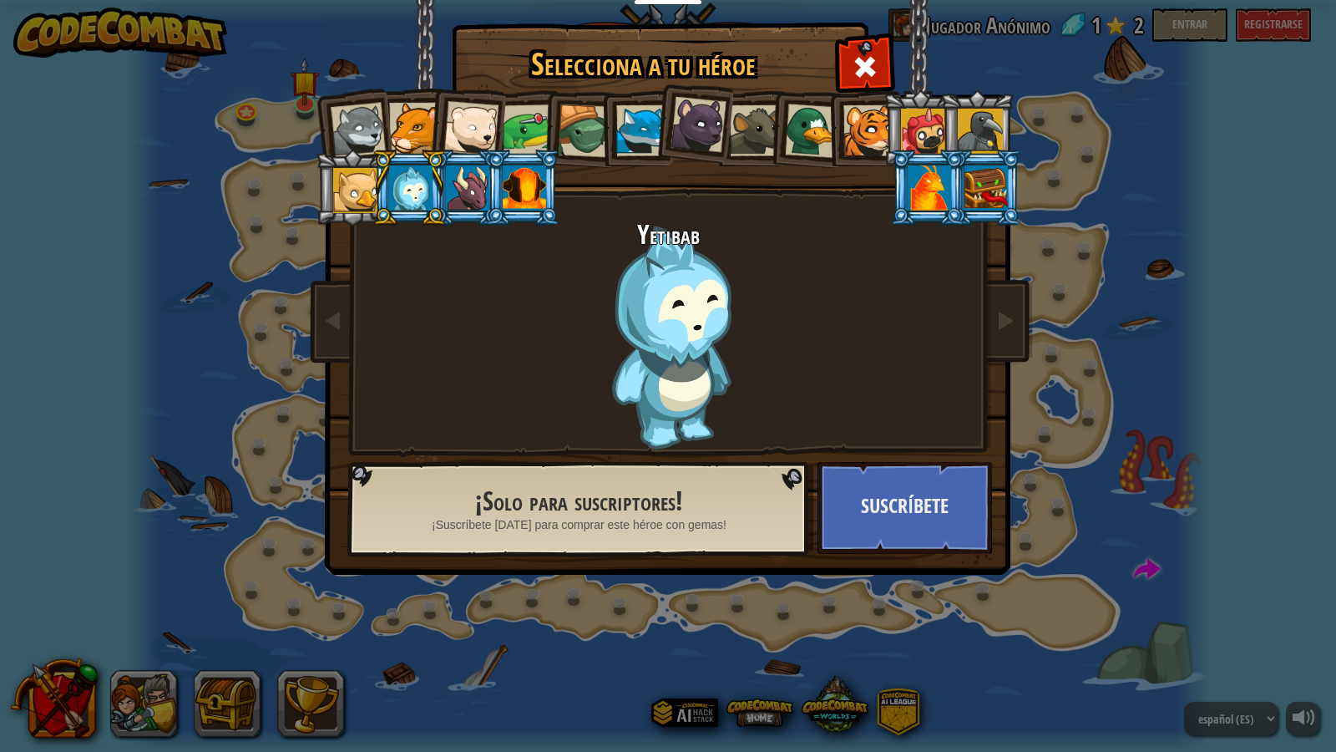
click at [469, 181] on div at bounding box center [467, 187] width 43 height 45
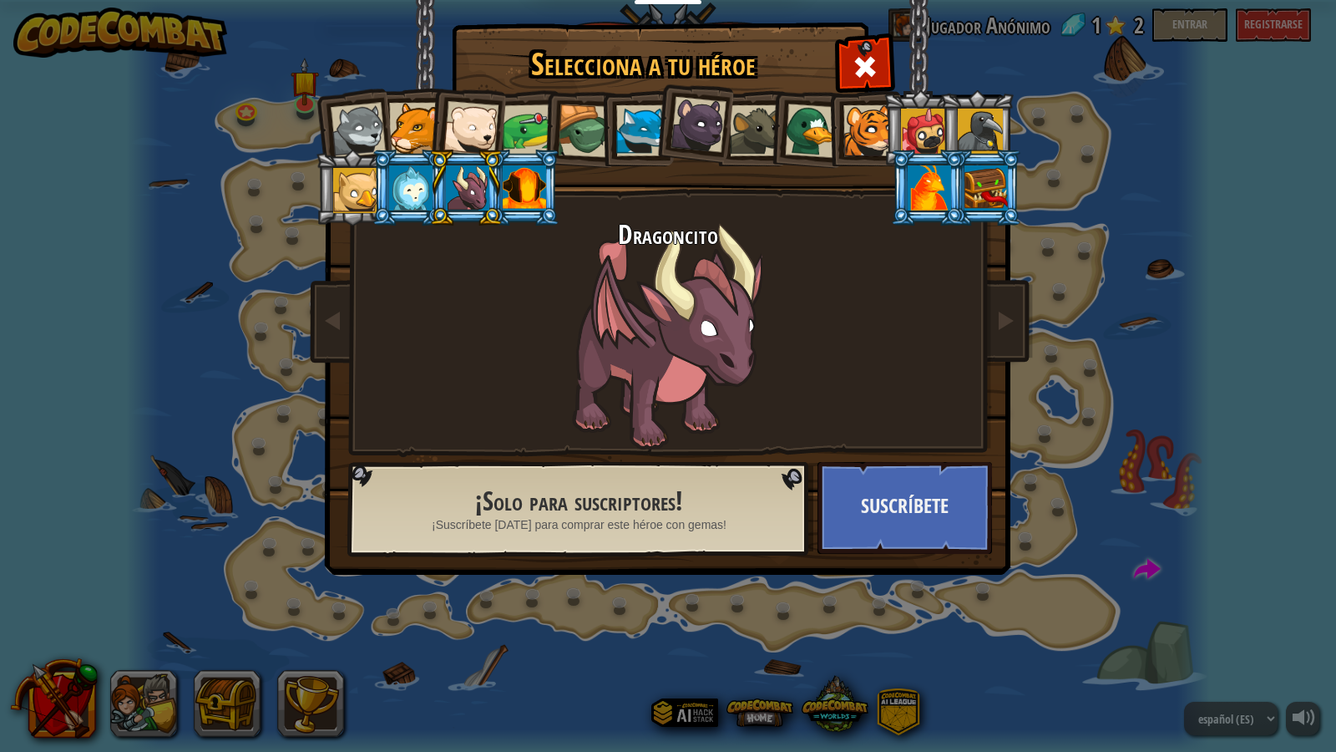
click at [529, 179] on div at bounding box center [524, 187] width 43 height 45
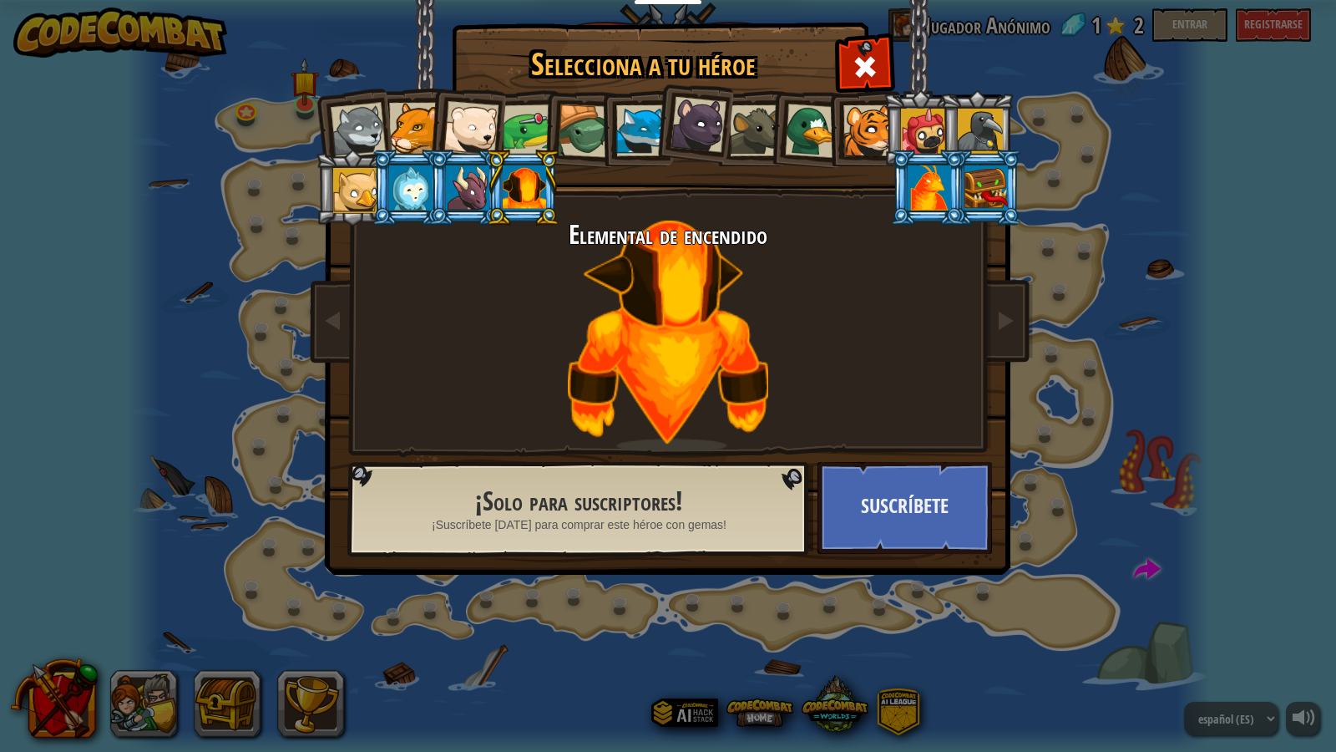
click at [974, 210] on div at bounding box center [986, 187] width 43 height 45
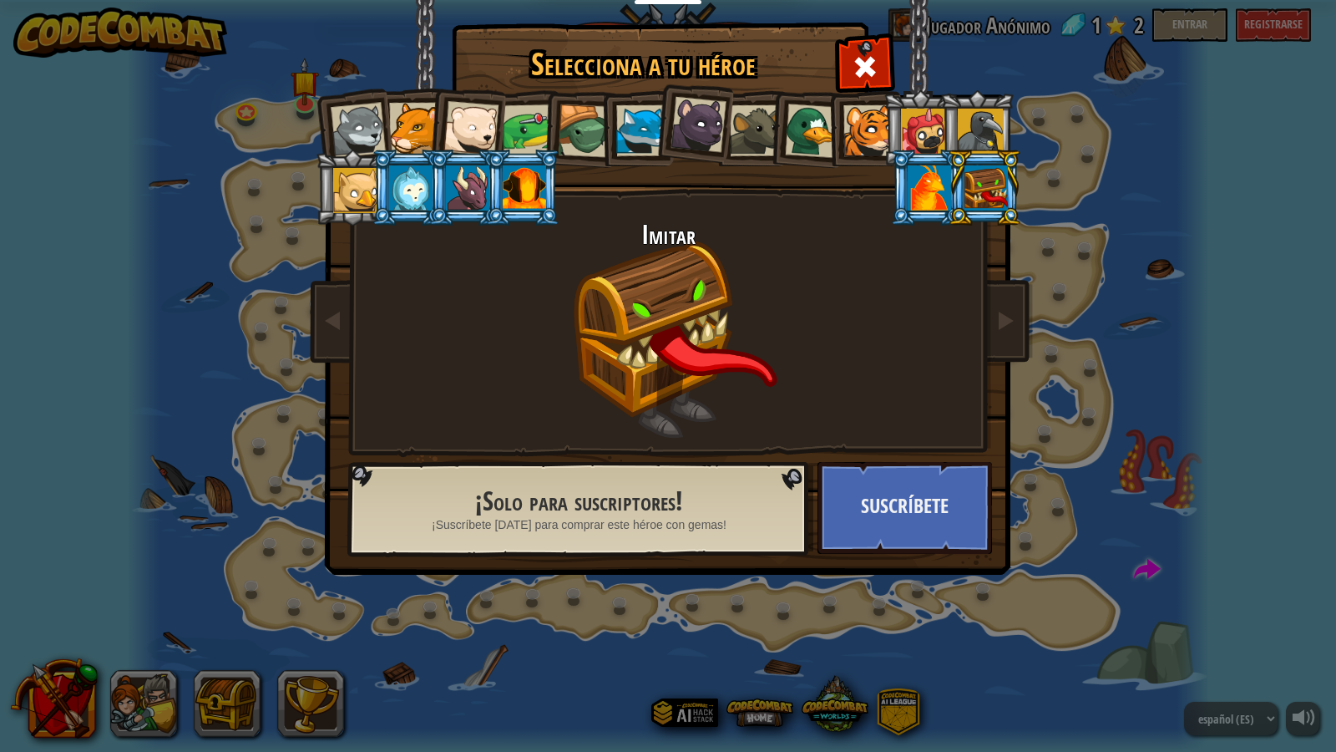
click at [939, 206] on div at bounding box center [929, 187] width 43 height 45
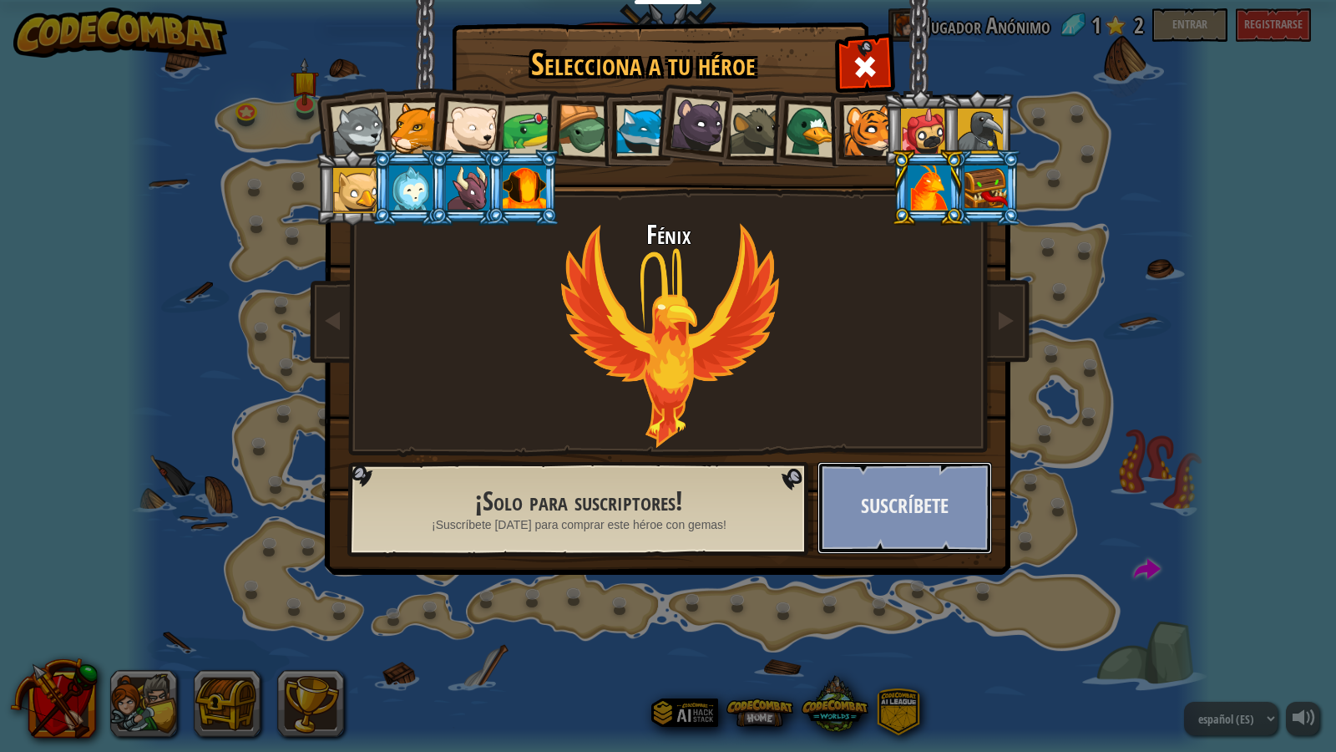
click at [894, 495] on button "Suscríbete" at bounding box center [905, 508] width 175 height 92
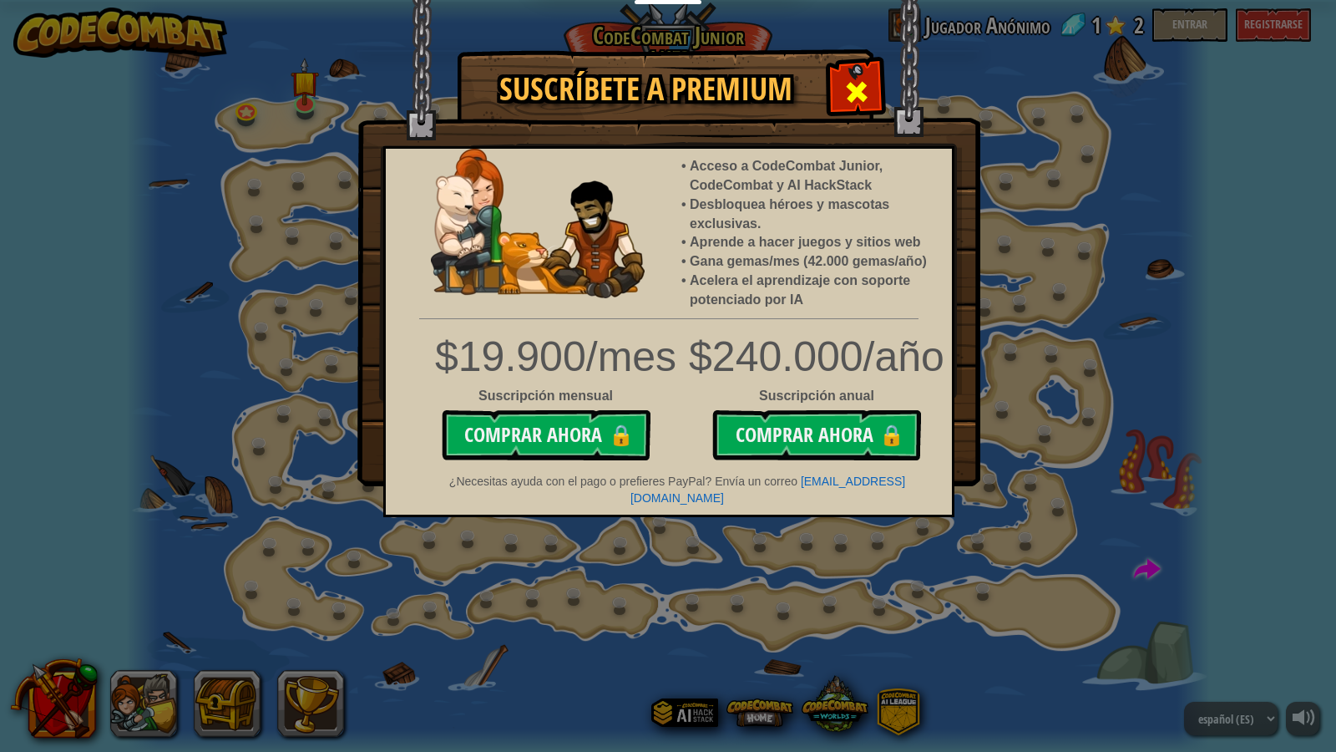
click at [869, 79] on span at bounding box center [857, 92] width 27 height 27
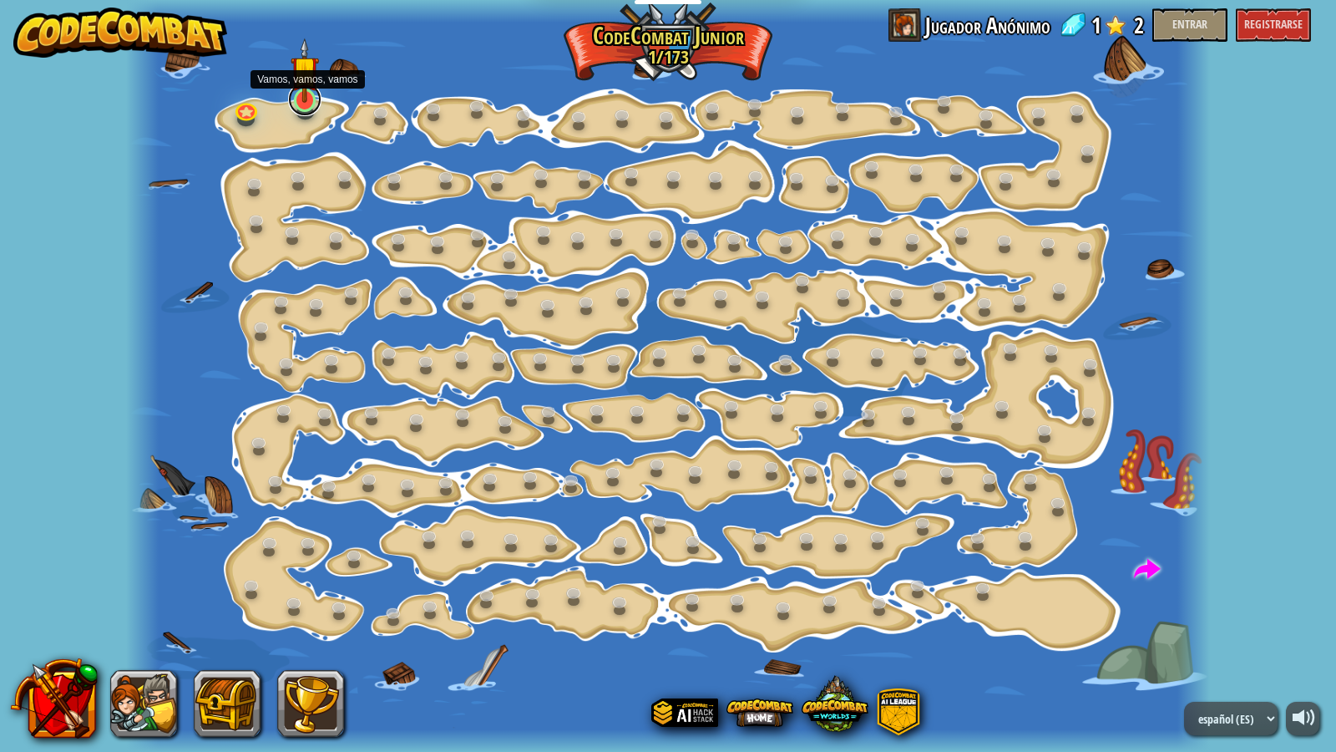
click at [301, 105] on link at bounding box center [304, 99] width 33 height 33
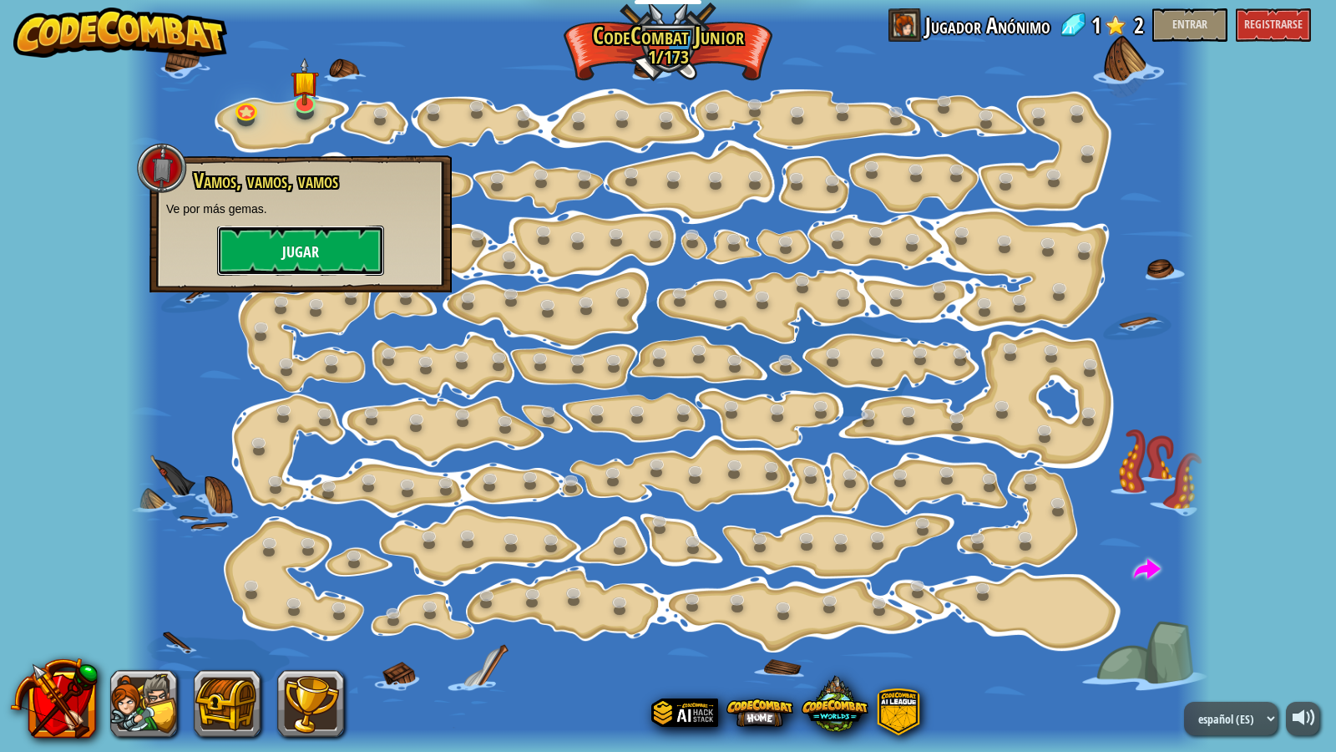
click at [236, 253] on button "Jugar" at bounding box center [300, 251] width 167 height 50
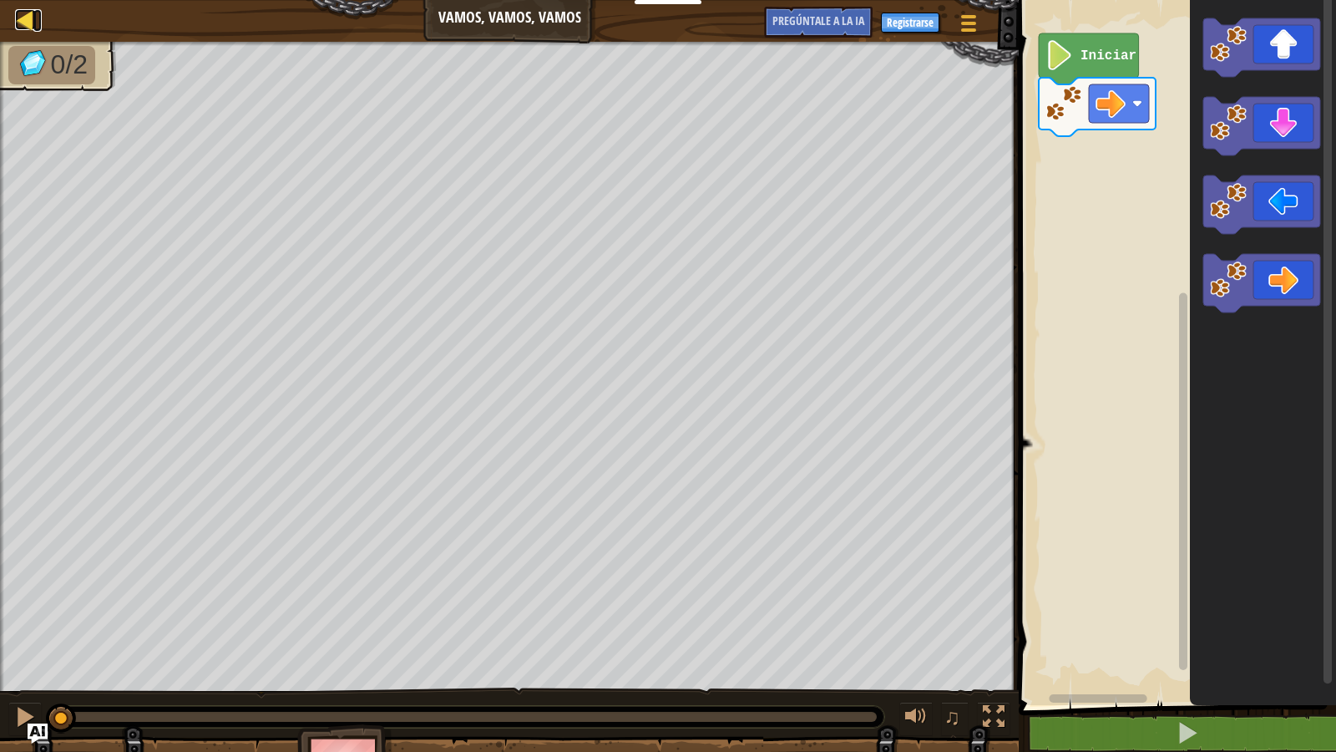
click at [27, 18] on div at bounding box center [25, 19] width 21 height 21
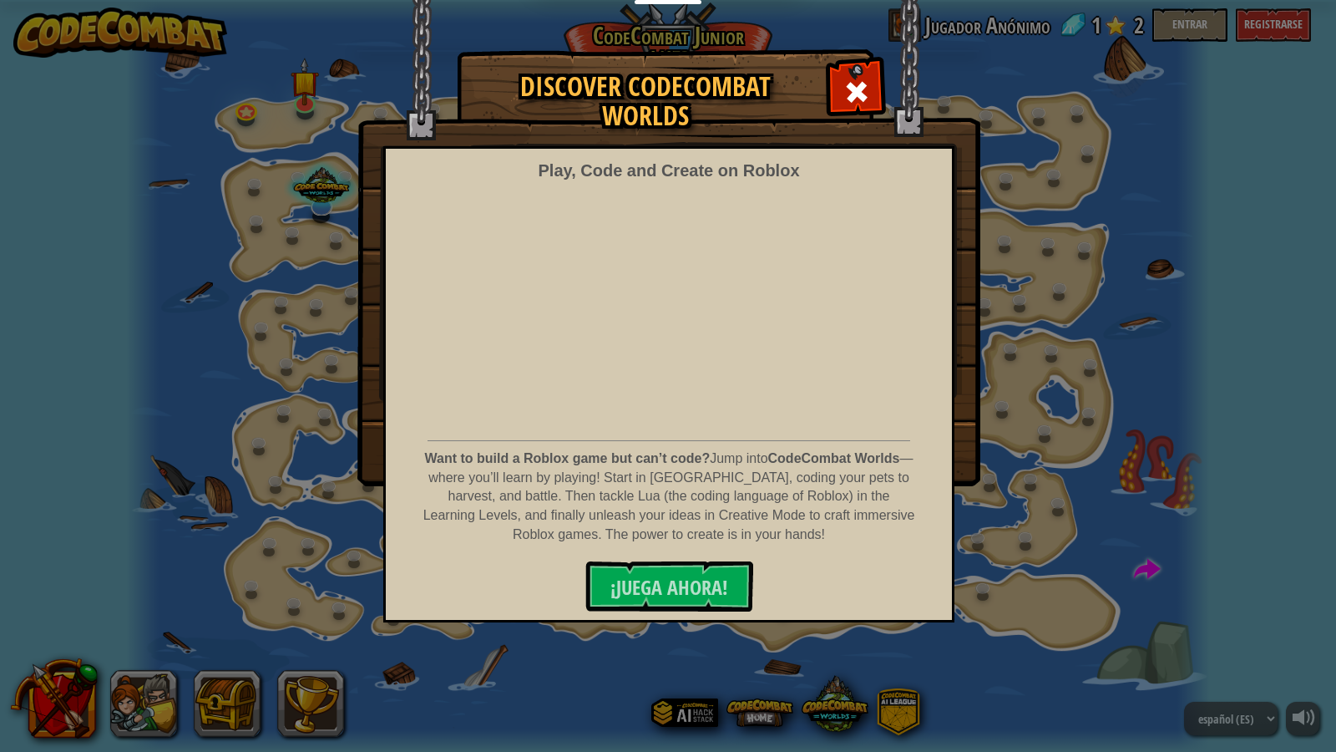
select select "es-ES"
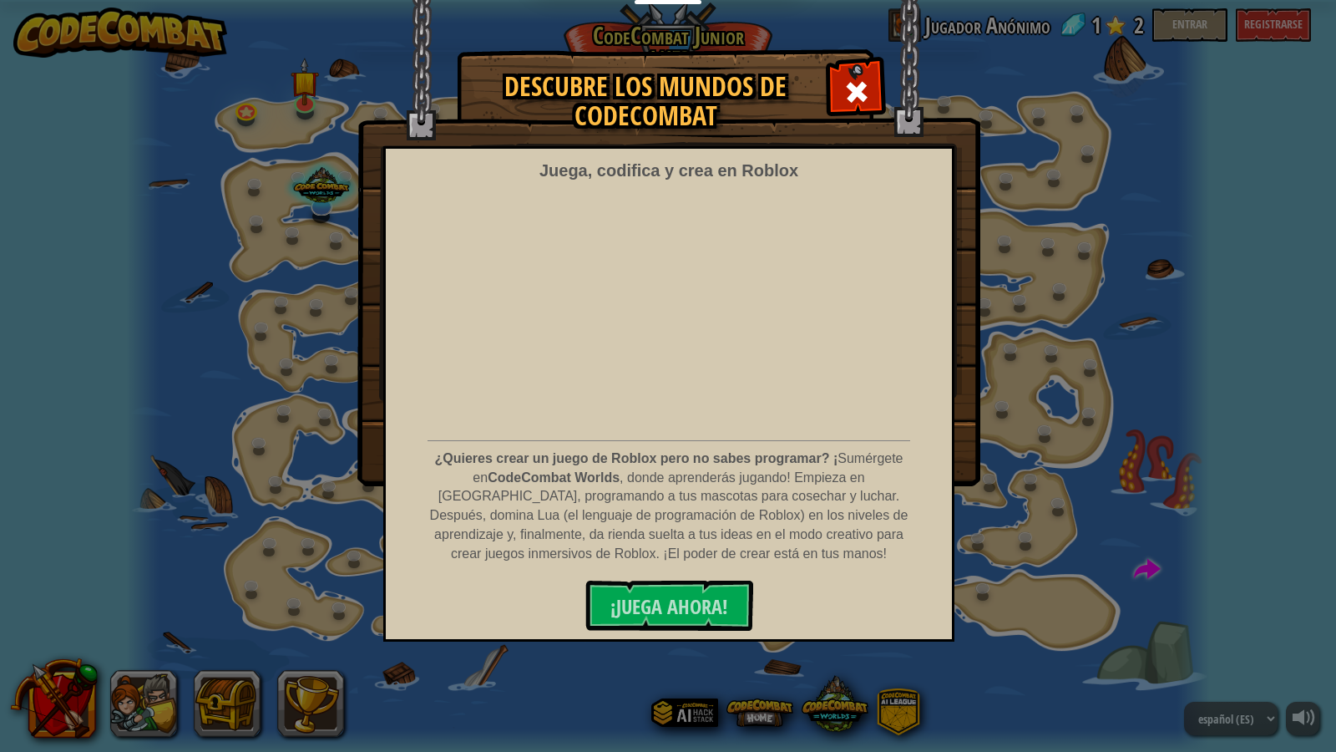
click at [97, 488] on div "Descubre los mundos de CodeCombat Juega, codifica y crea en Roblox ¿Quieres cre…" at bounding box center [668, 376] width 1336 height 752
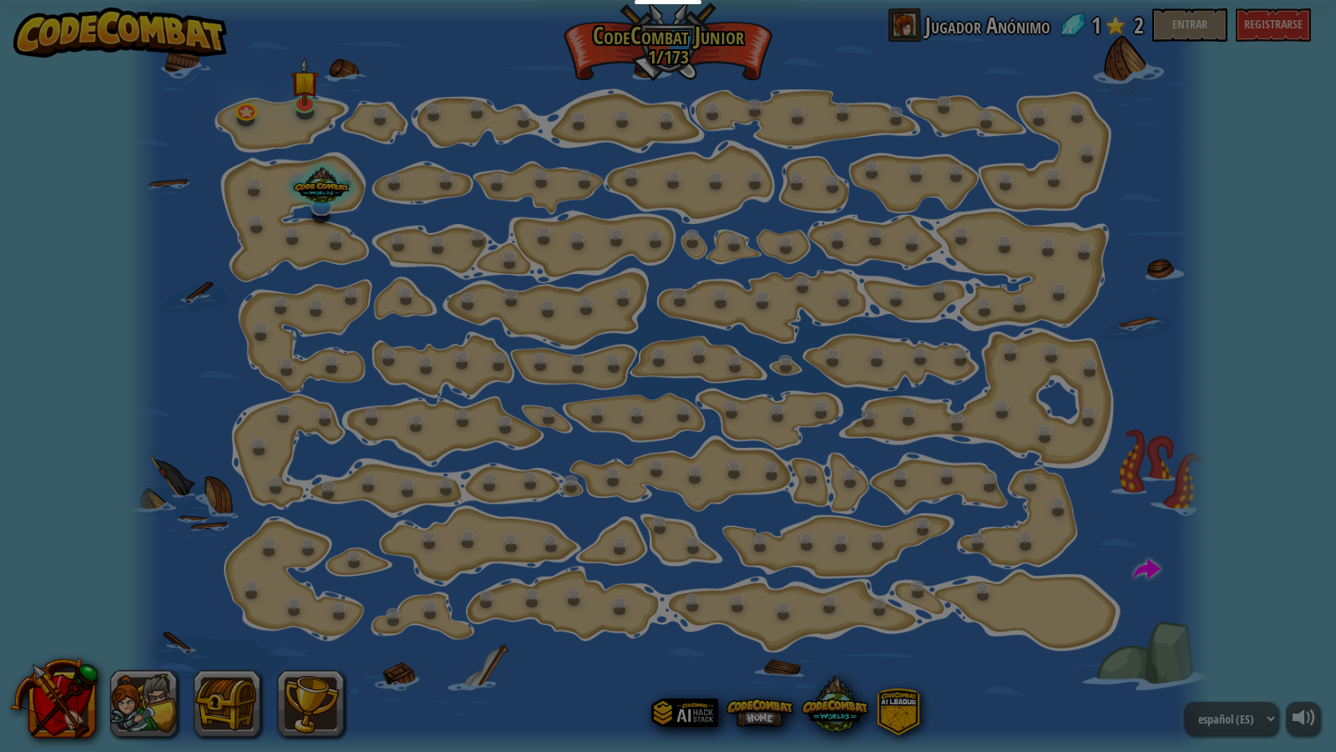
drag, startPoint x: 97, startPoint y: 489, endPoint x: 119, endPoint y: 487, distance: 21.8
click at [104, 489] on div "Descubre los mundos de CodeCombat Juega, codifica y crea en Roblox ¿Quieres cre…" at bounding box center [668, 376] width 1336 height 752
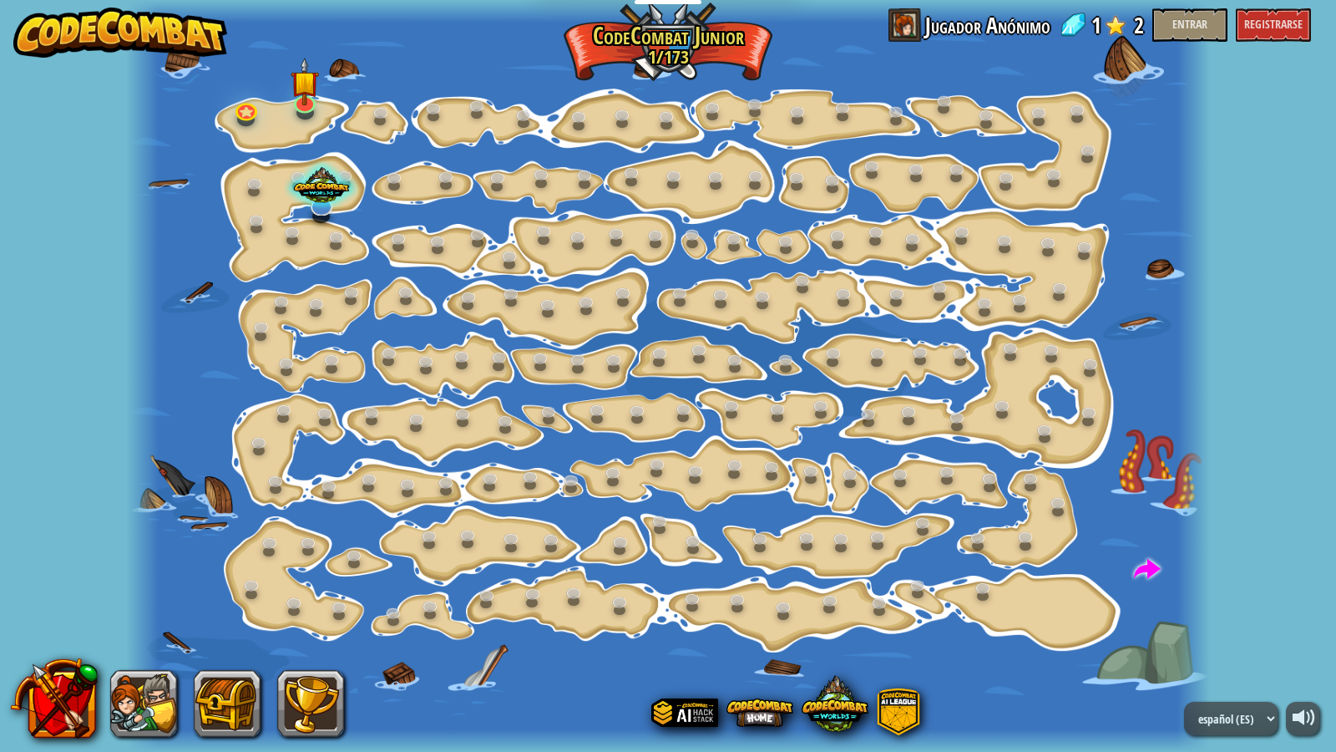
click at [249, 92] on div at bounding box center [667, 376] width 1083 height 752
click at [255, 108] on link at bounding box center [246, 106] width 33 height 33
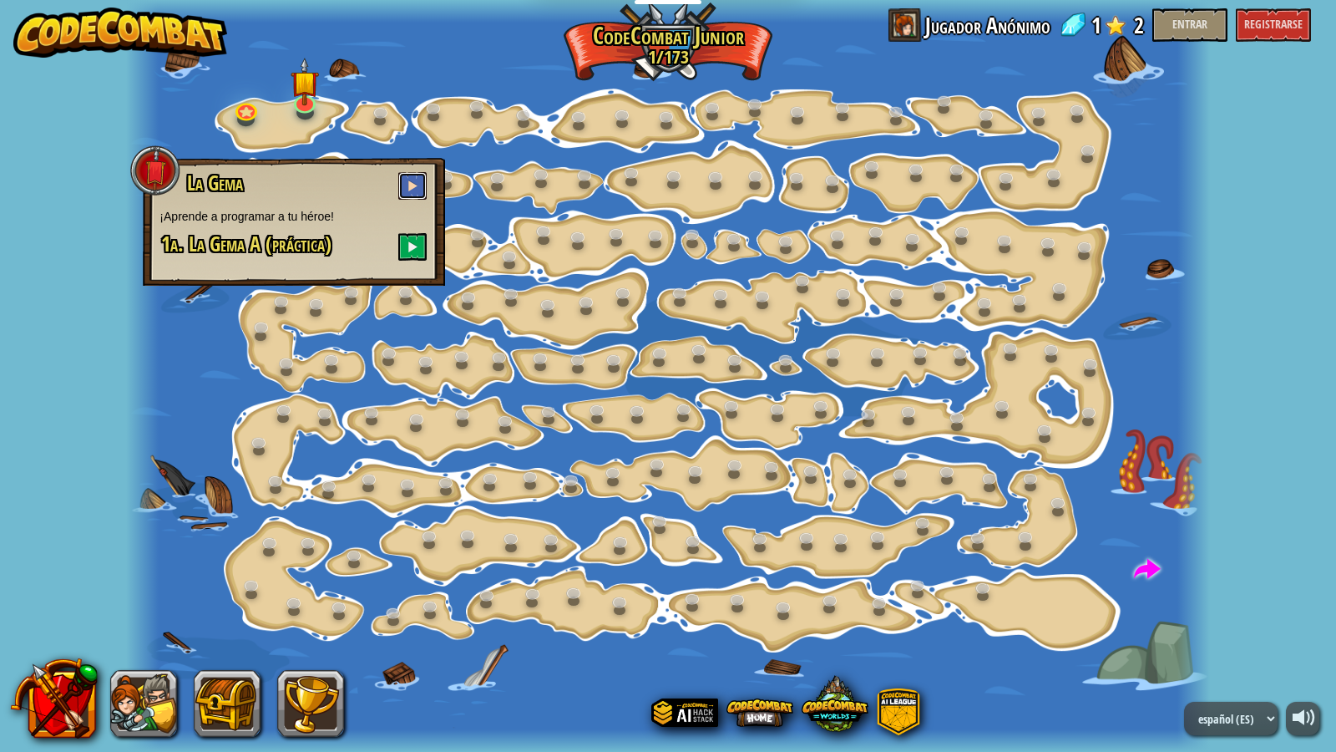
click at [408, 187] on button at bounding box center [412, 186] width 28 height 28
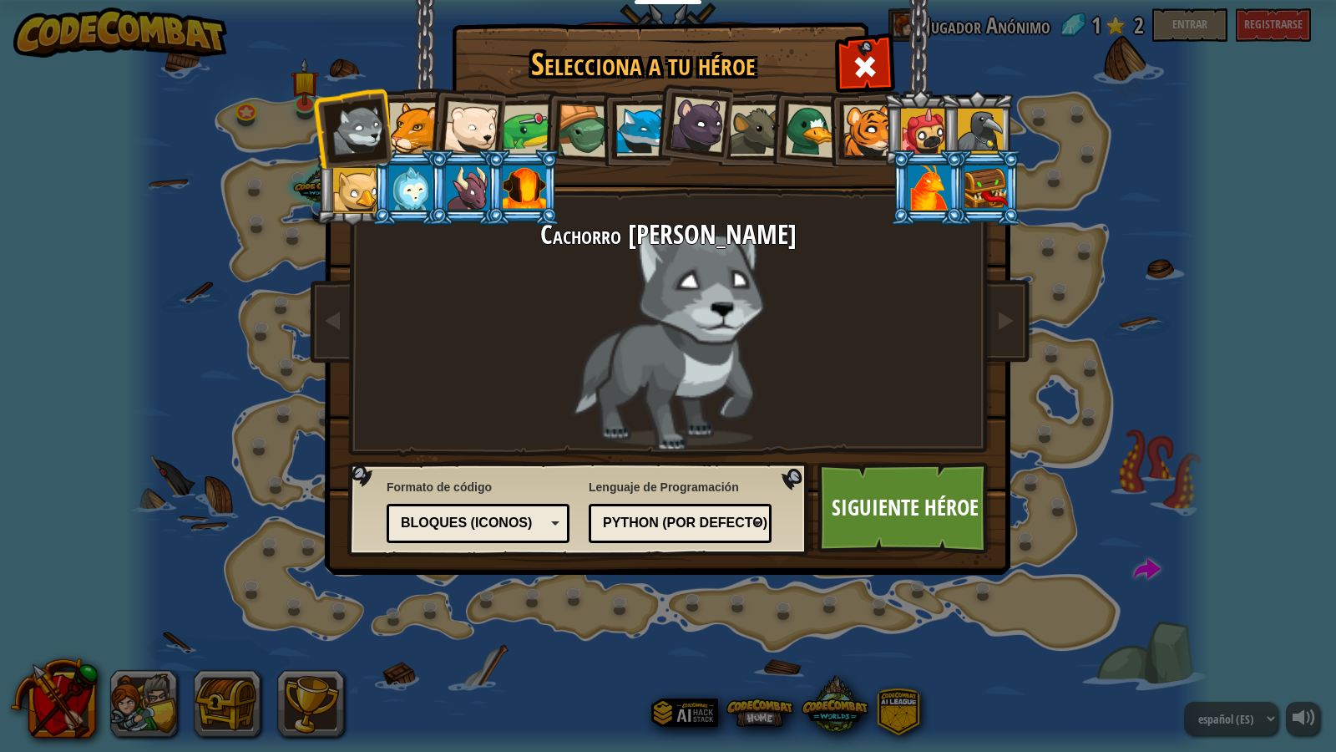
click at [505, 180] on div at bounding box center [524, 187] width 43 height 45
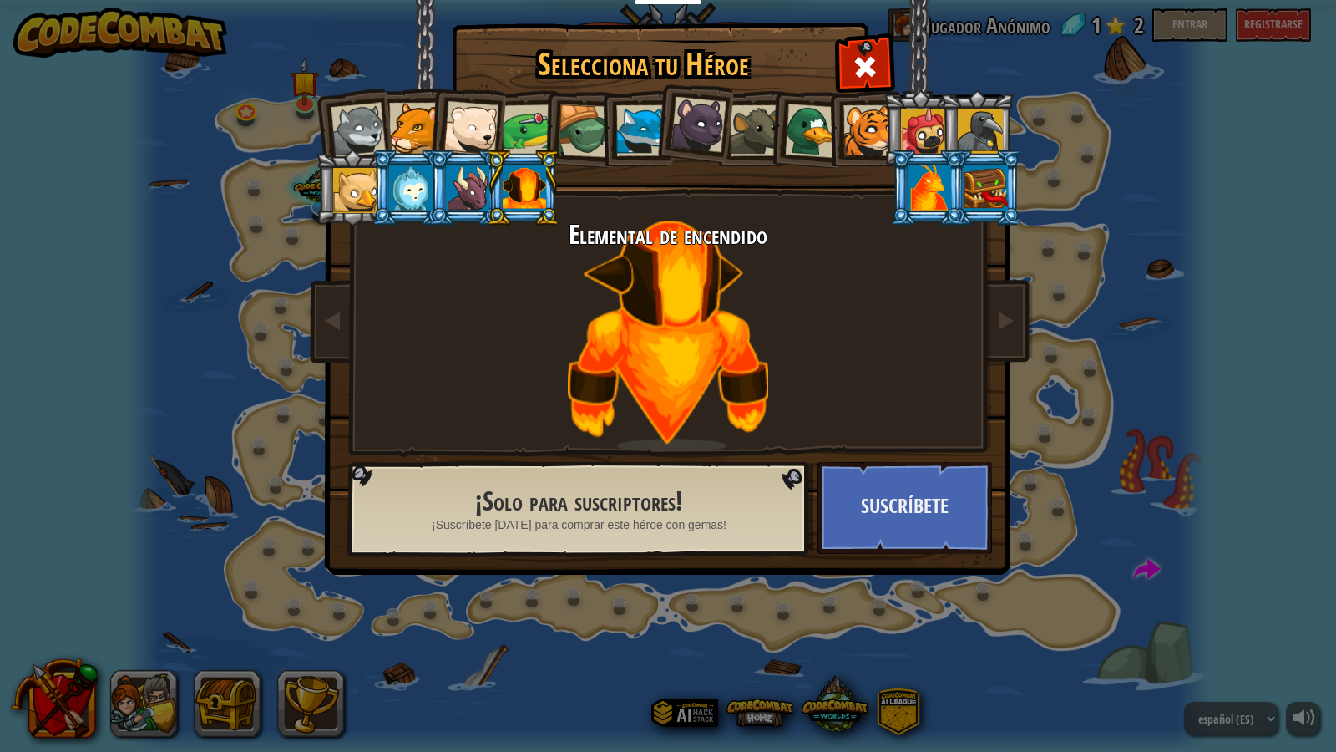
click at [505, 181] on div at bounding box center [524, 187] width 43 height 45
click at [878, 61] on div at bounding box center [865, 64] width 53 height 53
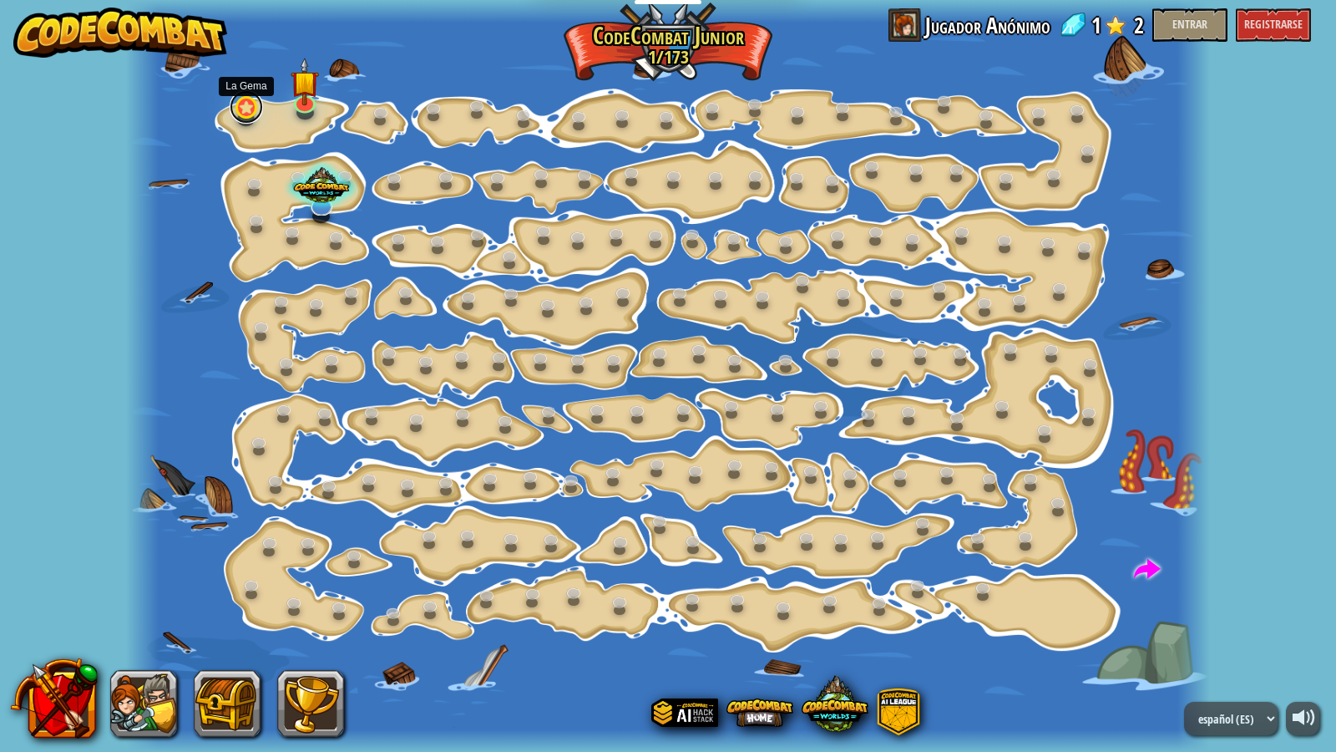
click at [241, 103] on link at bounding box center [246, 106] width 33 height 33
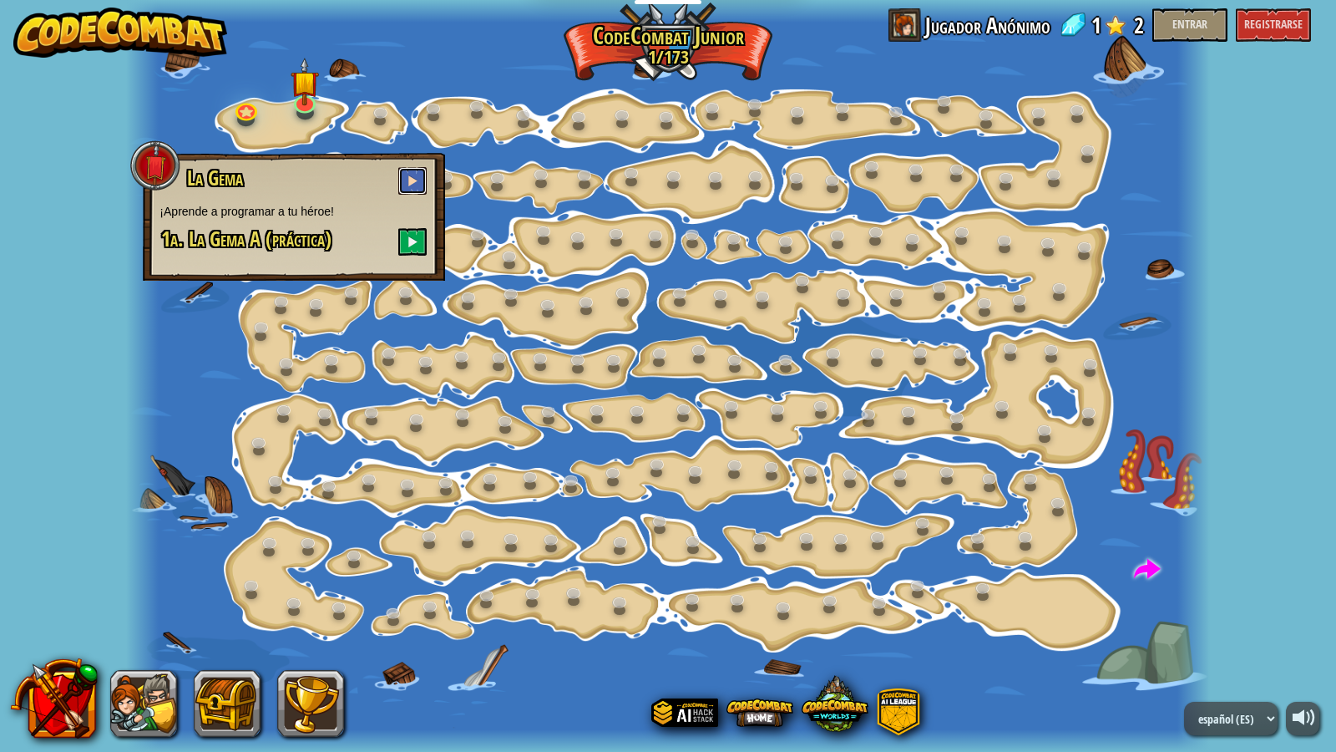
click at [401, 175] on button at bounding box center [412, 181] width 28 height 28
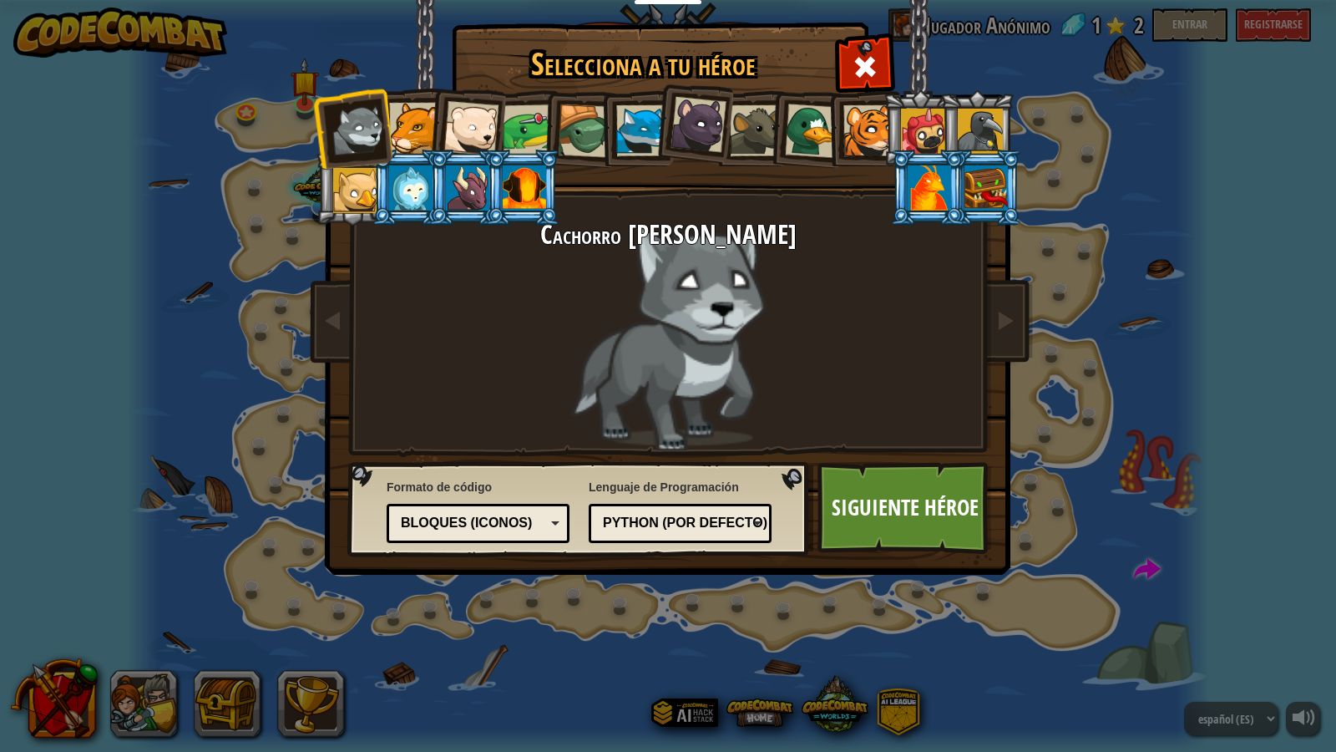
click at [517, 129] on div at bounding box center [529, 130] width 52 height 52
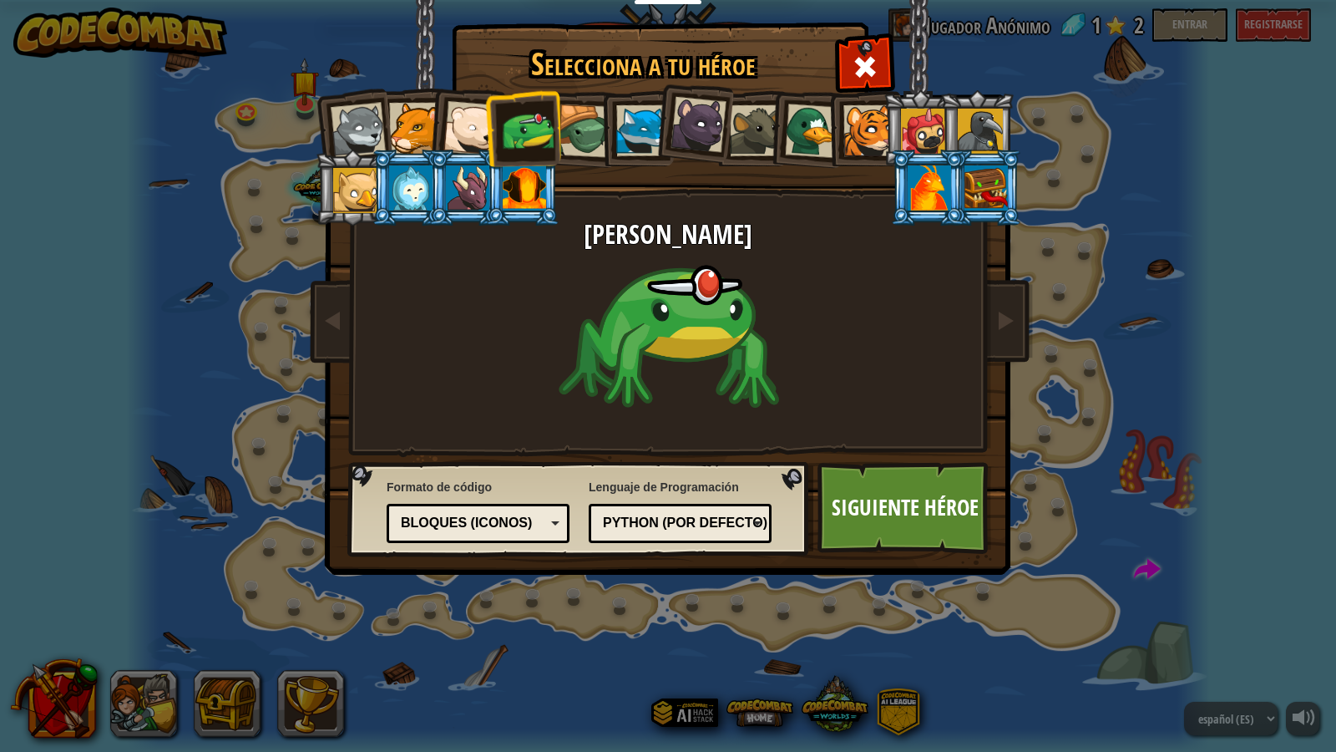
click at [515, 180] on div at bounding box center [524, 187] width 43 height 45
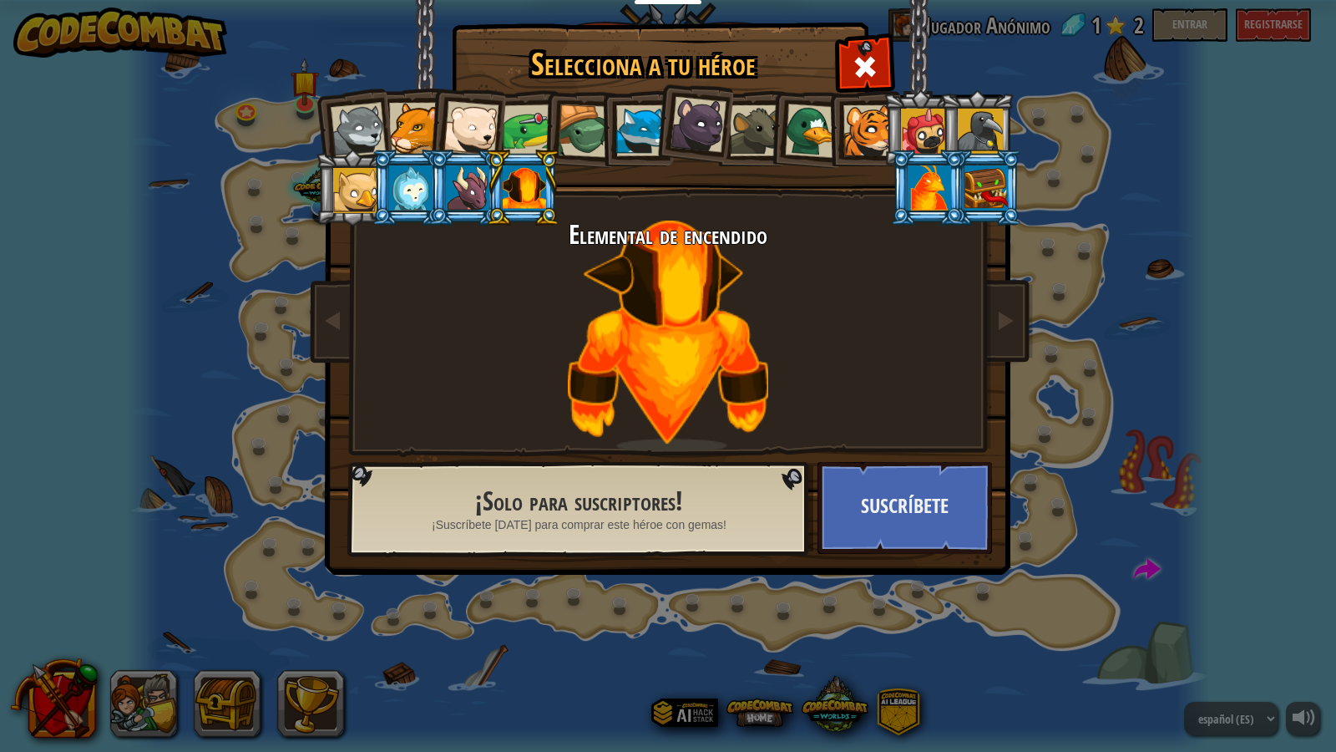
click at [474, 188] on div at bounding box center [467, 187] width 43 height 45
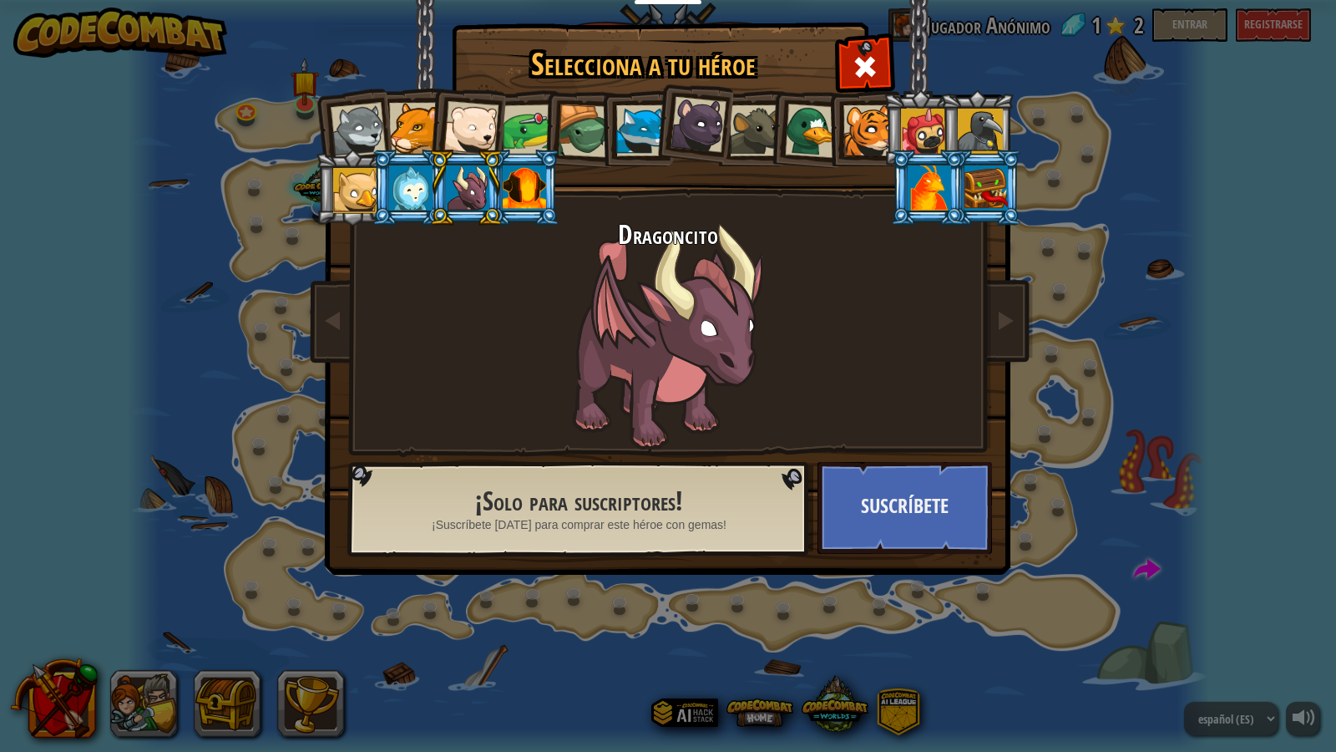
click at [507, 190] on div at bounding box center [524, 187] width 43 height 45
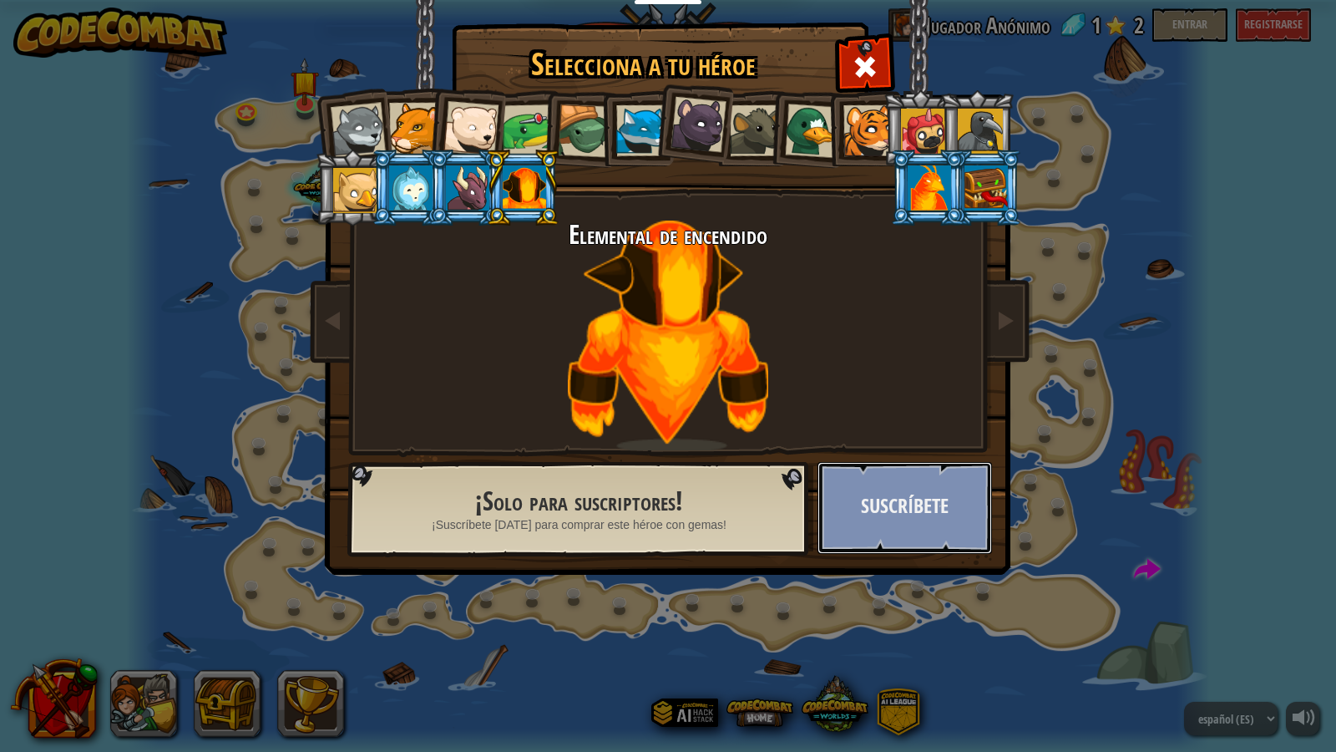
click at [892, 504] on button "Suscríbete" at bounding box center [905, 508] width 175 height 92
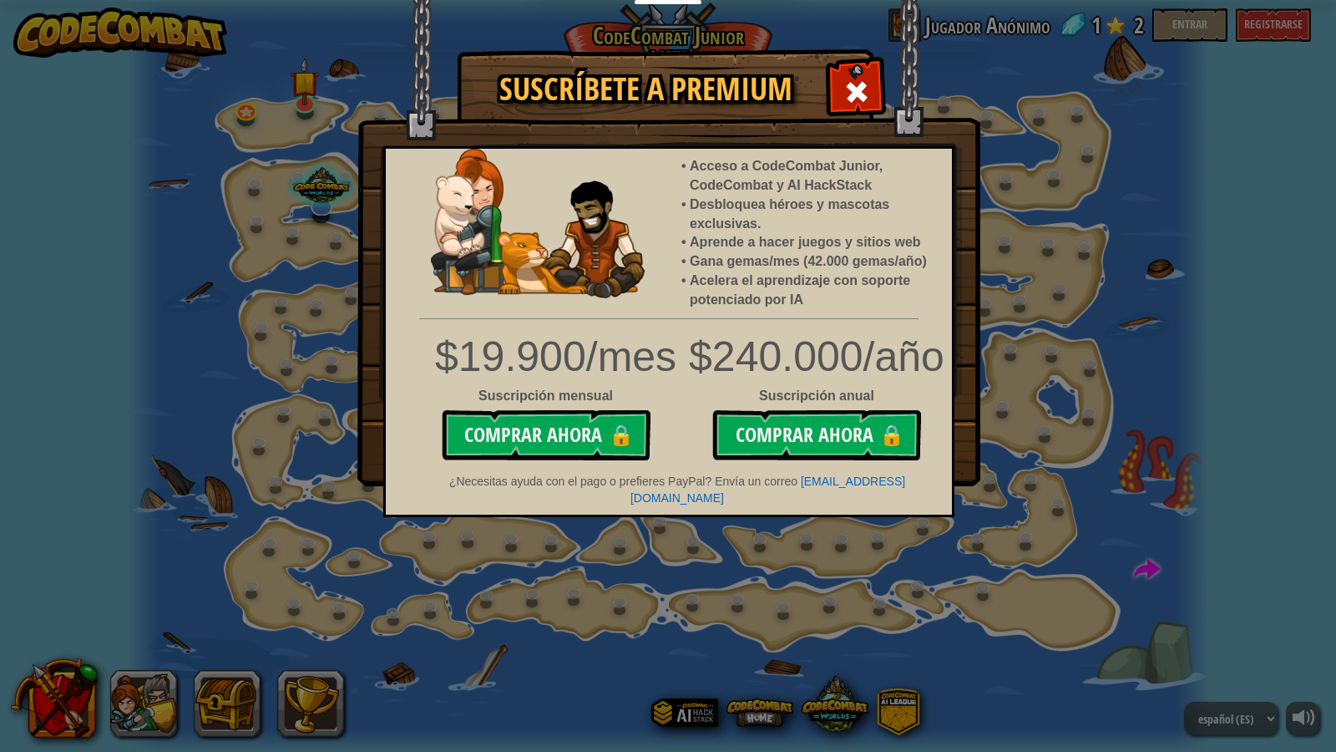
drag, startPoint x: 180, startPoint y: 216, endPoint x: 459, endPoint y: 201, distance: 278.5
click at [254, 217] on div "Suscríbete a Premium Acceso a CodeCombat Junior, CodeCombat y AI HackStack Desb…" at bounding box center [668, 376] width 1336 height 752
click at [858, 89] on span at bounding box center [857, 92] width 27 height 27
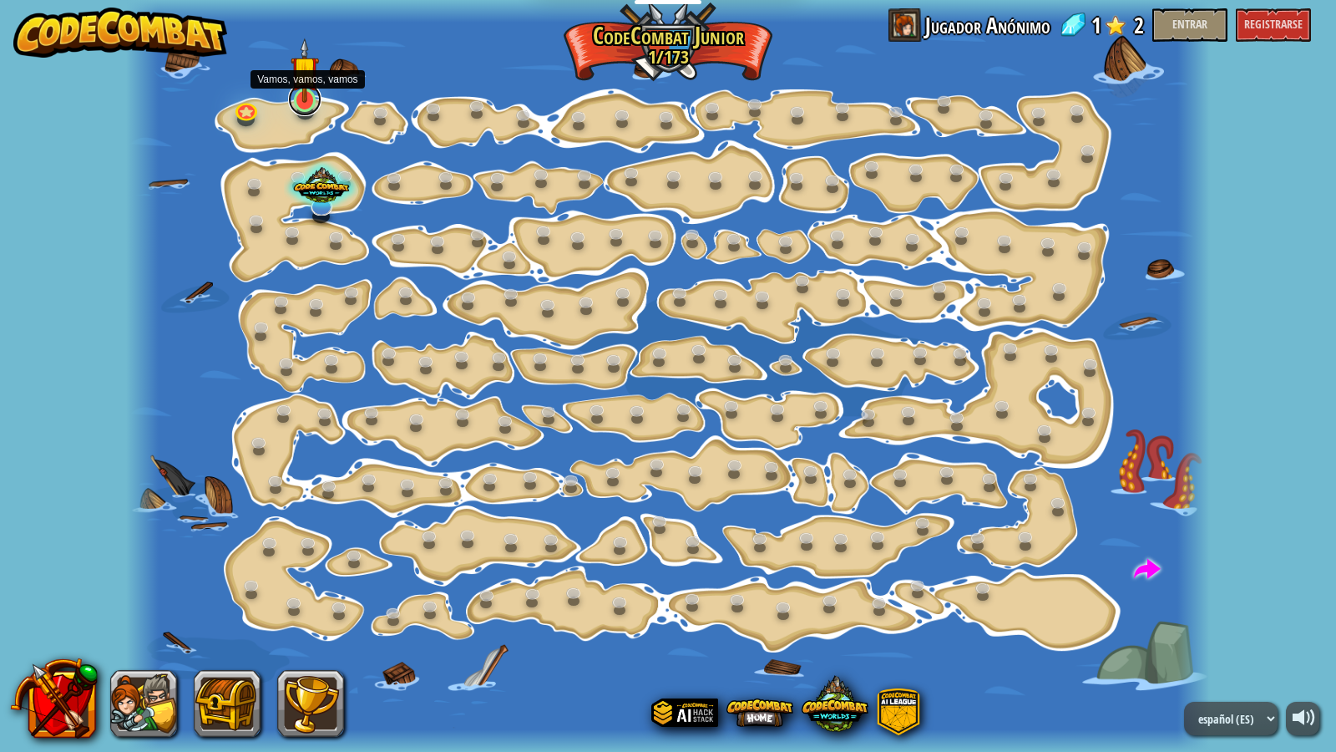
click at [311, 108] on link at bounding box center [304, 99] width 33 height 33
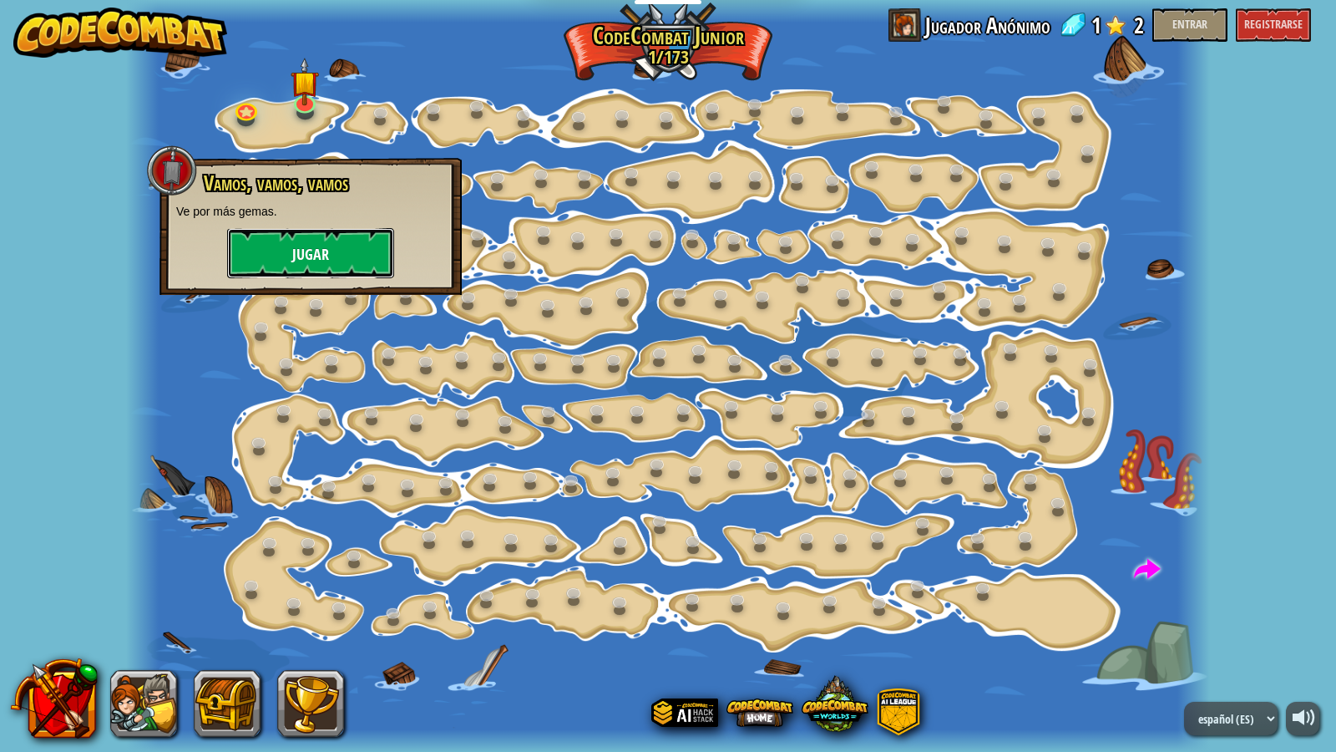
click at [337, 245] on button "Jugar" at bounding box center [310, 253] width 167 height 50
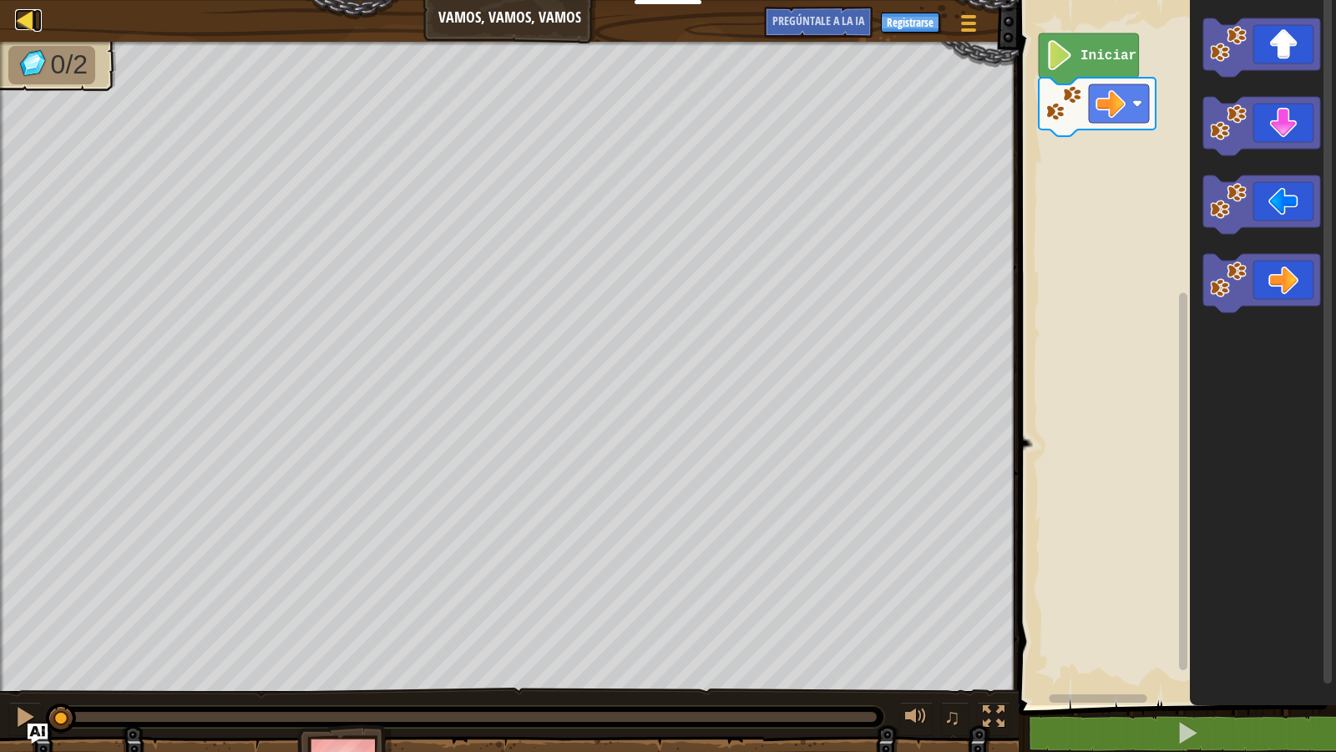
click at [28, 17] on div at bounding box center [25, 19] width 21 height 21
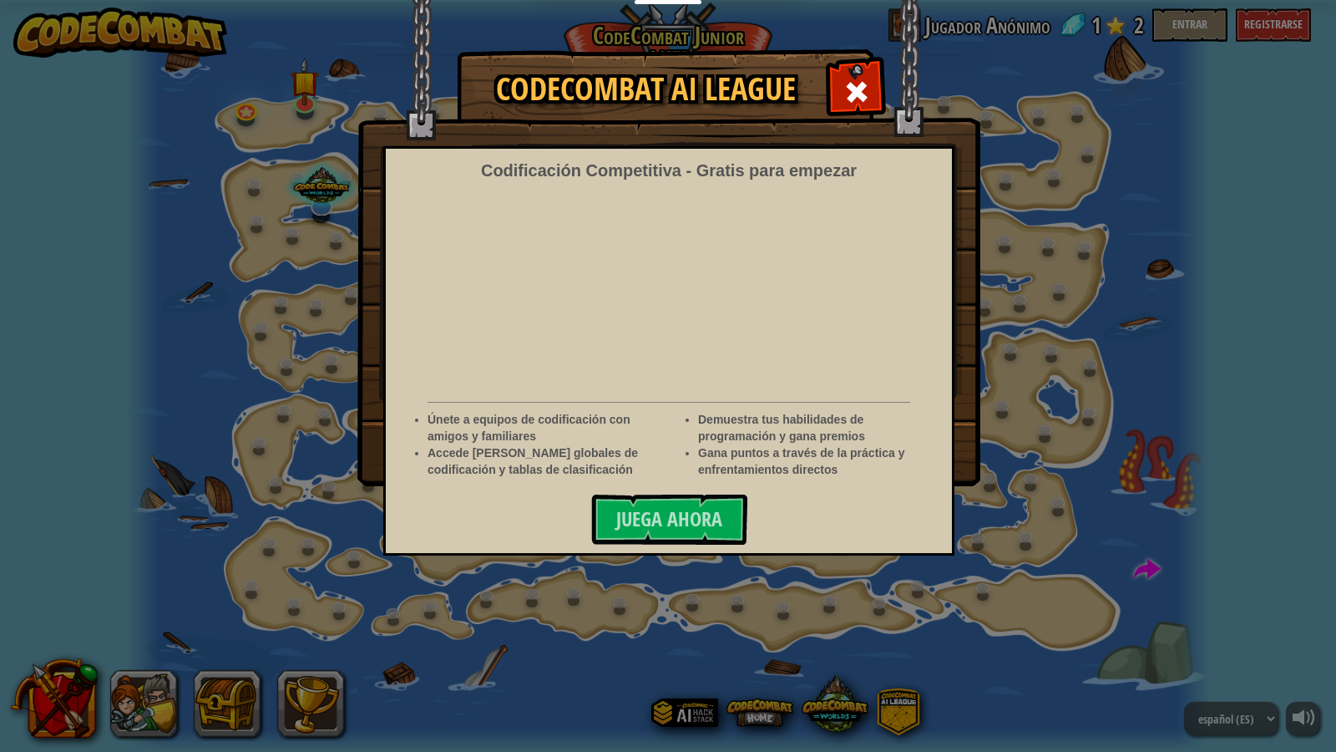
select select "es-ES"
click at [0, 504] on div "Liga de IA de CodeCombat Codificación Competitiva - Gratis para empezar Únete a…" at bounding box center [668, 376] width 1336 height 752
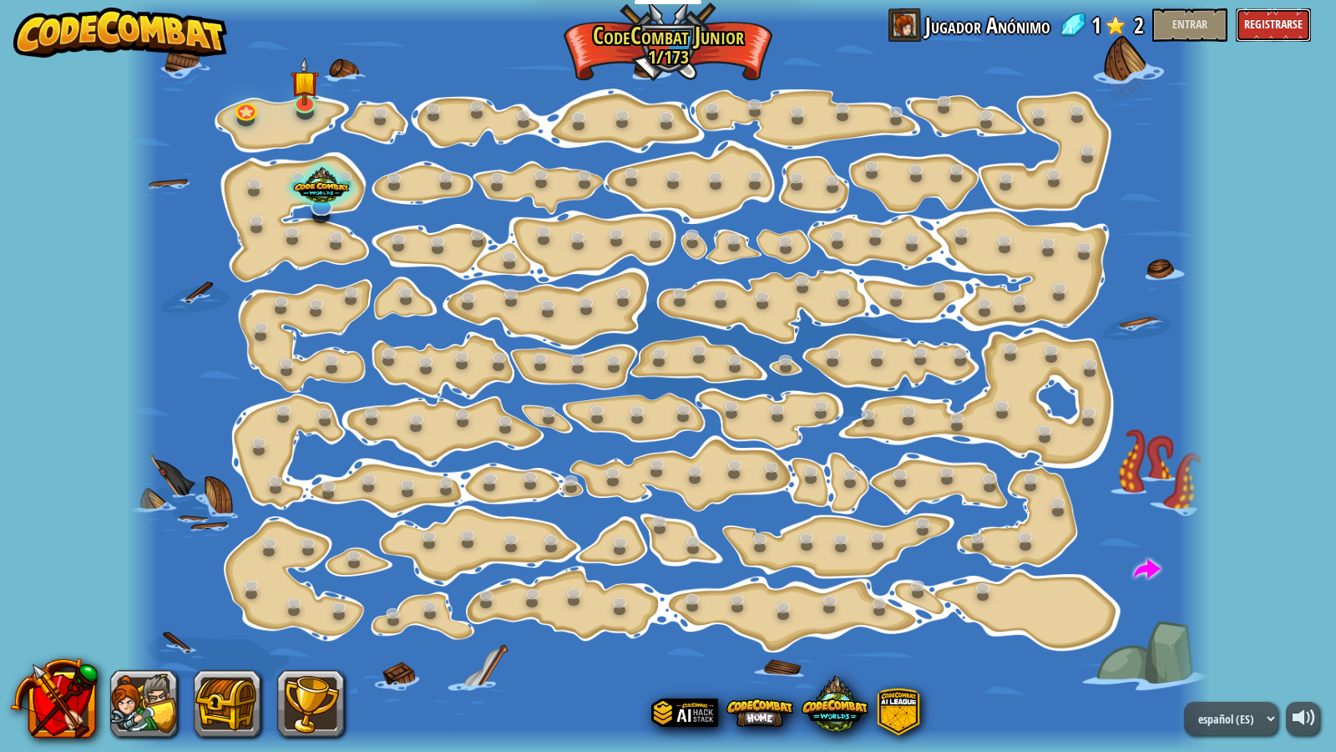
click at [1273, 29] on font "Registrarse" at bounding box center [1273, 24] width 58 height 16
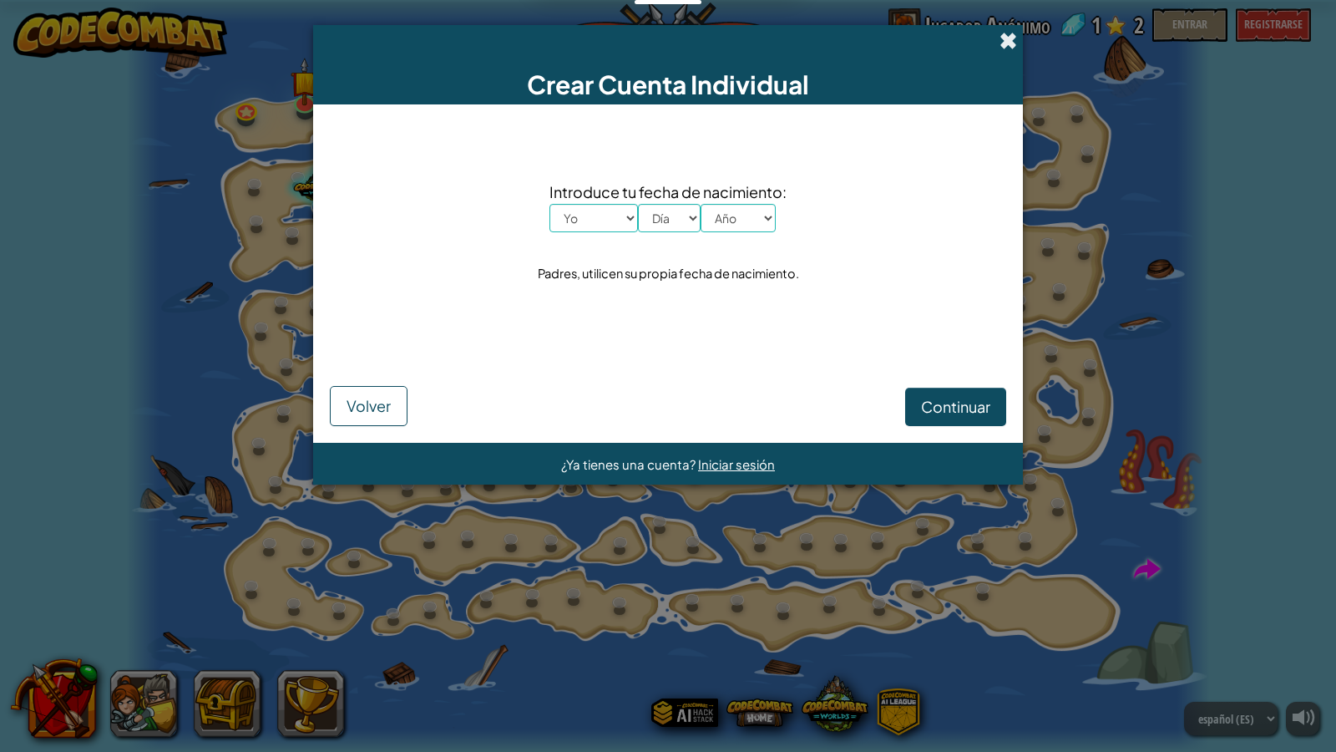
click at [1009, 35] on span at bounding box center [1009, 41] width 18 height 18
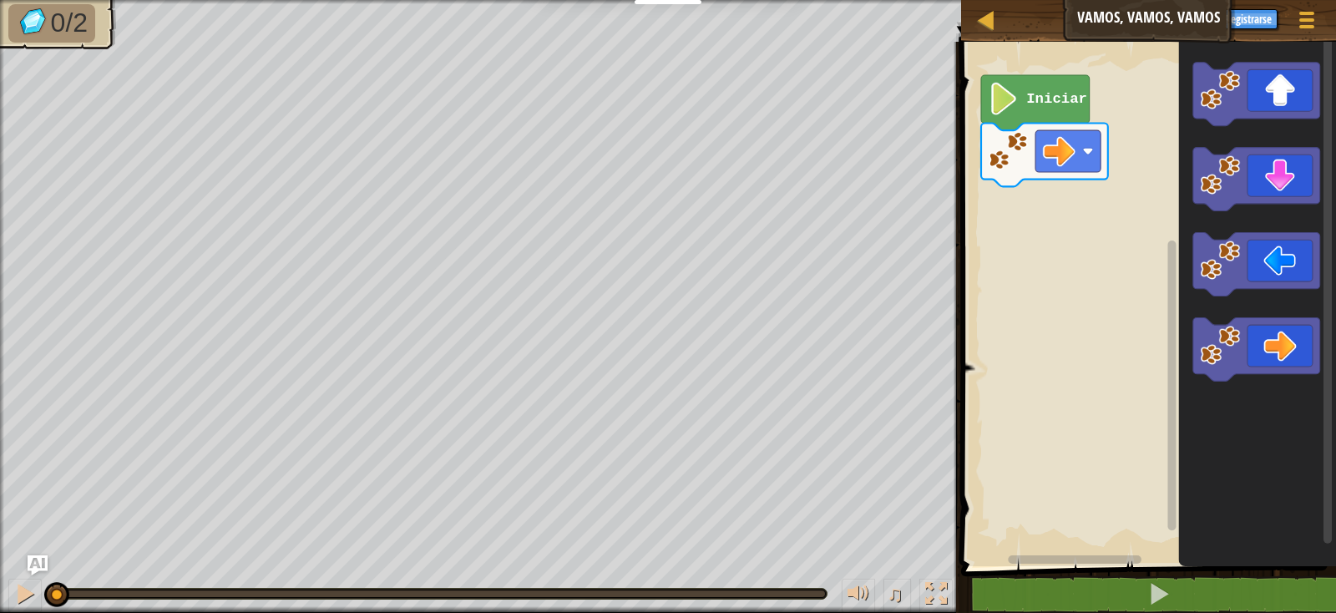
select select "es-ES"
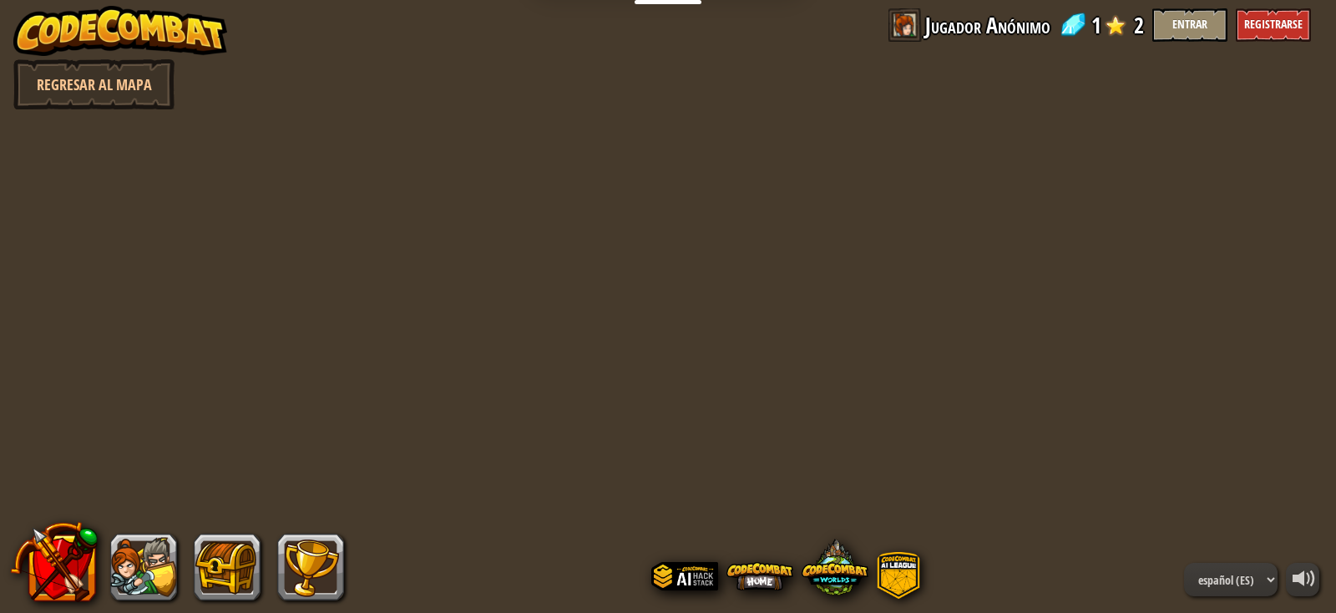
select select "es-ES"
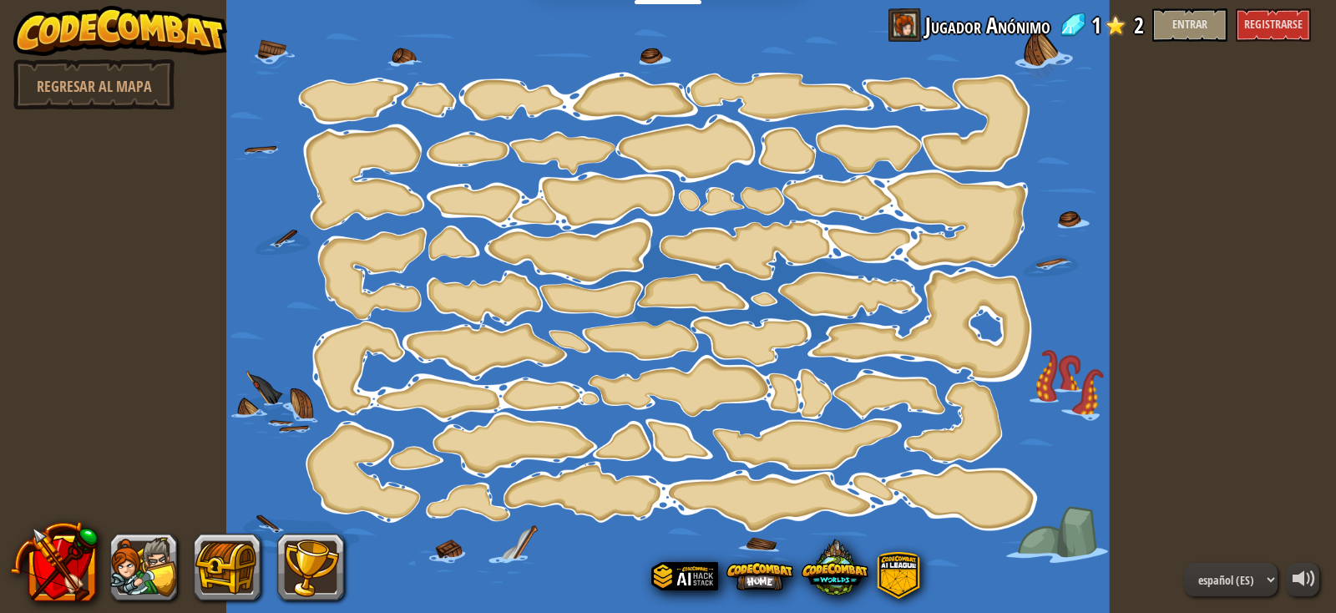
select select "es-ES"
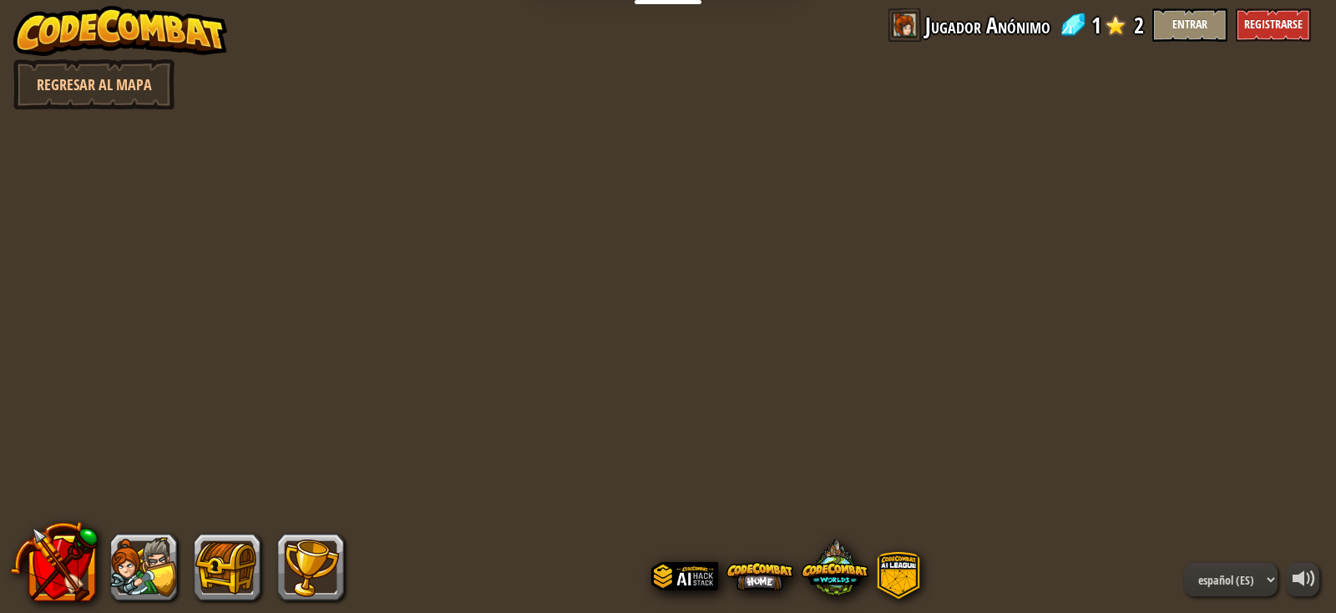
select select "es-ES"
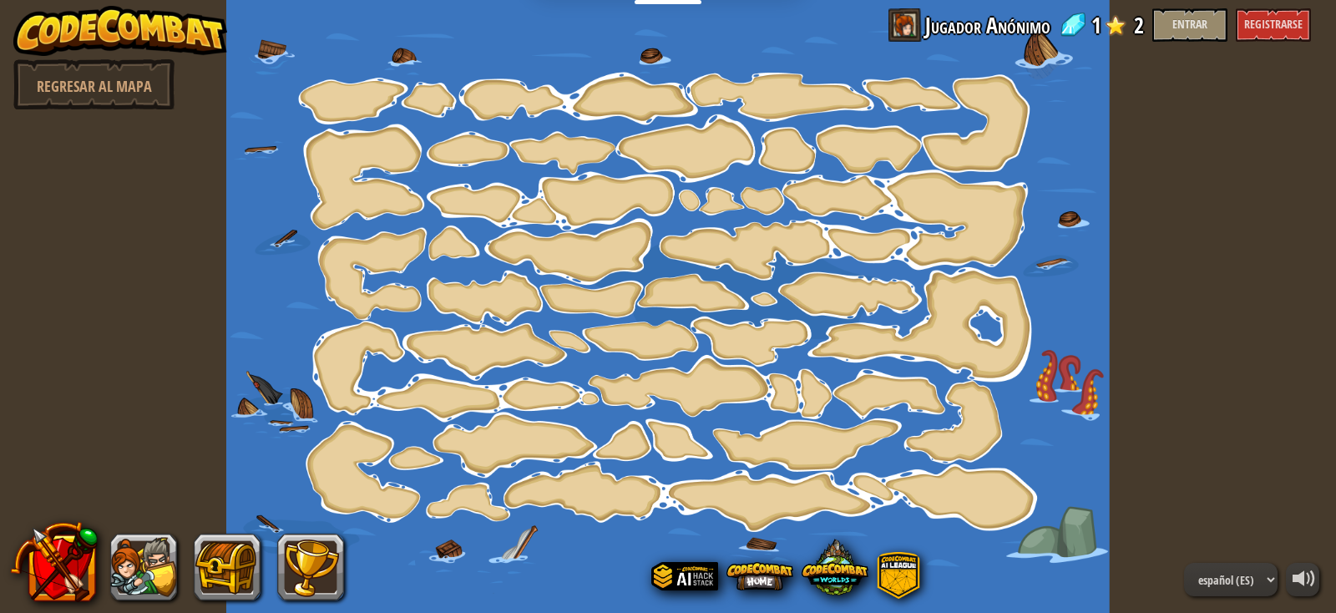
select select "es-ES"
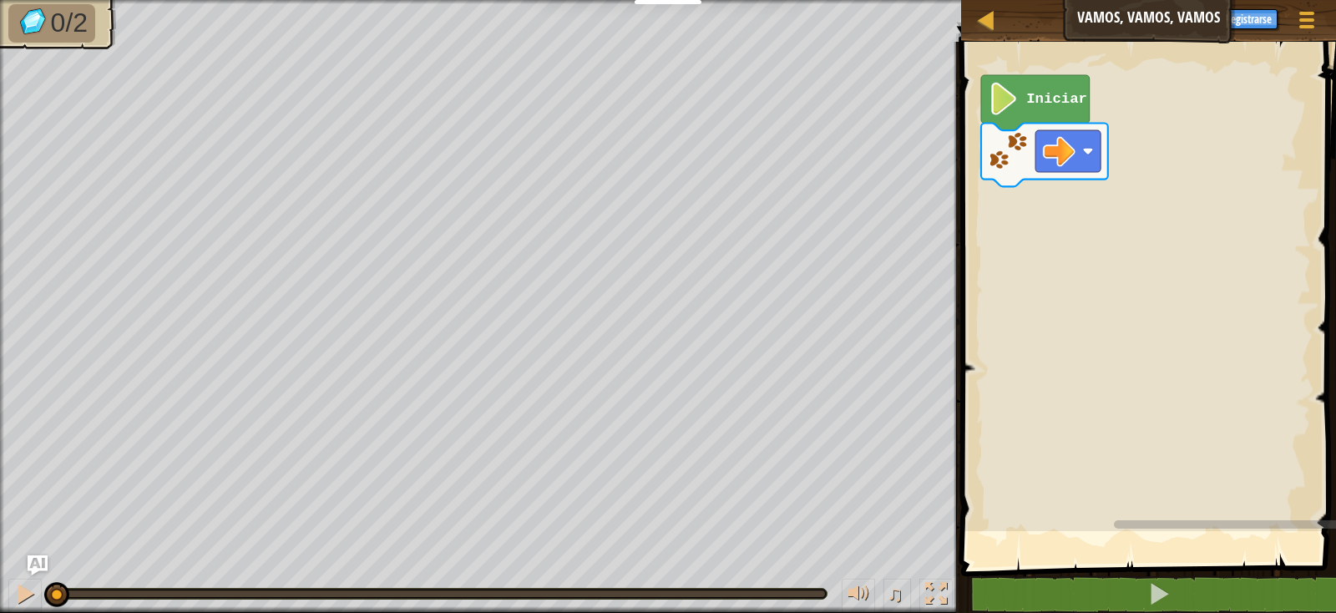
select select "es-ES"
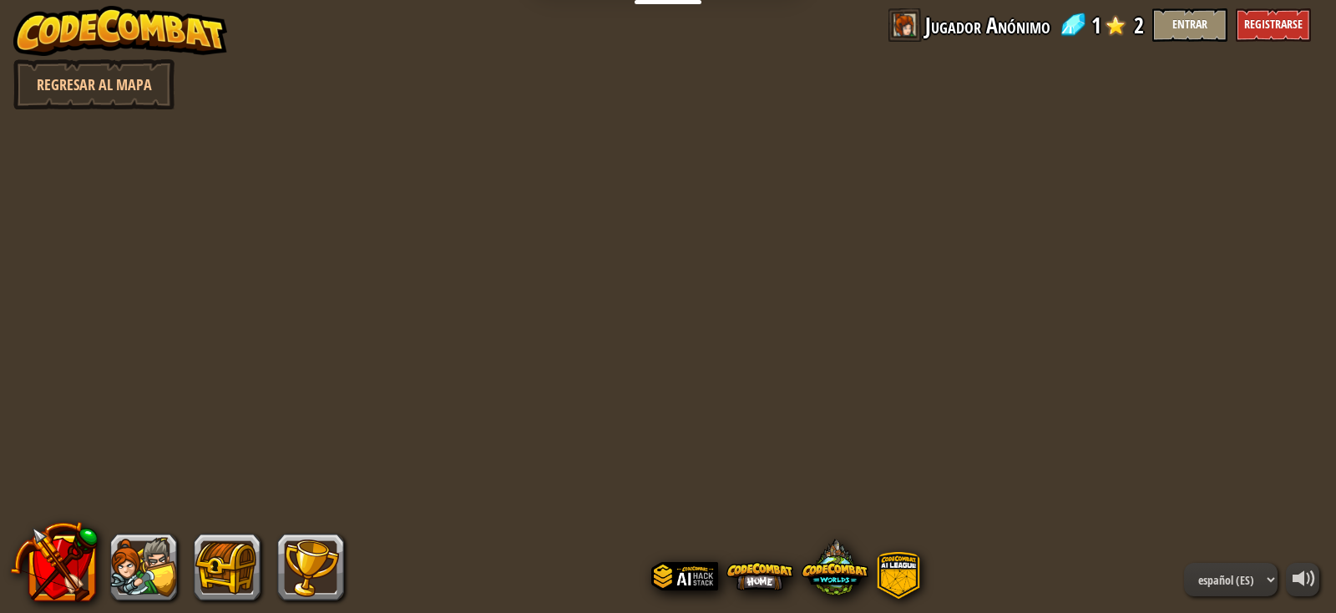
select select "es-ES"
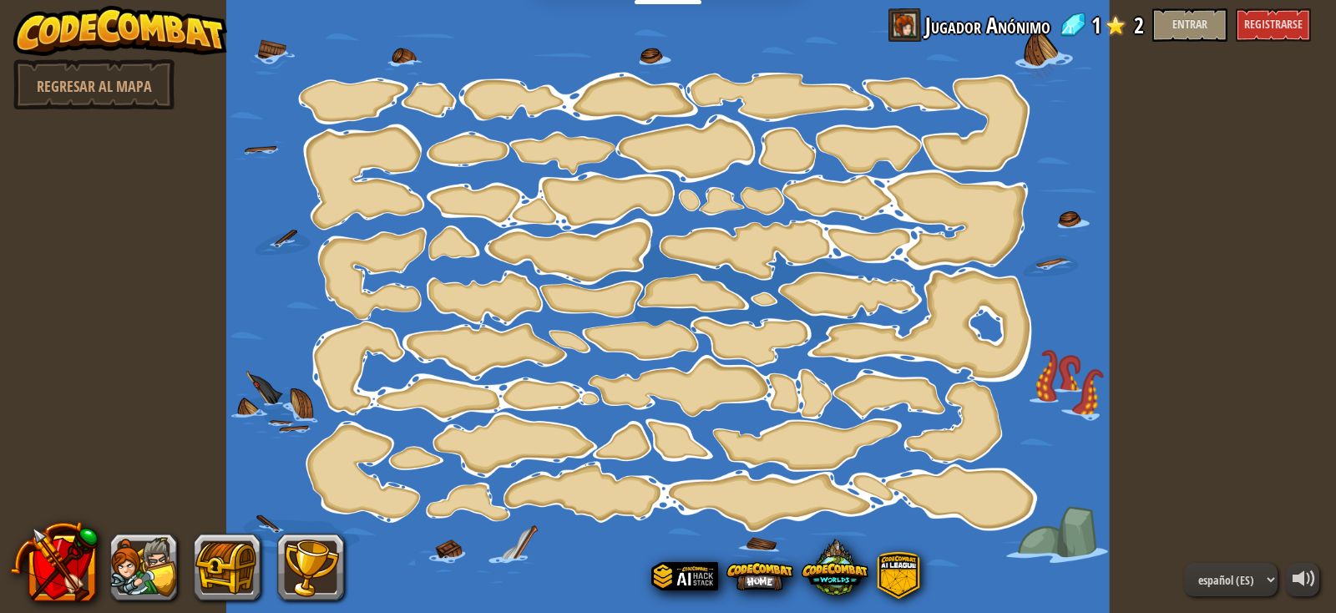
select select "es-ES"
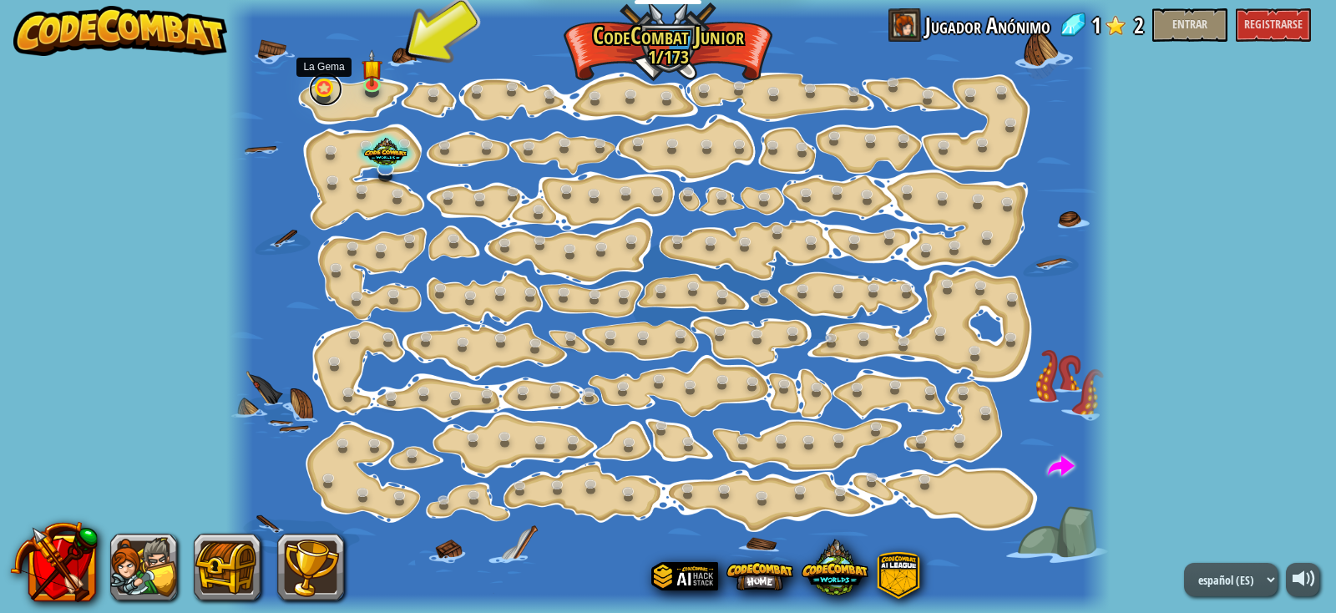
click at [323, 95] on link at bounding box center [325, 89] width 33 height 33
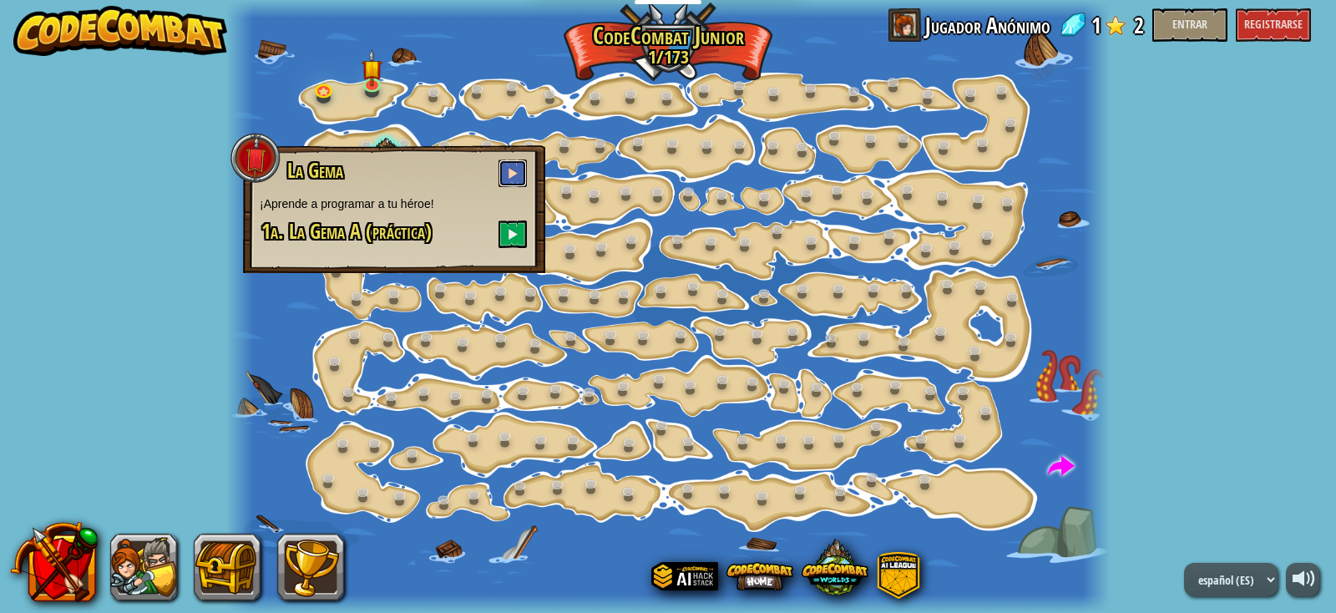
click at [519, 177] on button at bounding box center [513, 174] width 28 height 28
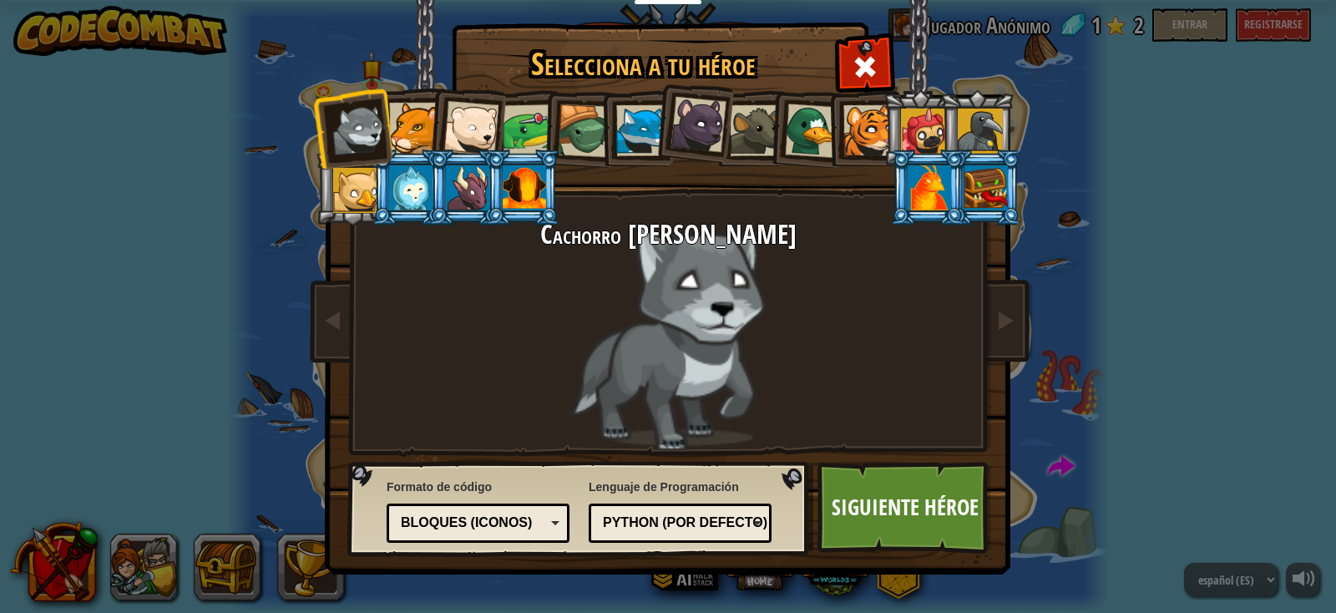
click at [939, 165] on div at bounding box center [929, 187] width 43 height 45
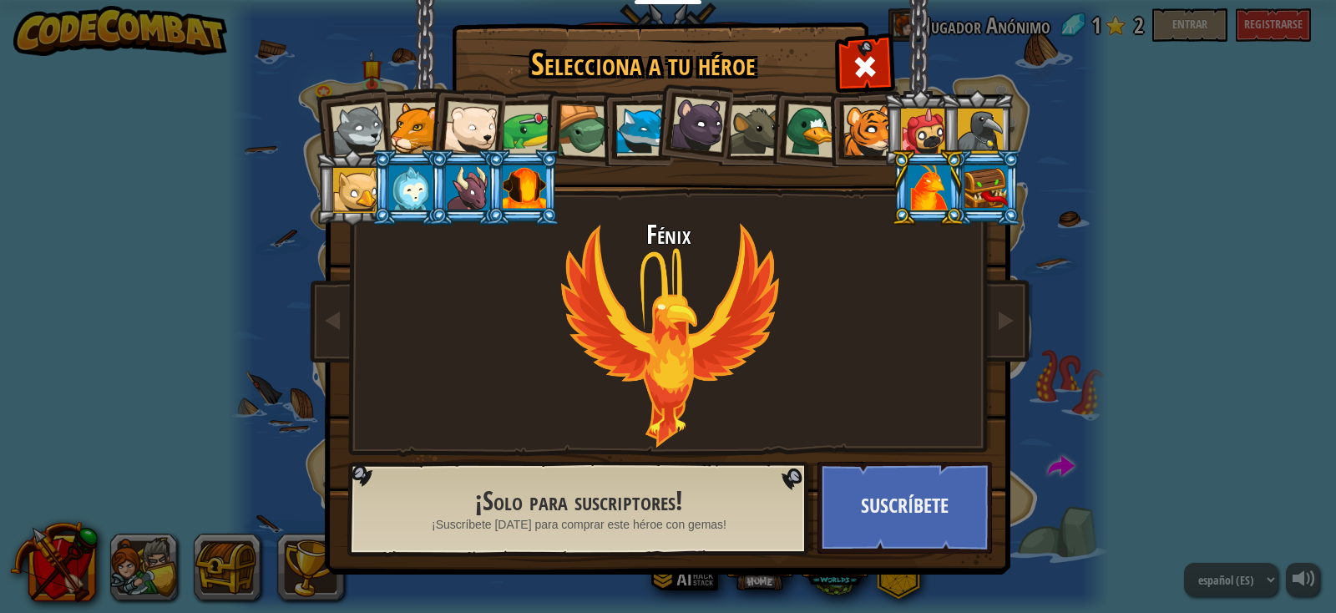
click at [939, 165] on div at bounding box center [929, 187] width 43 height 45
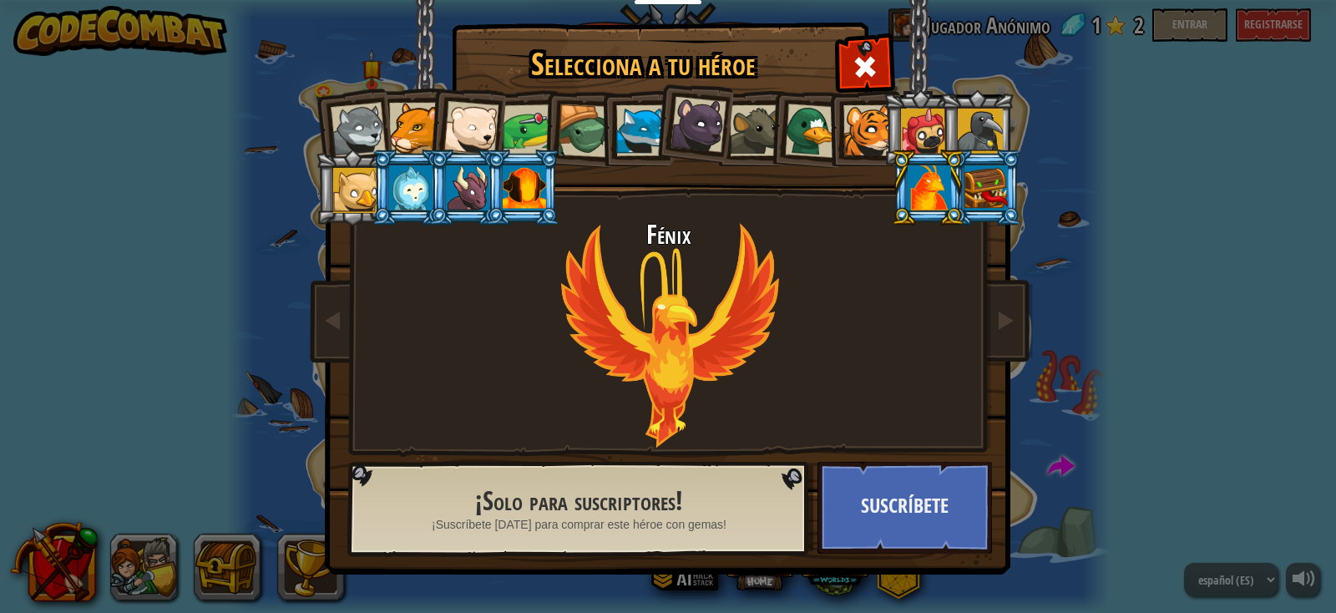
click at [939, 165] on div at bounding box center [929, 187] width 43 height 45
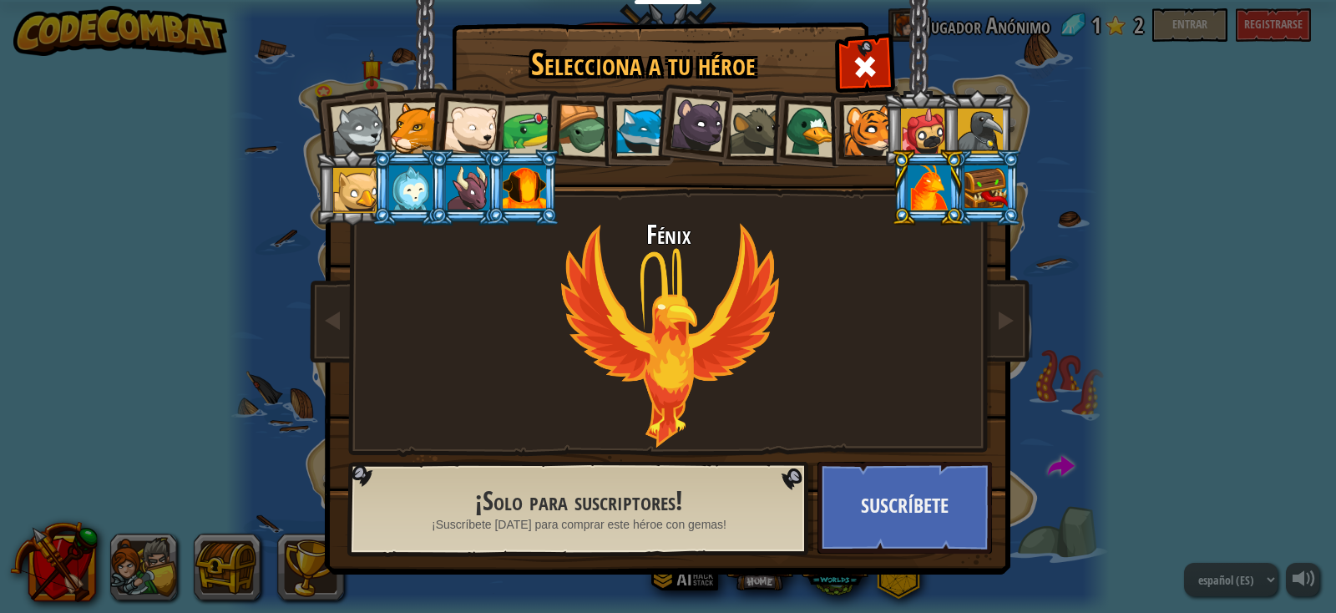
click at [939, 165] on div at bounding box center [929, 187] width 43 height 45
click at [1022, 296] on img at bounding box center [671, 276] width 723 height 598
click at [1008, 311] on span at bounding box center [1006, 320] width 20 height 20
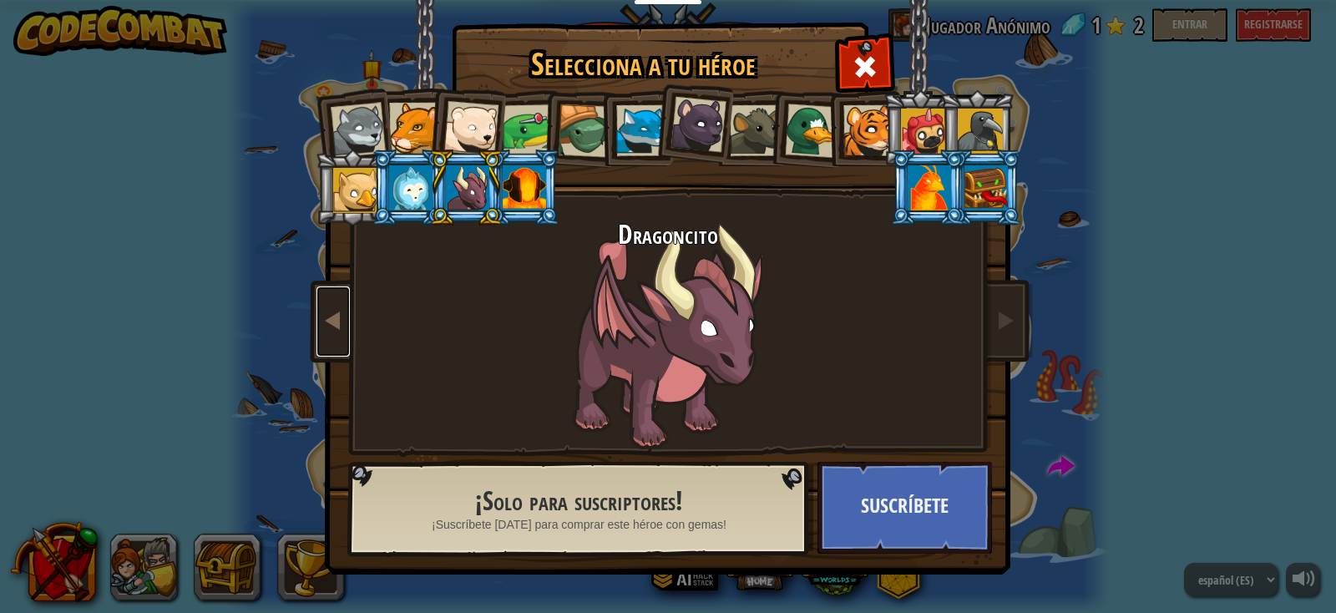
click at [341, 317] on span at bounding box center [333, 320] width 20 height 20
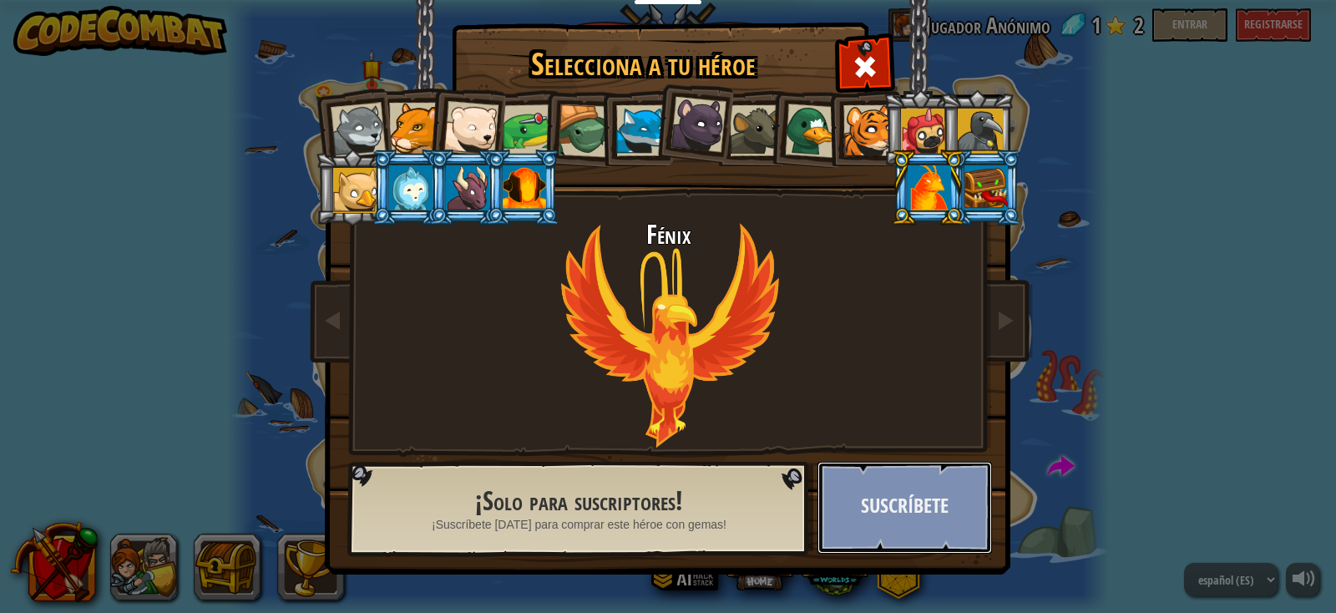
click at [960, 551] on button "Suscríbete" at bounding box center [905, 508] width 175 height 92
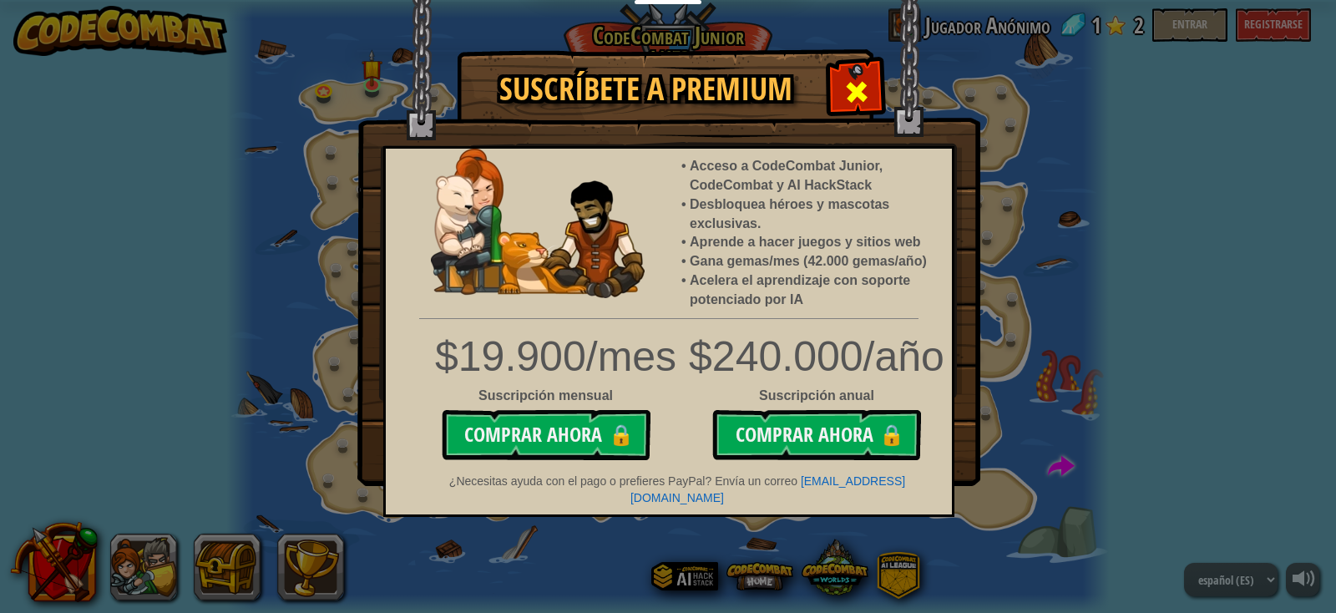
click at [878, 87] on div at bounding box center [856, 89] width 53 height 53
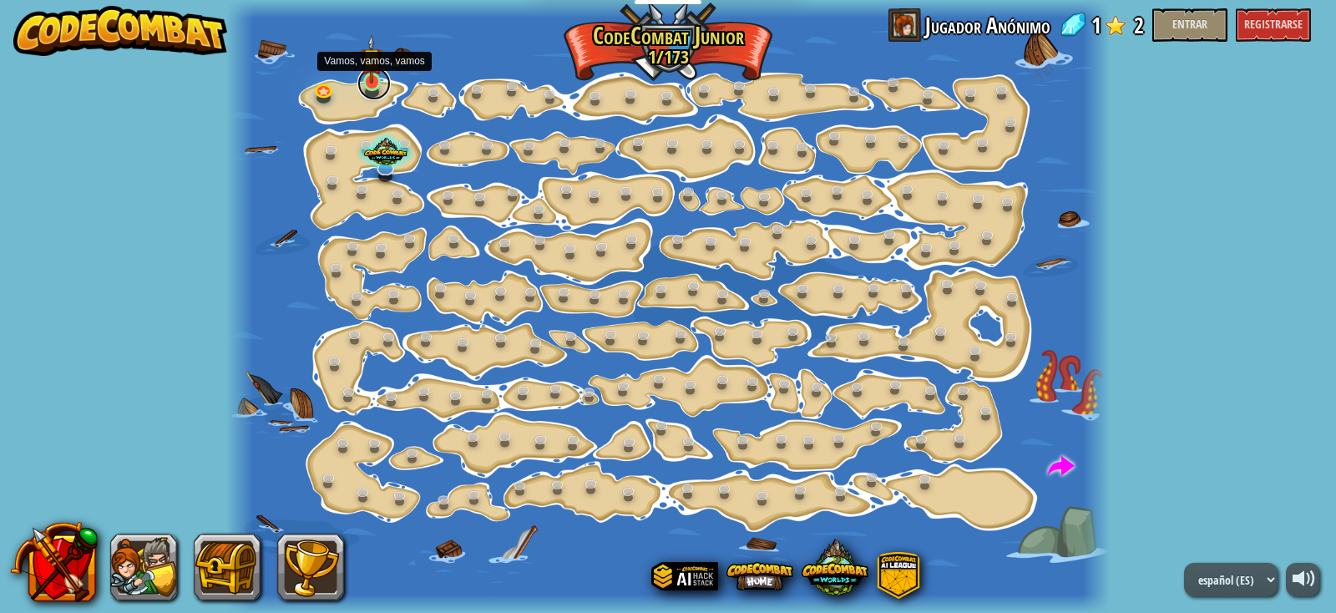
click at [375, 87] on link at bounding box center [373, 83] width 33 height 33
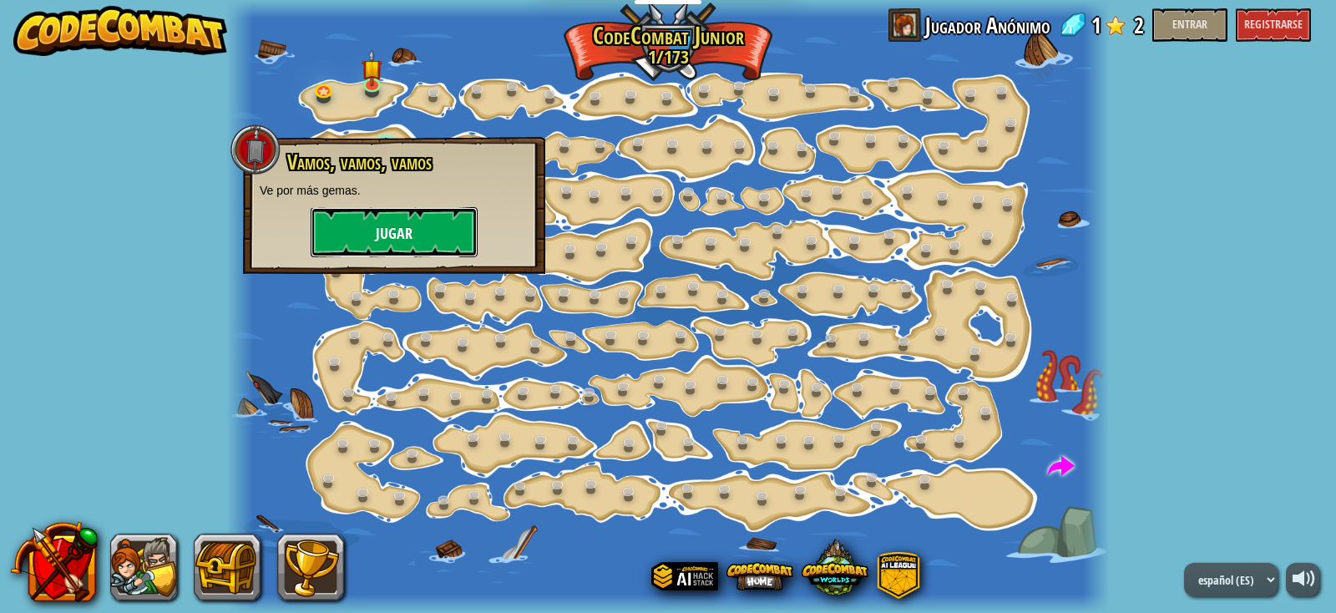
click at [431, 223] on button "Jugar" at bounding box center [394, 232] width 167 height 50
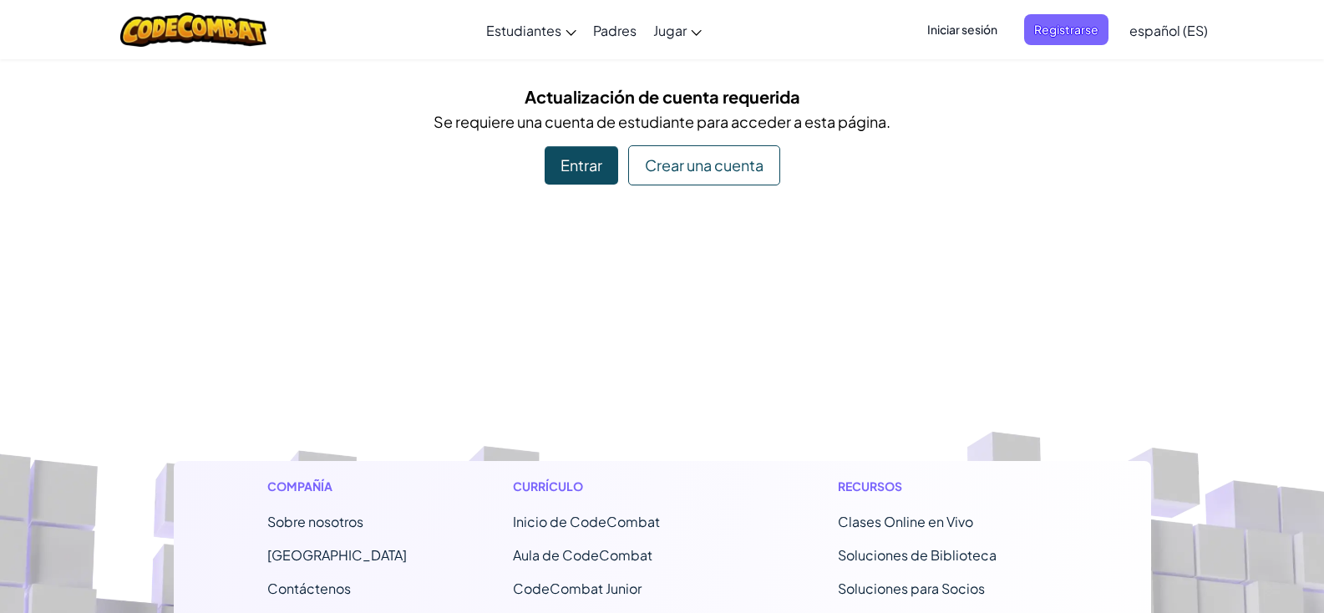
click at [565, 168] on div "Entrar" at bounding box center [581, 165] width 73 height 38
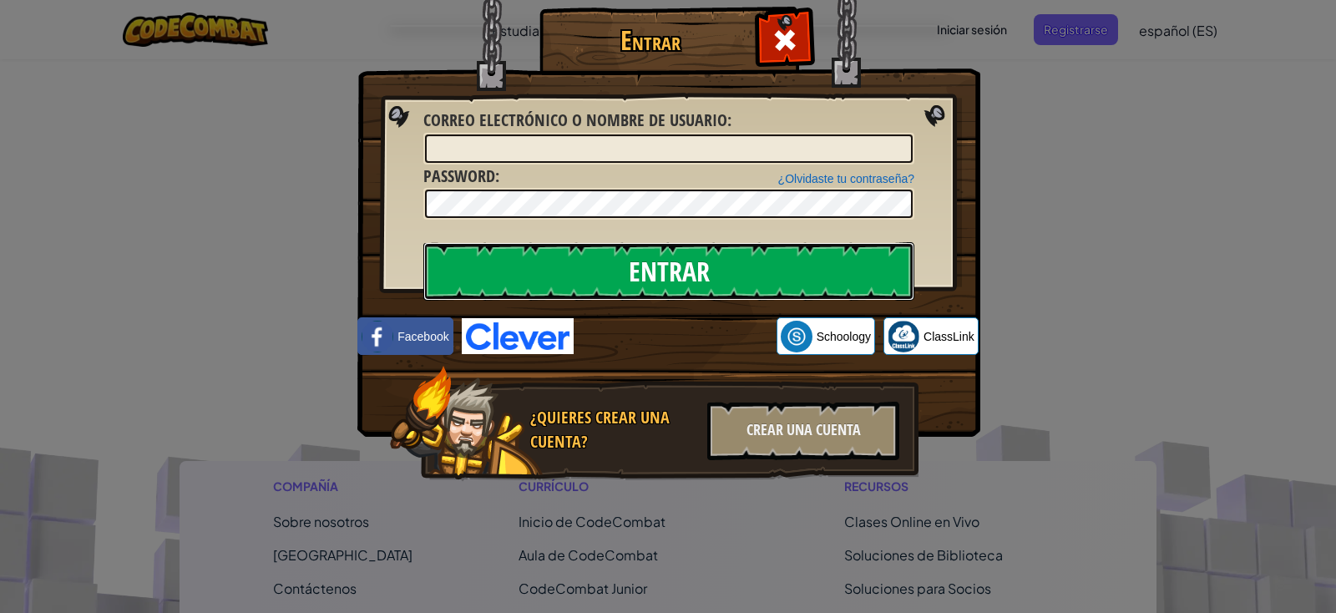
click at [632, 271] on input "Entrar" at bounding box center [668, 271] width 491 height 58
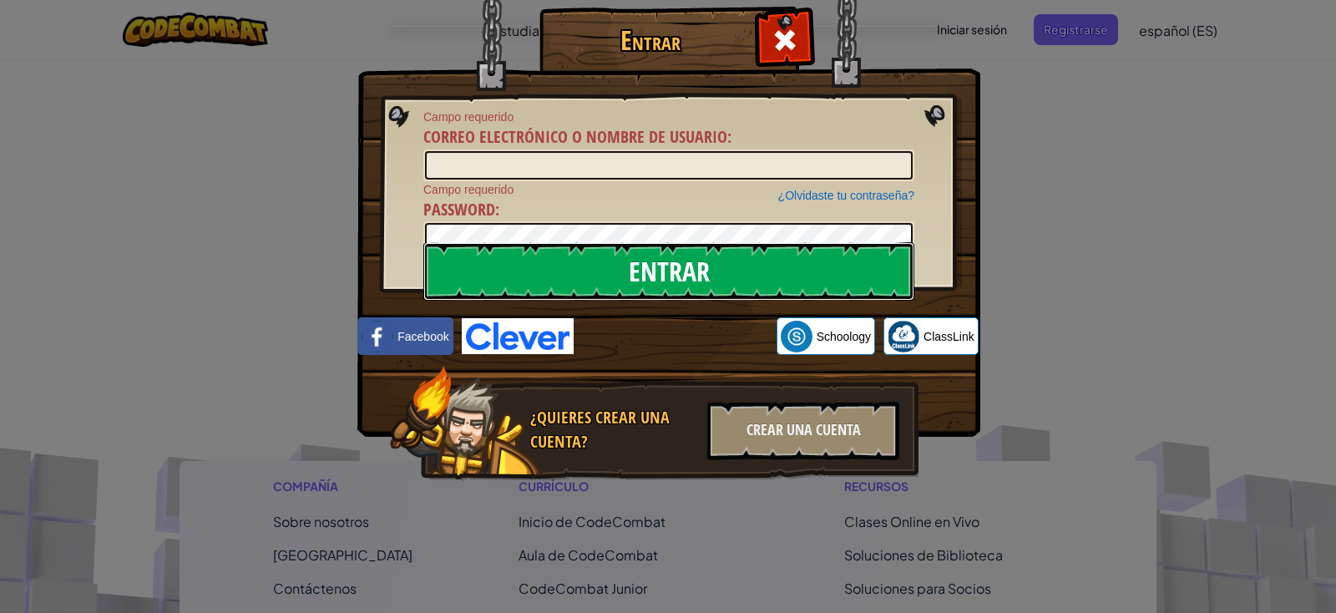
click at [635, 266] on input "Entrar" at bounding box center [668, 271] width 491 height 58
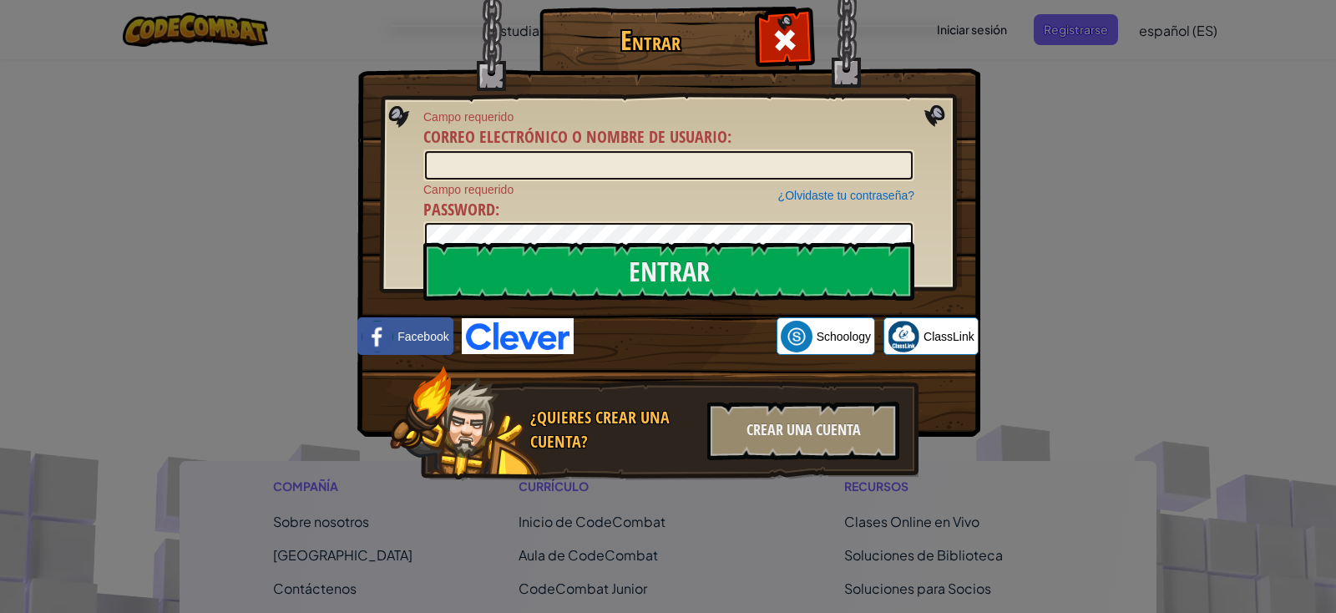
drag, startPoint x: 899, startPoint y: 187, endPoint x: 906, endPoint y: 171, distance: 17.6
click at [899, 187] on div "¿Olvidaste tu contraseña?" at bounding box center [846, 195] width 136 height 17
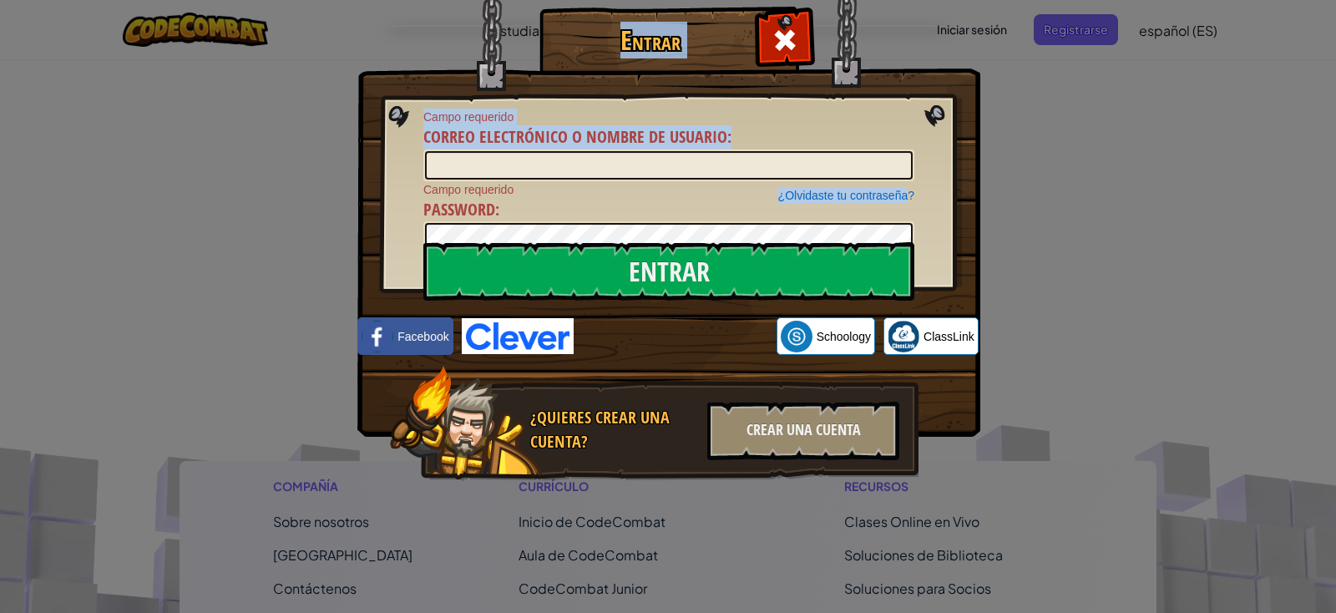
drag, startPoint x: 906, startPoint y: 171, endPoint x: 920, endPoint y: 137, distance: 37.1
click at [920, 137] on div "Entrar Campo requerido Correo electrónico o nombre de usuario : ¿Olvidaste tu c…" at bounding box center [668, 268] width 556 height 486
click at [788, 53] on span at bounding box center [785, 40] width 27 height 27
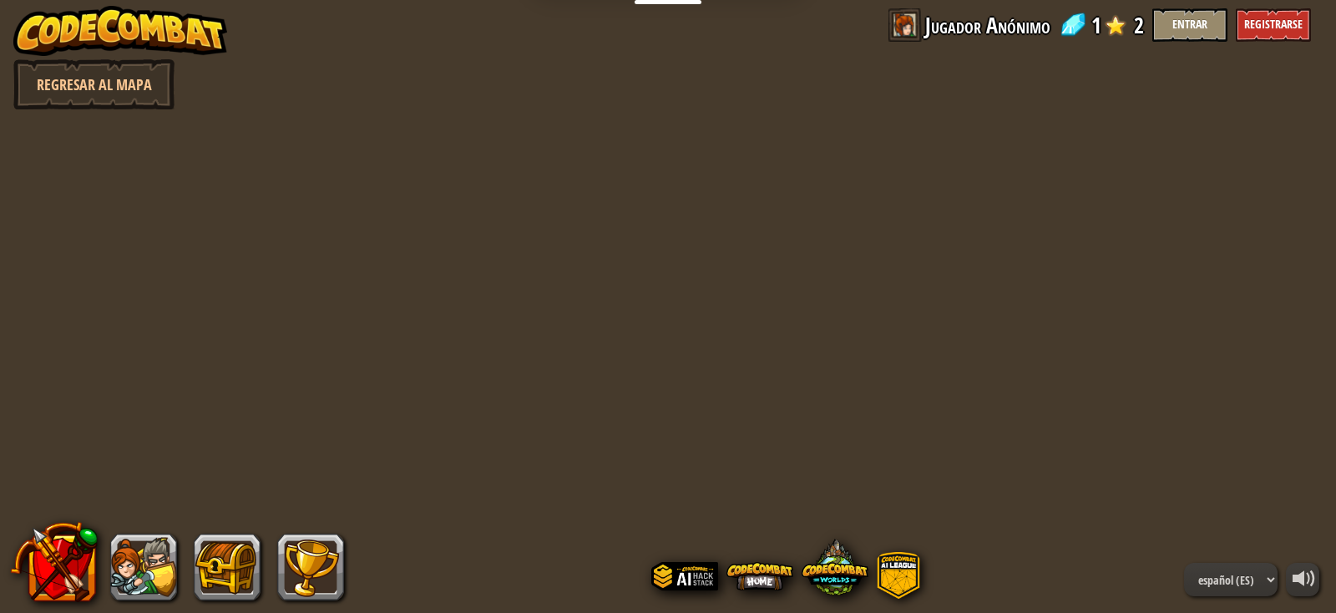
select select "es-ES"
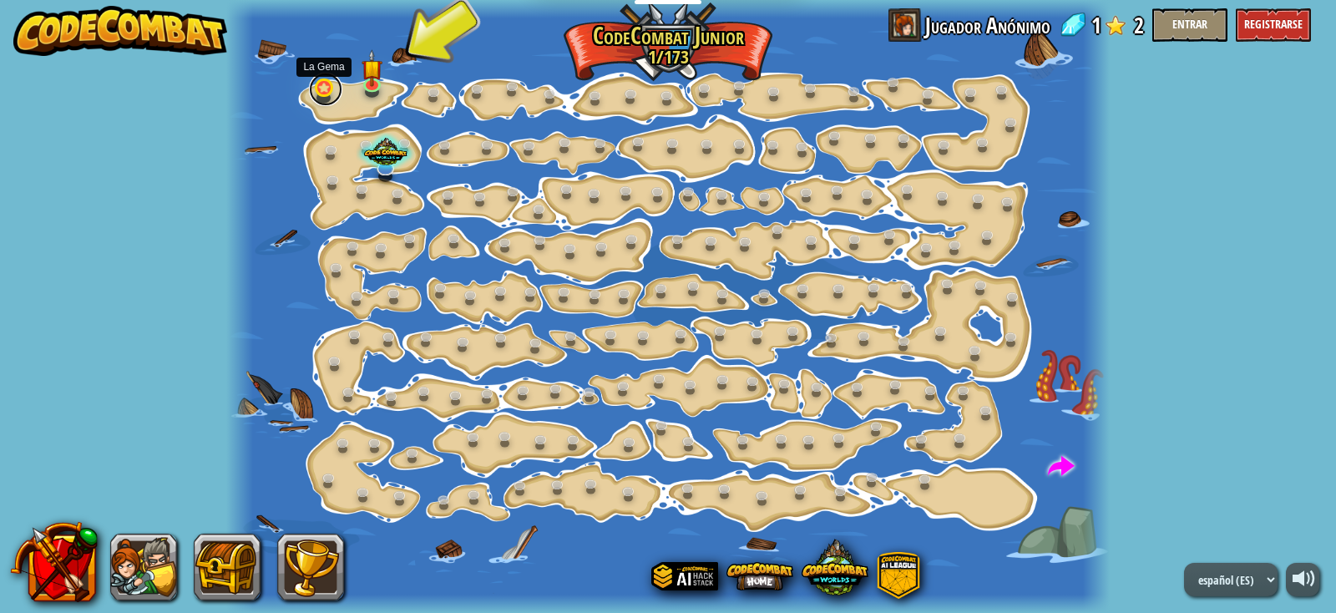
click at [327, 90] on link at bounding box center [325, 89] width 33 height 33
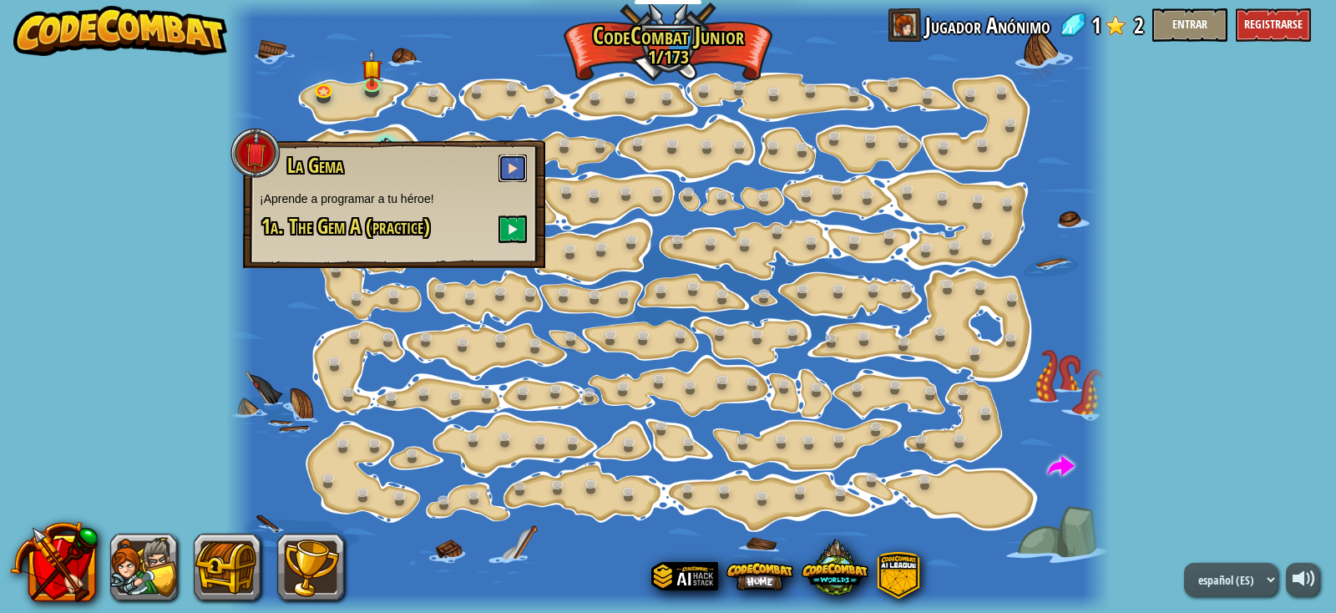
click at [504, 167] on button at bounding box center [513, 169] width 28 height 28
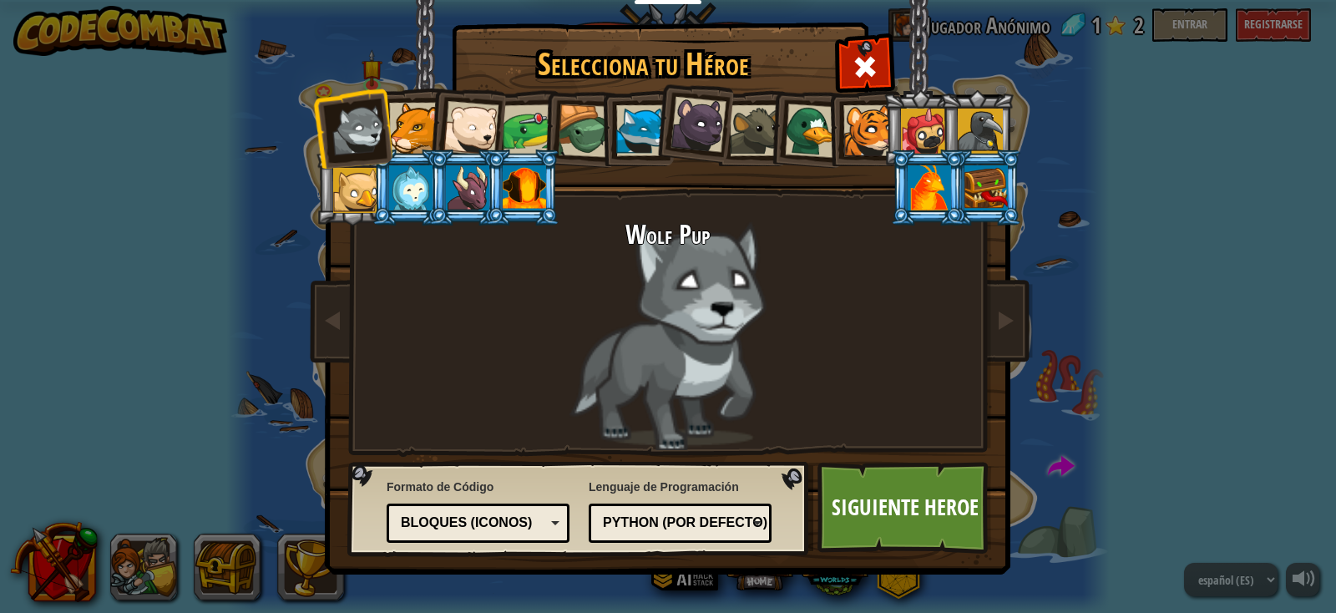
click at [532, 200] on div at bounding box center [524, 187] width 43 height 45
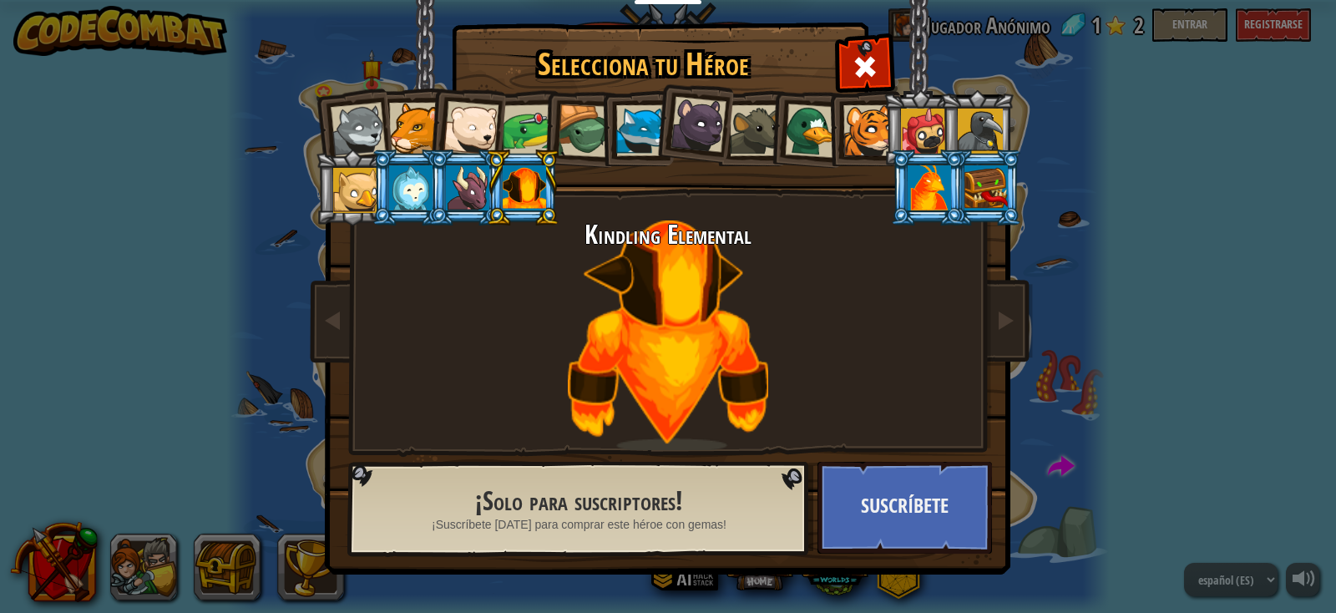
click at [921, 183] on div at bounding box center [929, 187] width 43 height 45
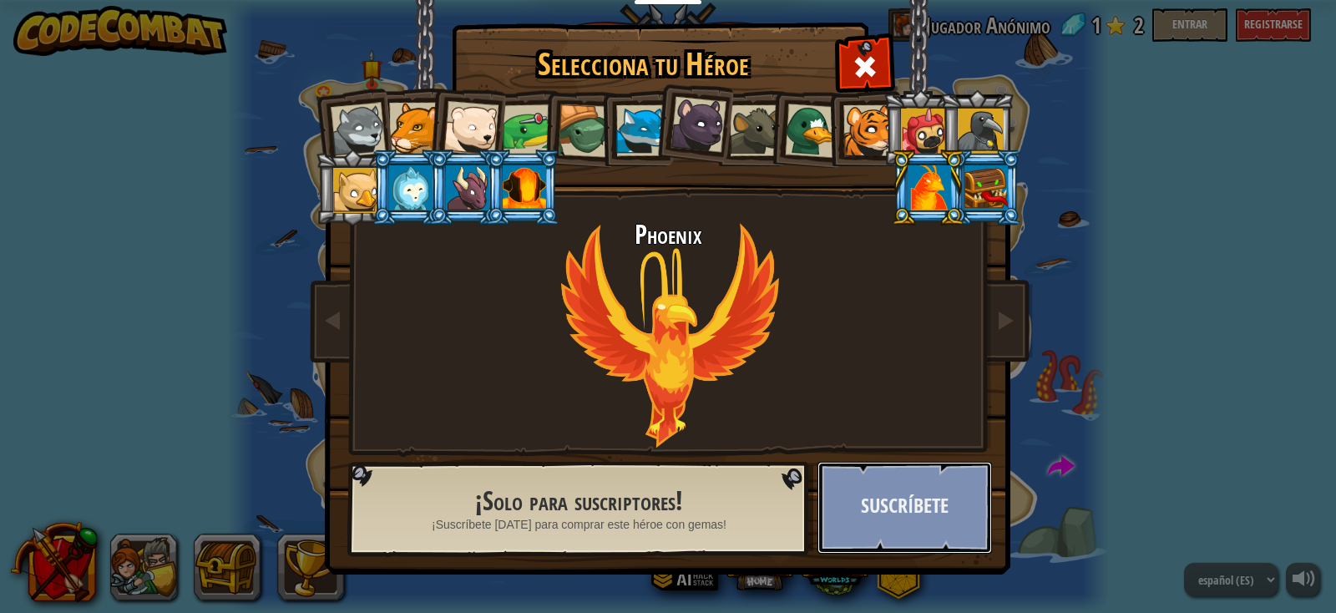
click at [896, 499] on button "Suscríbete" at bounding box center [905, 508] width 175 height 92
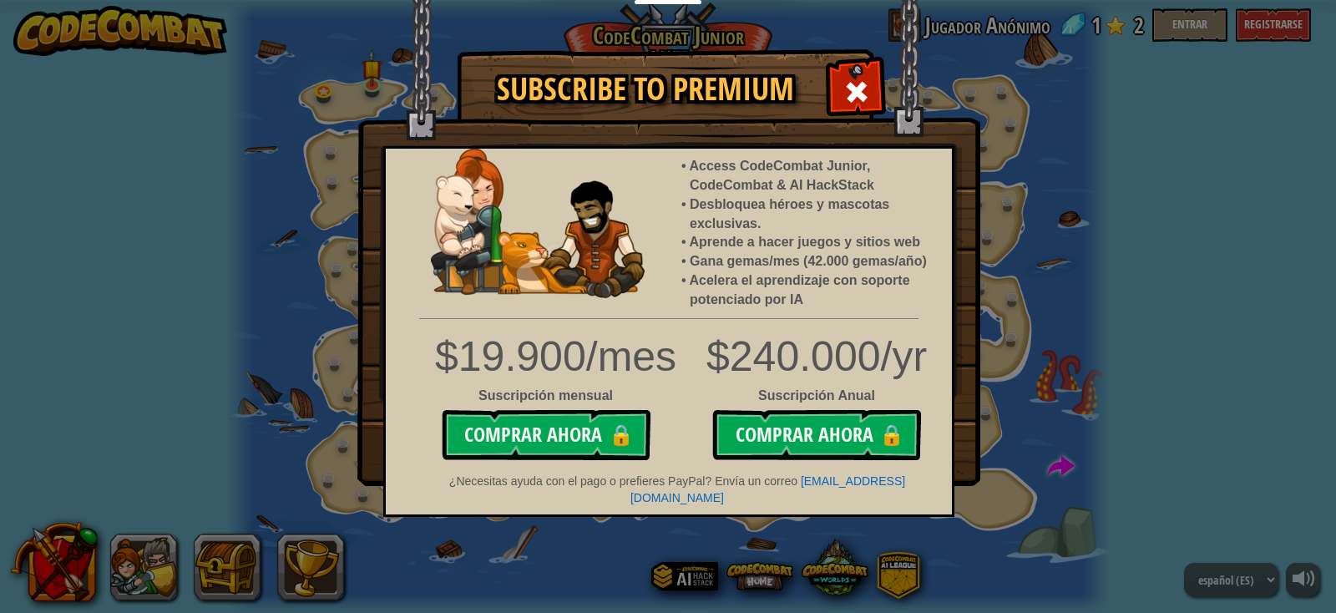
click at [215, 176] on div "Subscribe to Premium Access CodeCombat Junior, CodeCombat & AI HackStack Desblo…" at bounding box center [668, 306] width 1336 height 613
drag, startPoint x: 844, startPoint y: 84, endPoint x: 824, endPoint y: 84, distance: 20.0
click at [845, 84] on span at bounding box center [857, 92] width 27 height 27
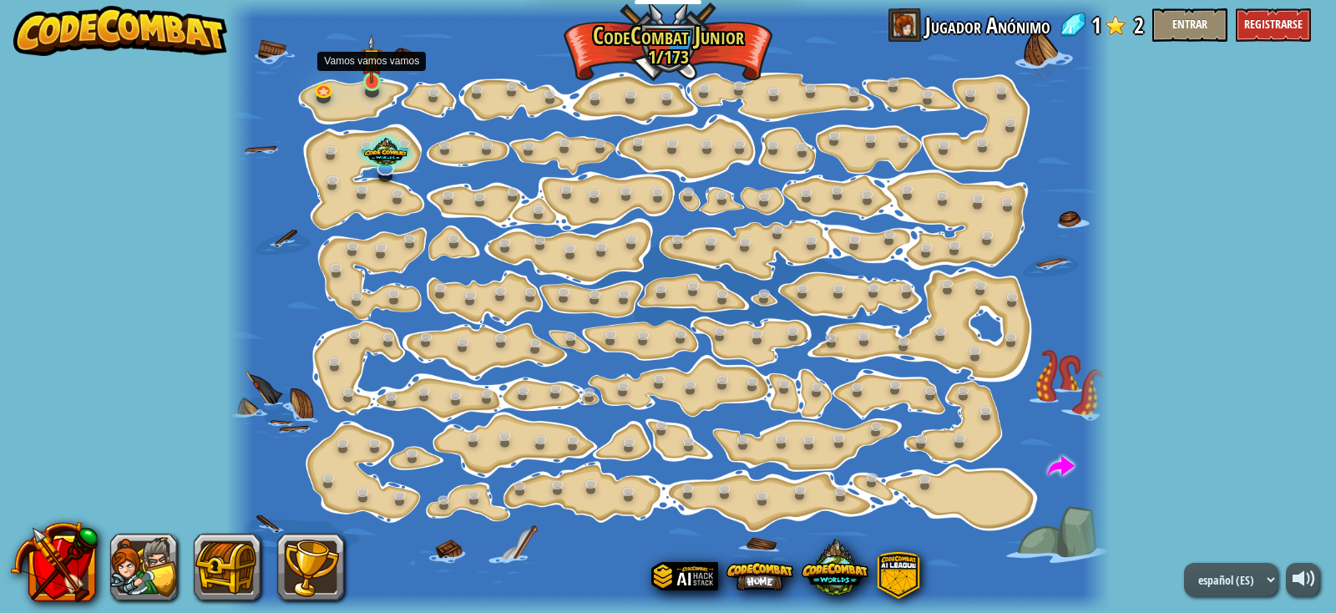
click at [363, 79] on img at bounding box center [372, 58] width 22 height 49
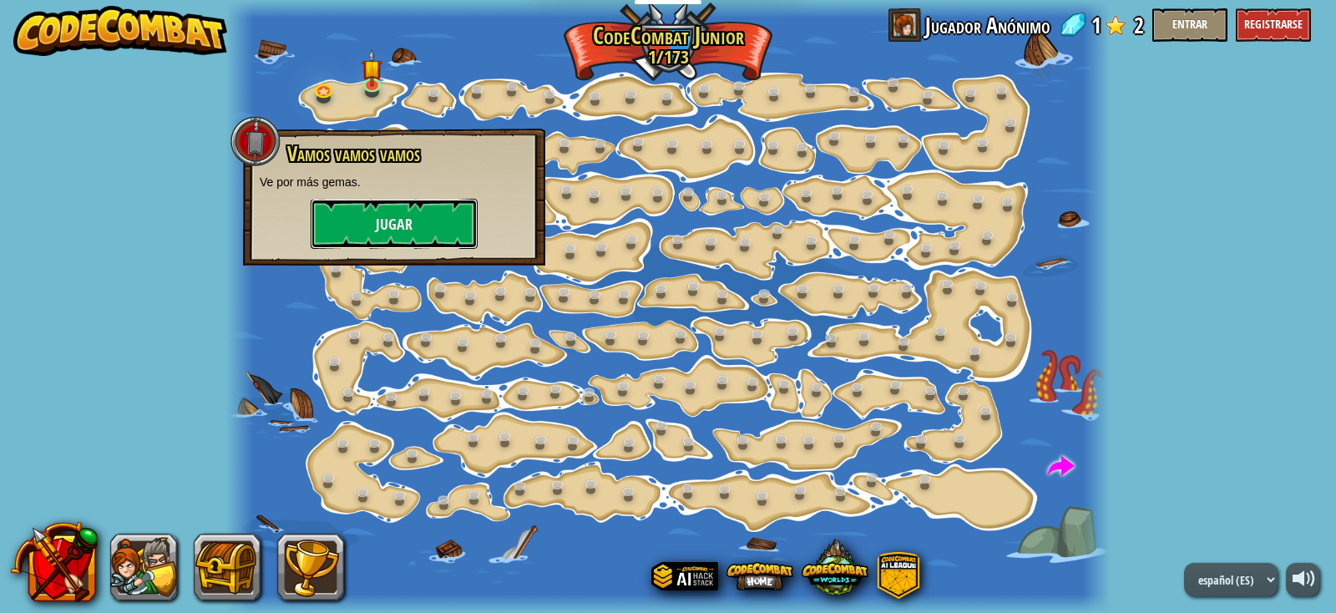
click at [375, 221] on button "Jugar" at bounding box center [394, 224] width 167 height 50
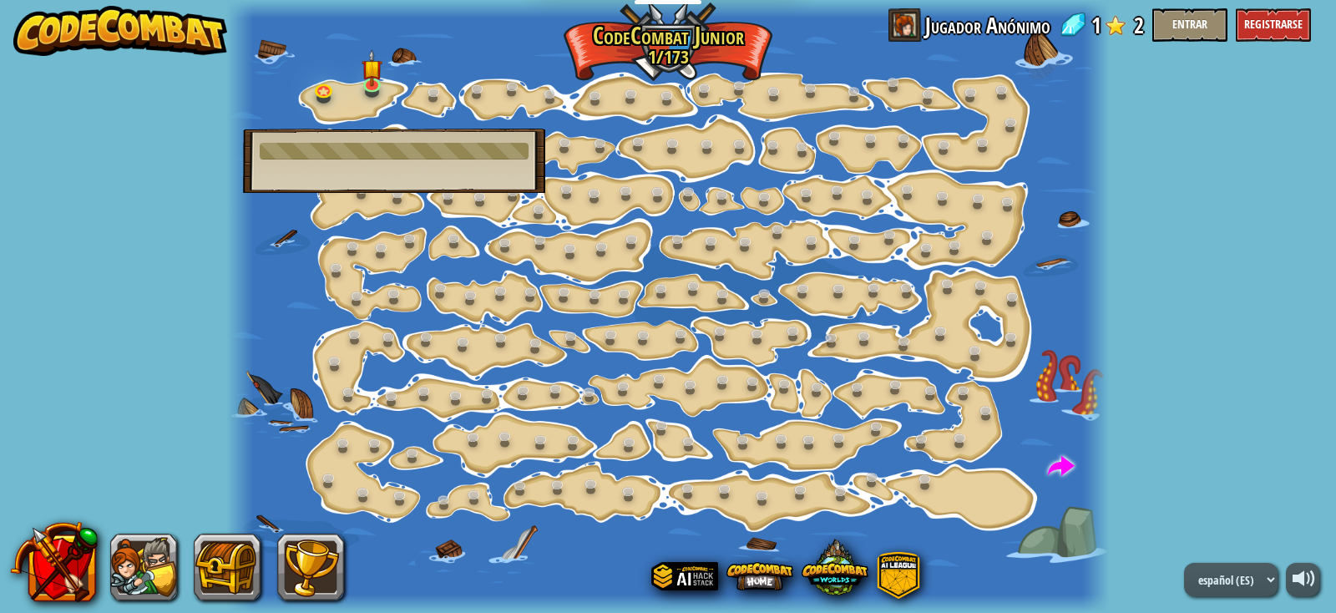
click at [377, 221] on div at bounding box center [668, 306] width 884 height 613
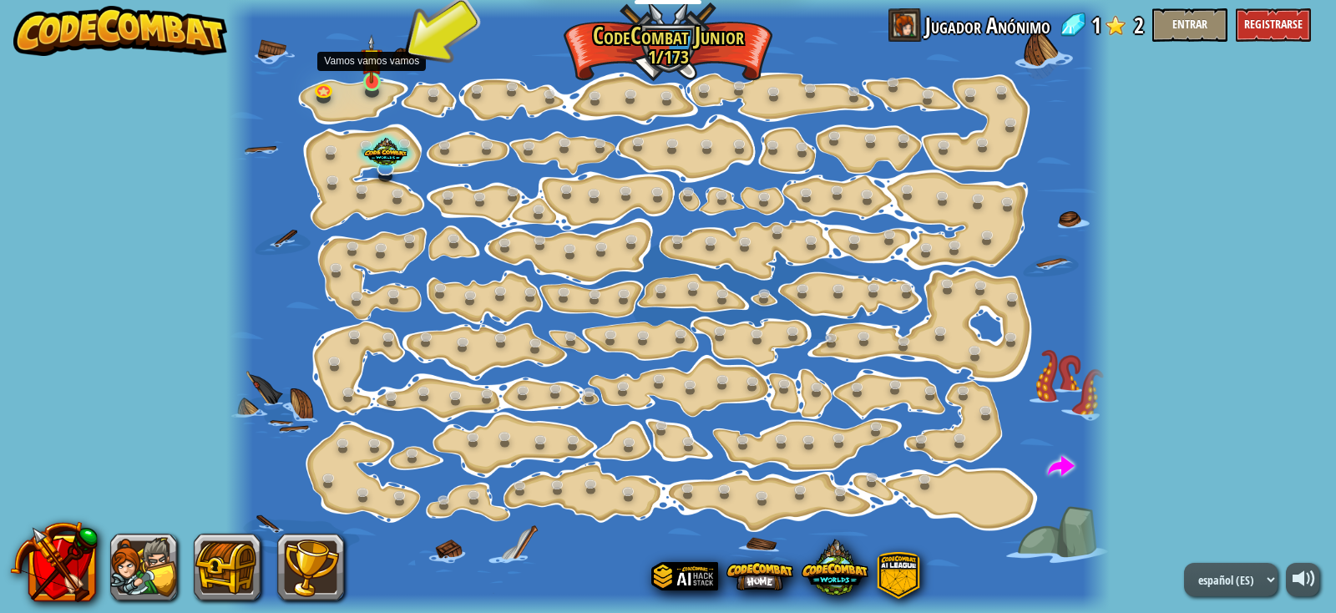
click at [372, 79] on img at bounding box center [372, 58] width 22 height 49
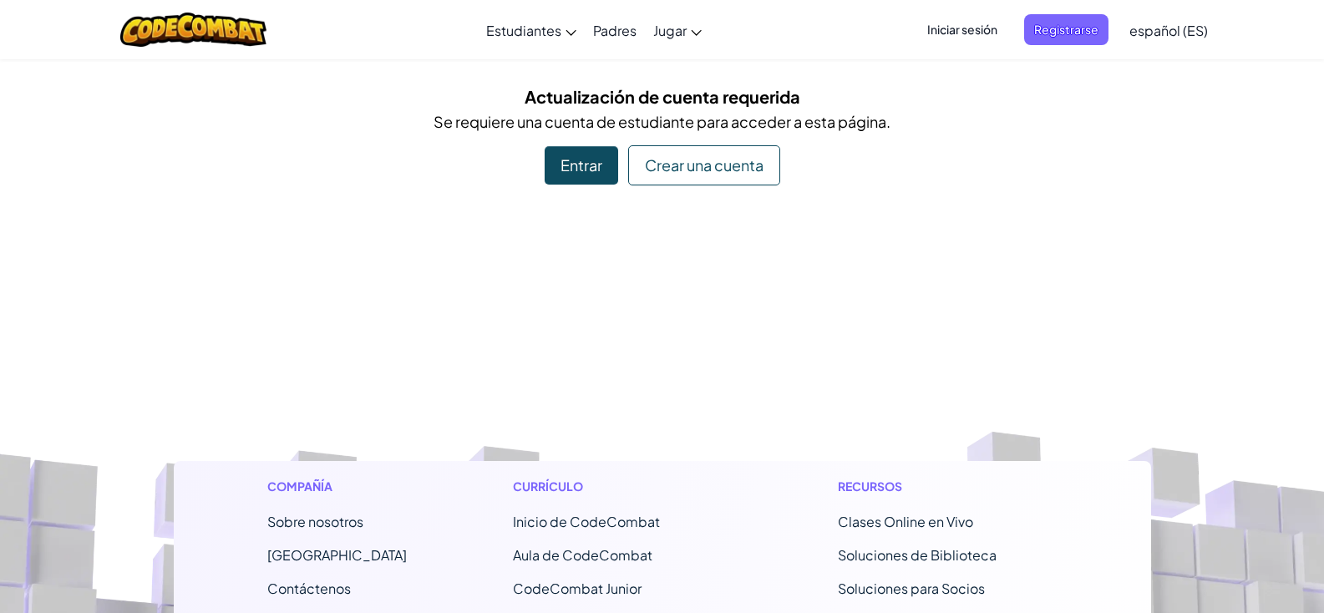
click at [565, 167] on div "Entrar" at bounding box center [581, 165] width 73 height 38
